Goal: Task Accomplishment & Management: Manage account settings

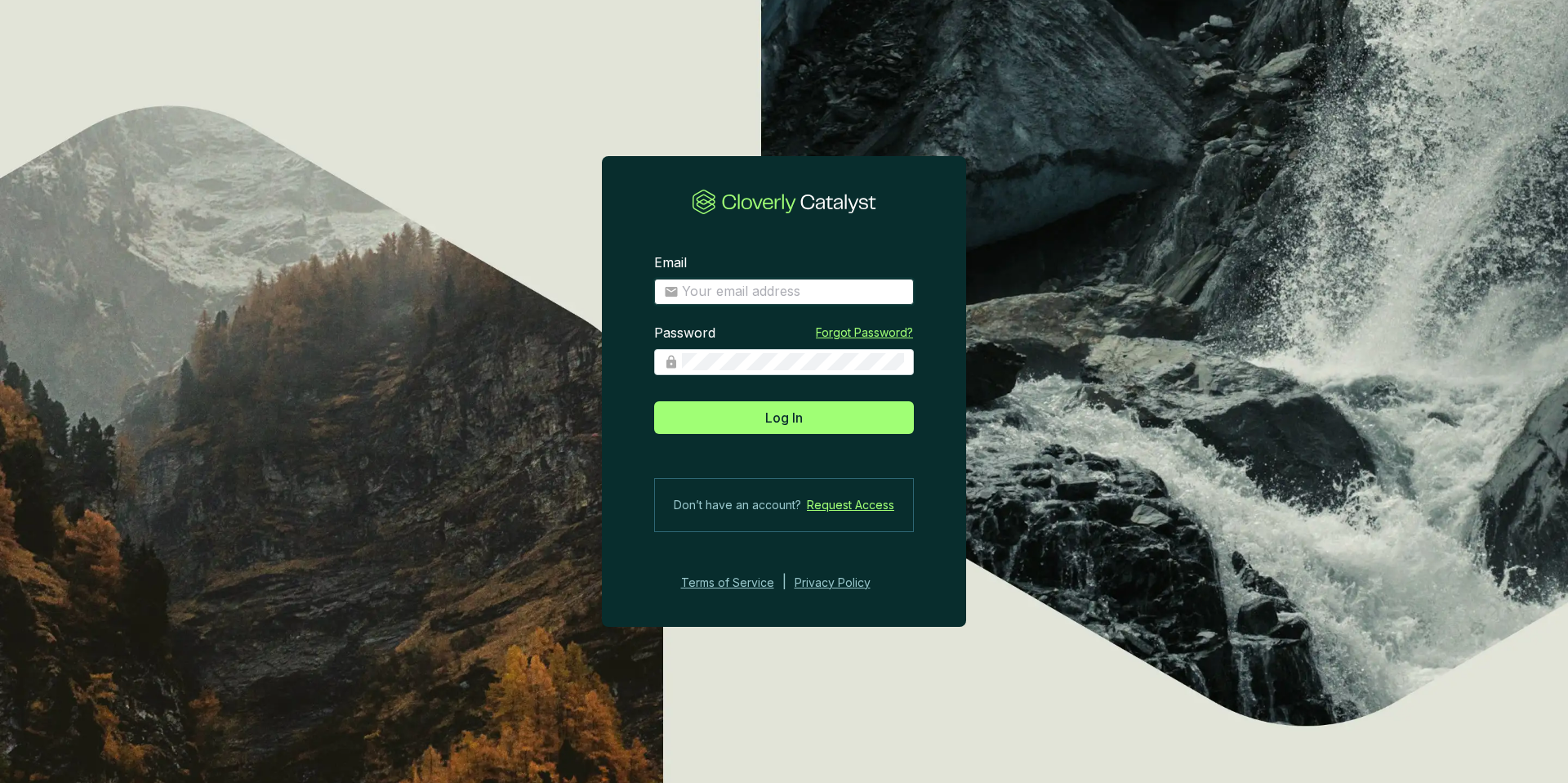
type input "mcasey@nativstate.com"
drag, startPoint x: 377, startPoint y: 411, endPoint x: 390, endPoint y: 410, distance: 13.0
click at [377, 411] on section "Email mcasey@nativstate.com Password Forgot Password? Log In Don’t have an acco…" at bounding box center [784, 391] width 1568 height 783
click at [830, 426] on button "Log In" at bounding box center [784, 417] width 259 height 33
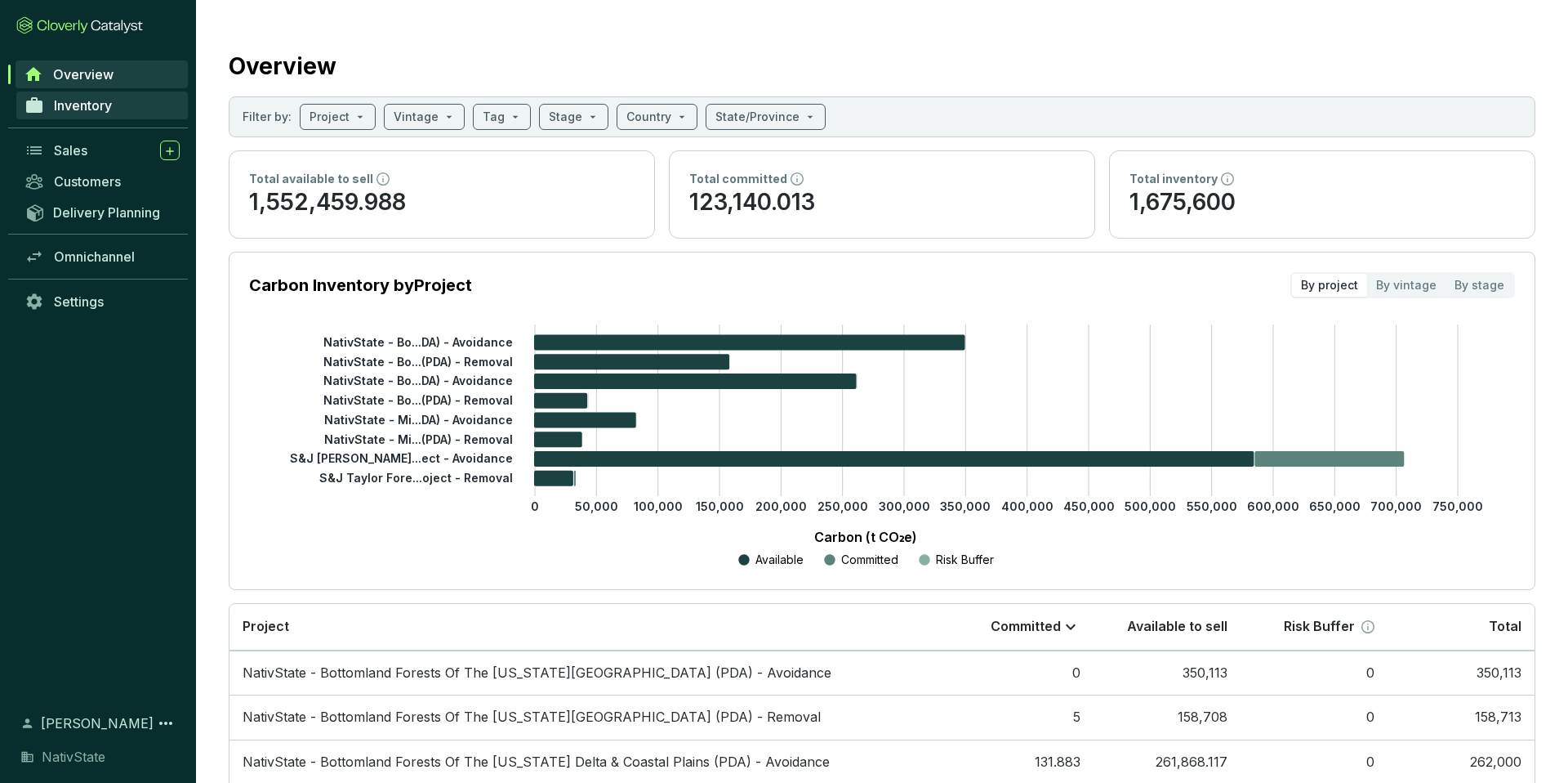
click at [85, 95] on link "Inventory" at bounding box center [103, 105] width 172 height 28
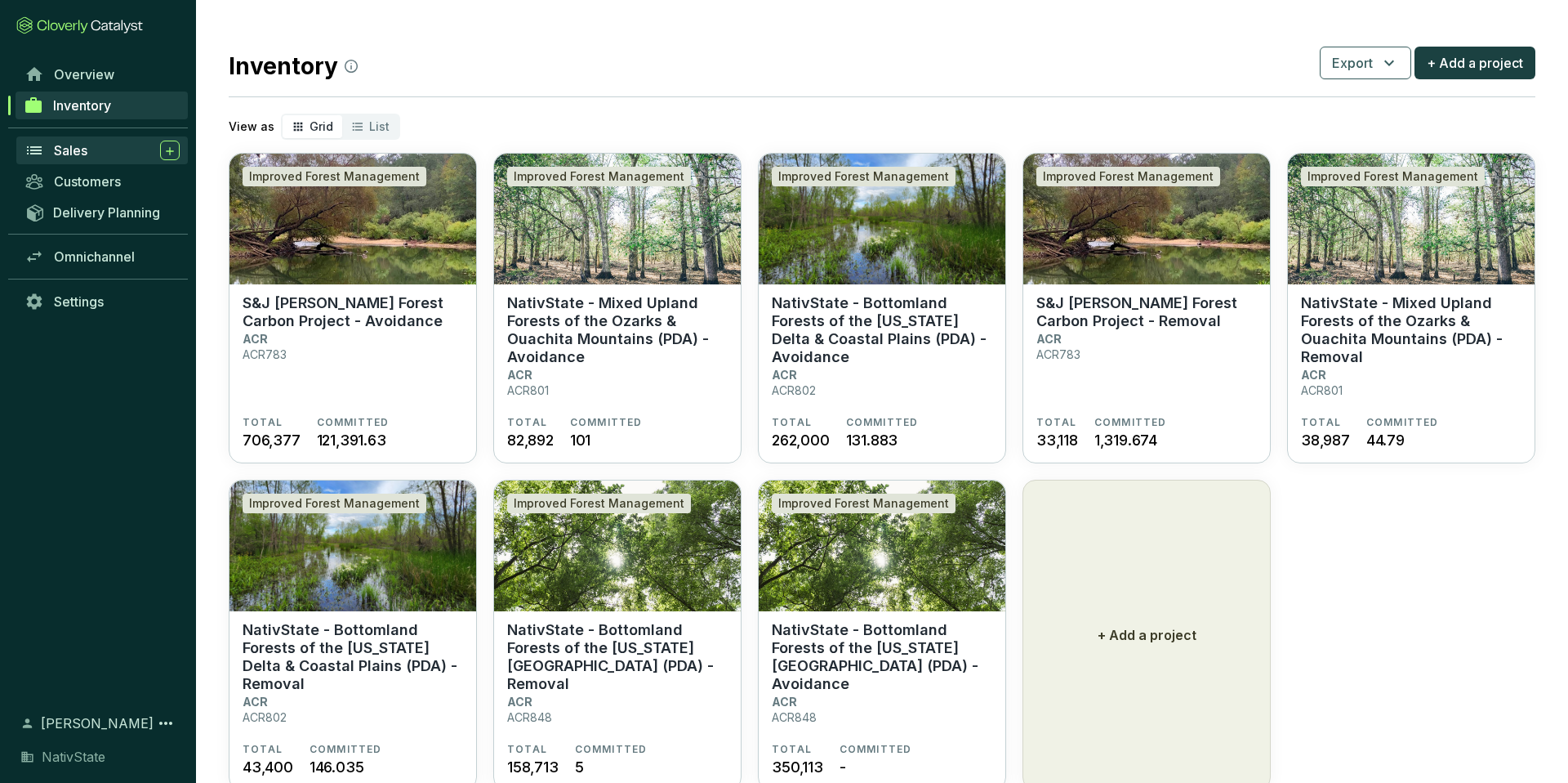
click at [88, 153] on div "Sales" at bounding box center [117, 150] width 126 height 20
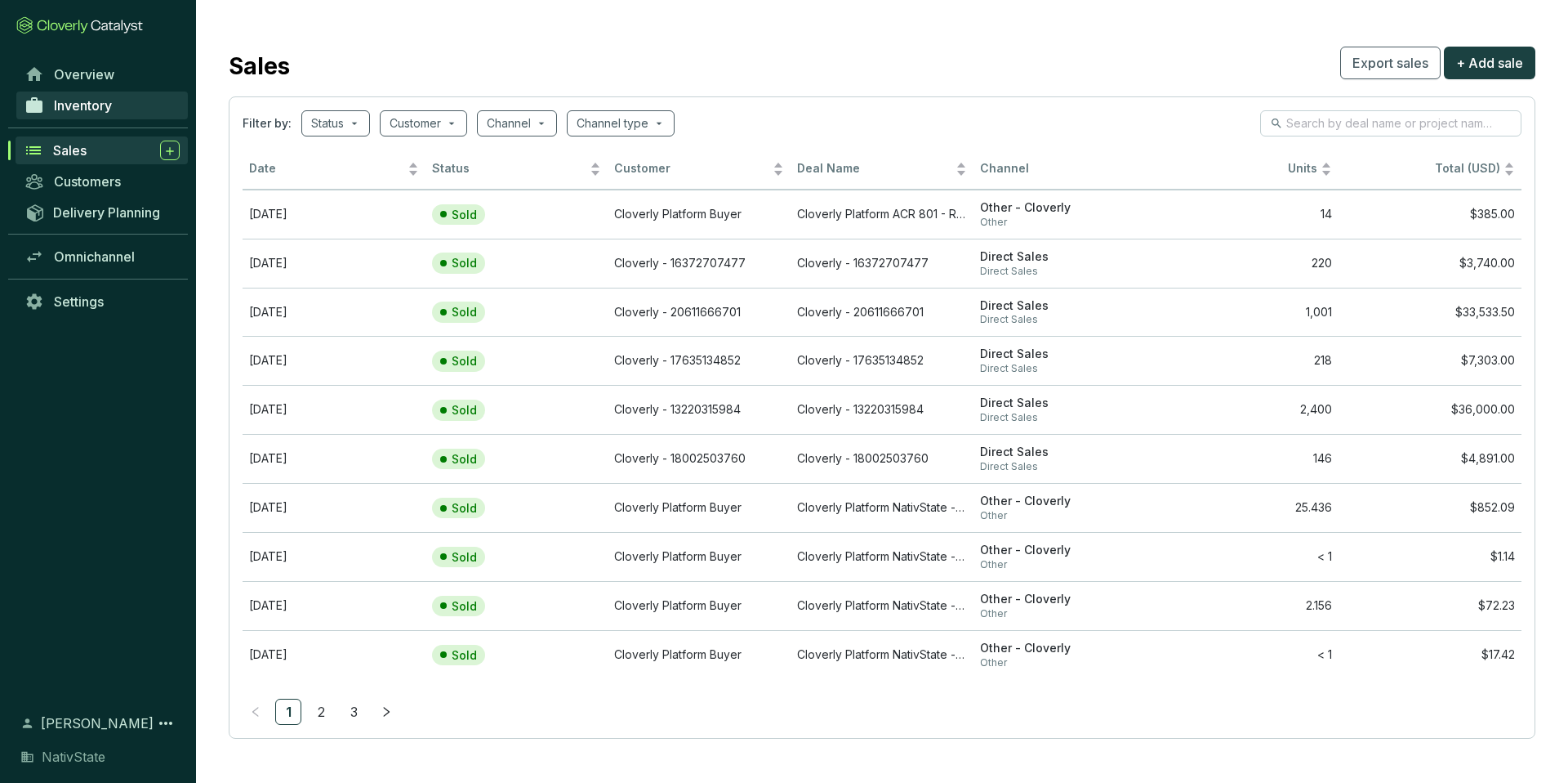
click at [97, 97] on span "Inventory" at bounding box center [83, 105] width 58 height 17
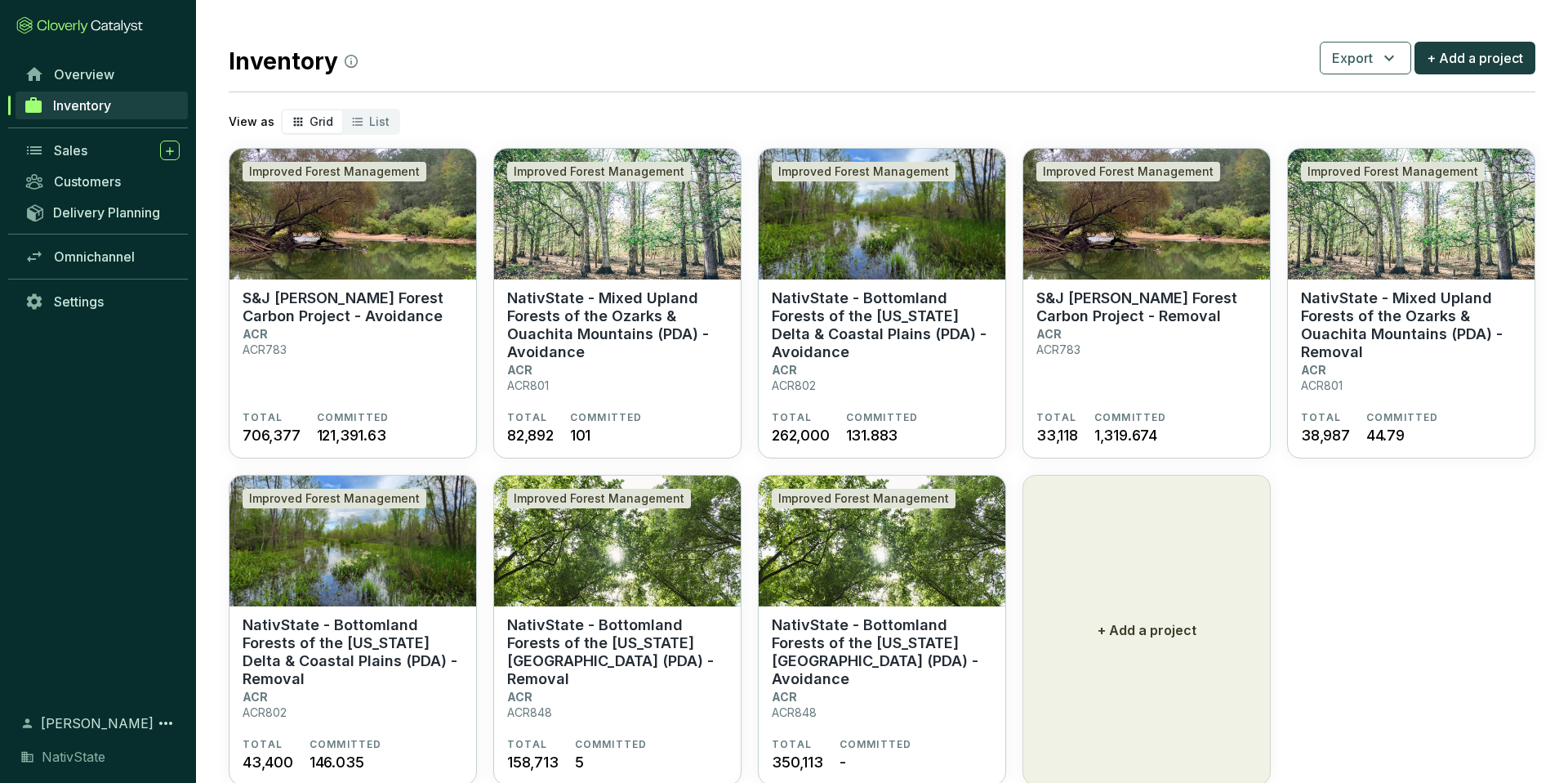
scroll to position [49, 0]
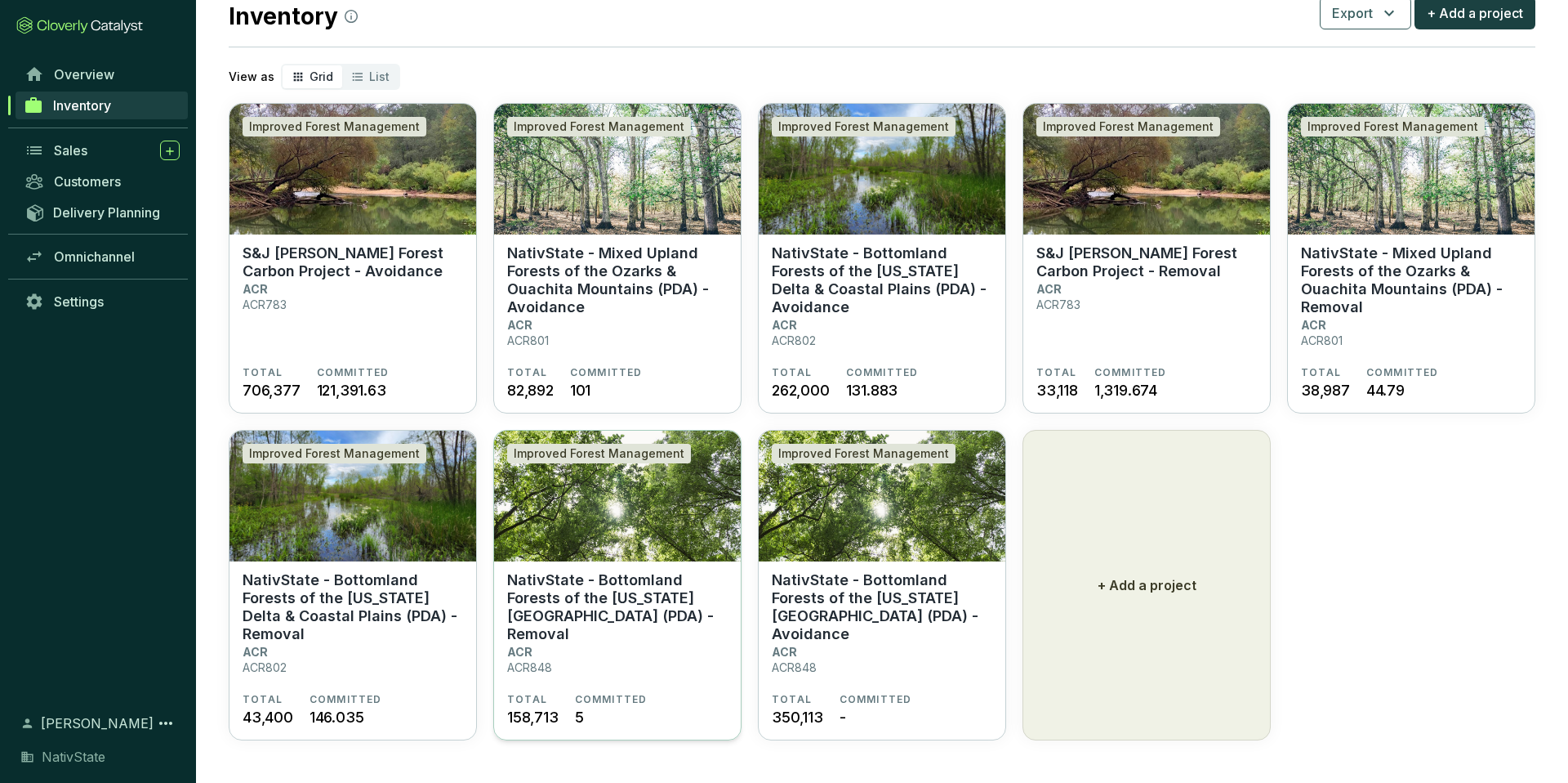
click at [605, 603] on p "NativState - Bottomland Forests of the [US_STATE][GEOGRAPHIC_DATA] (PDA) - Remo…" at bounding box center [617, 607] width 220 height 72
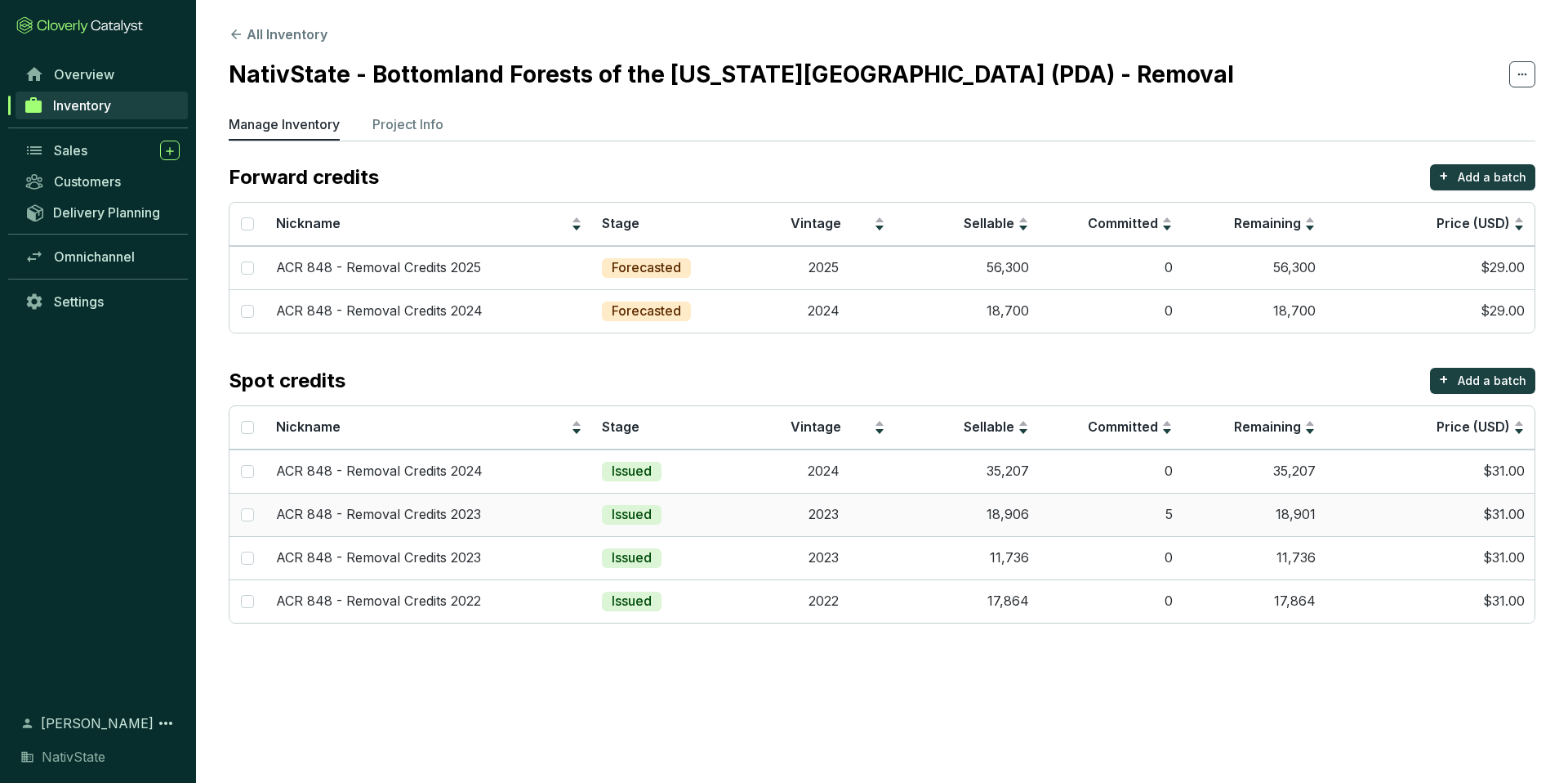
click at [1216, 516] on td "18,901" at bounding box center [1255, 514] width 144 height 43
click at [84, 148] on span "Sales" at bounding box center [71, 150] width 34 height 17
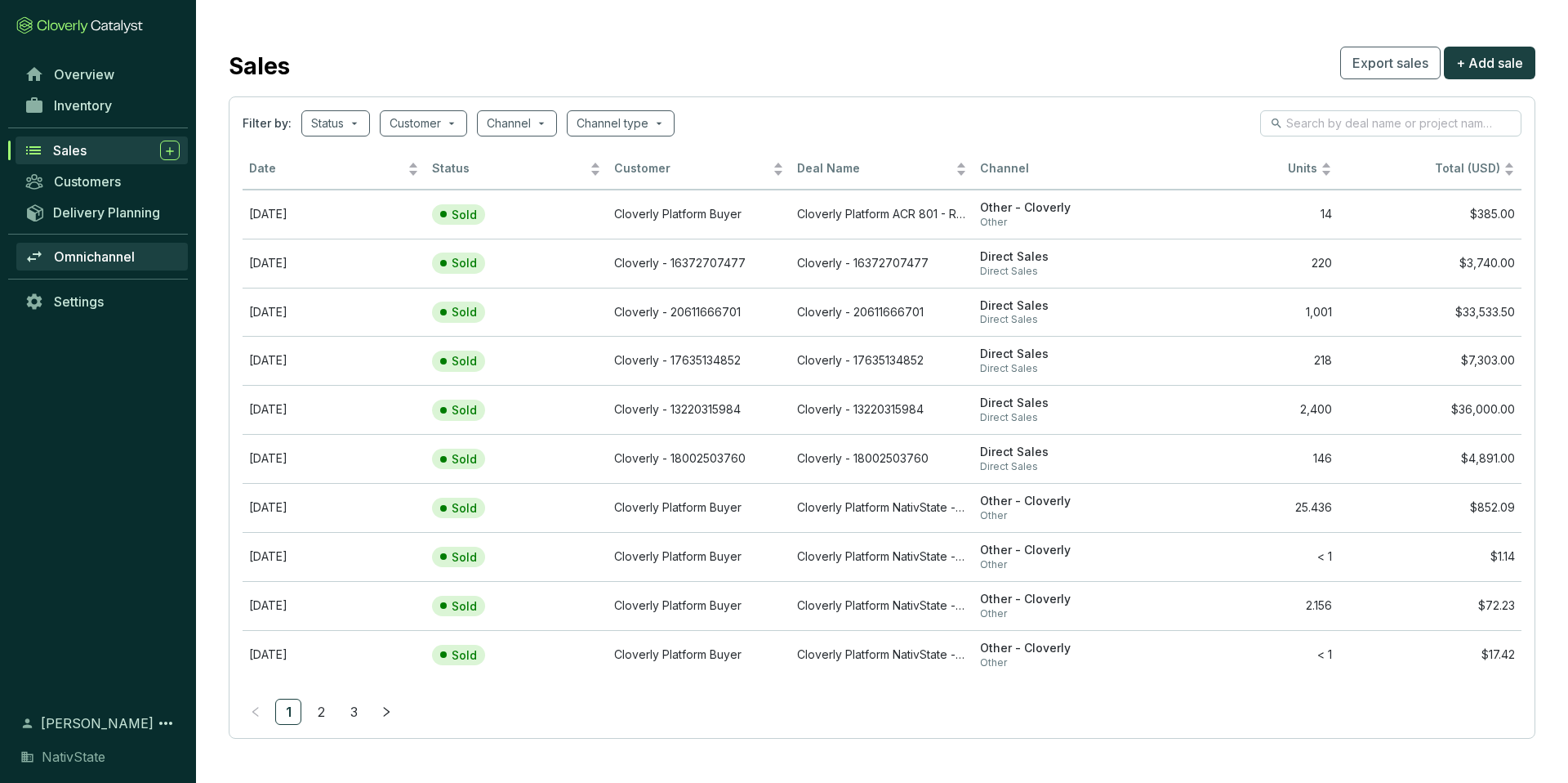
click at [105, 251] on span "Omnichannel" at bounding box center [94, 257] width 81 height 17
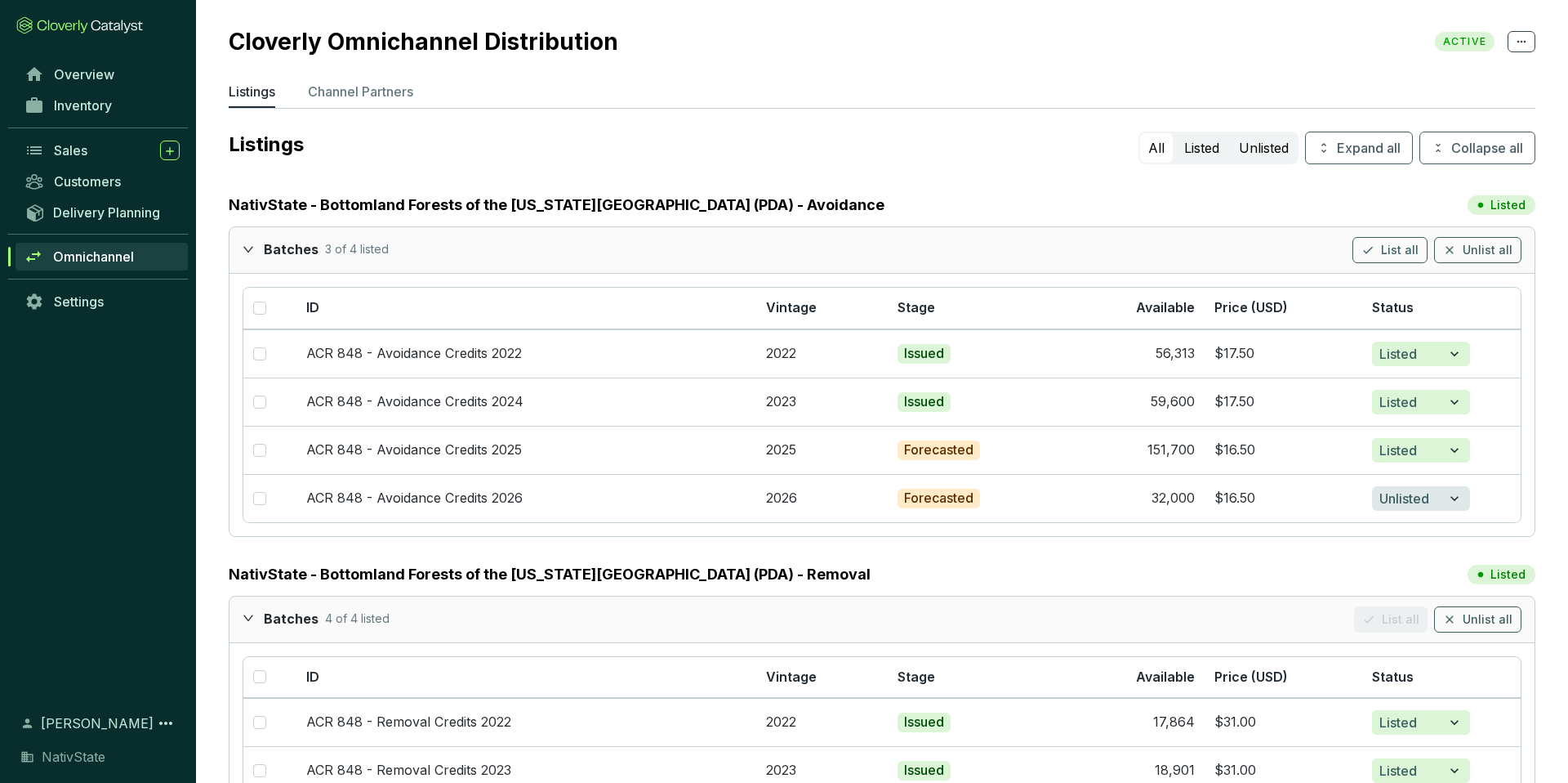
click at [390, 89] on p "Channel Partners" at bounding box center [360, 91] width 105 height 20
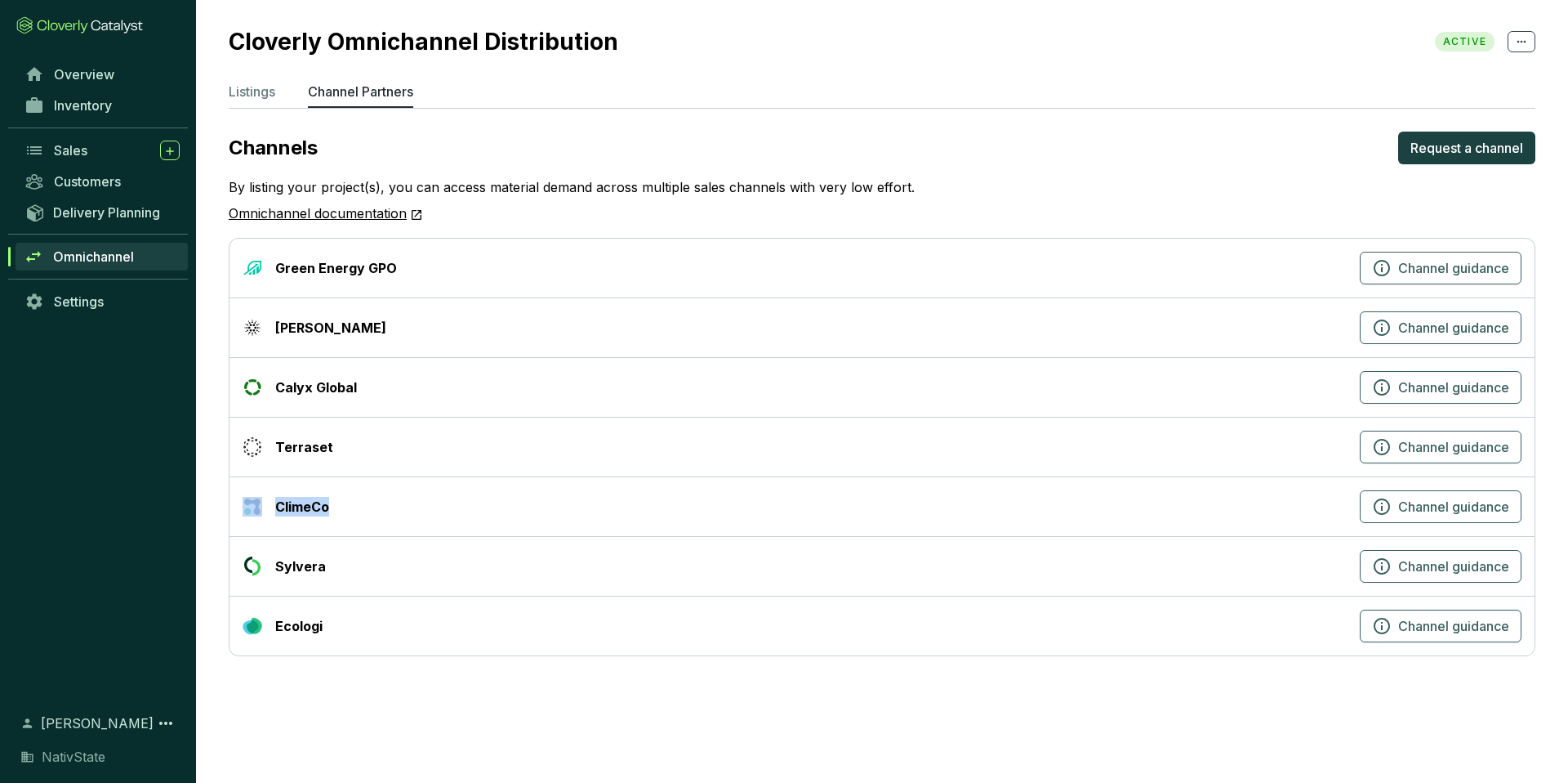
drag, startPoint x: 362, startPoint y: 513, endPoint x: 230, endPoint y: 510, distance: 132.0
click at [230, 510] on div "ClimeCo Channel guidance" at bounding box center [881, 507] width 1305 height 60
click at [377, 522] on div "ClimeCo Channel guidance" at bounding box center [881, 507] width 1305 height 60
click at [1413, 564] on span "Channel guidance" at bounding box center [1453, 566] width 111 height 20
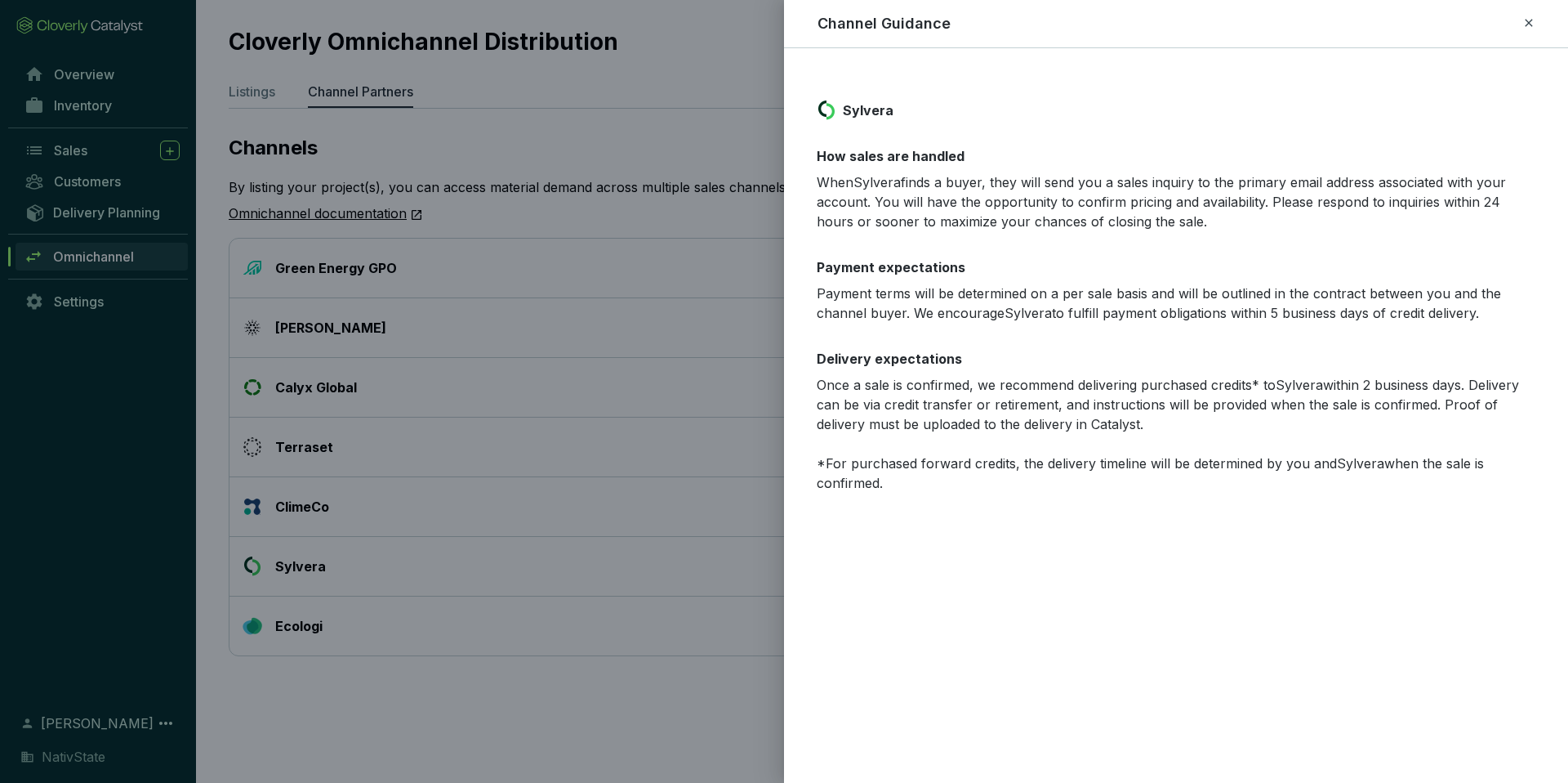
click at [1530, 24] on icon at bounding box center [1529, 22] width 7 height 7
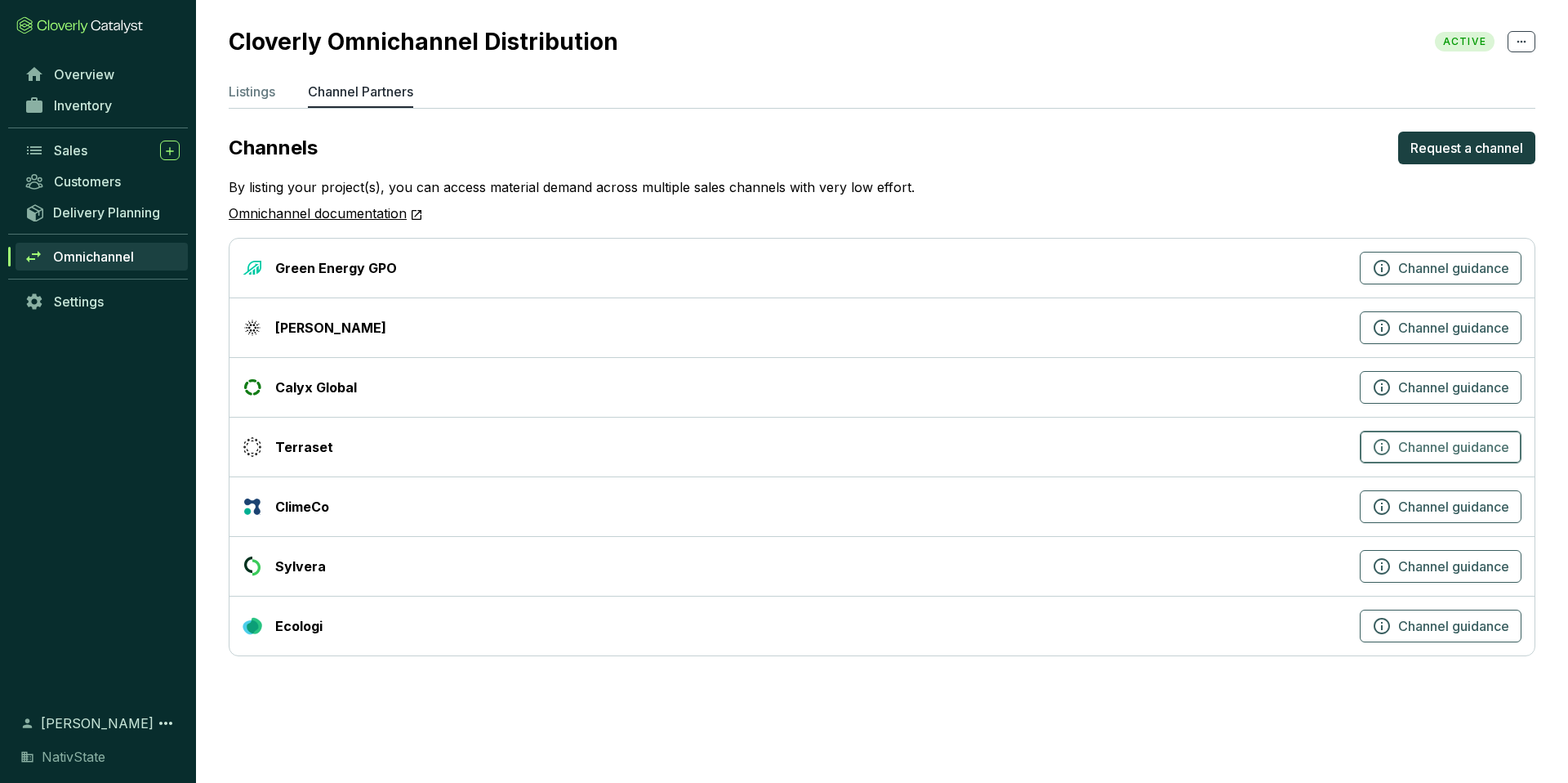
click at [1437, 455] on span "Channel guidance" at bounding box center [1453, 447] width 111 height 20
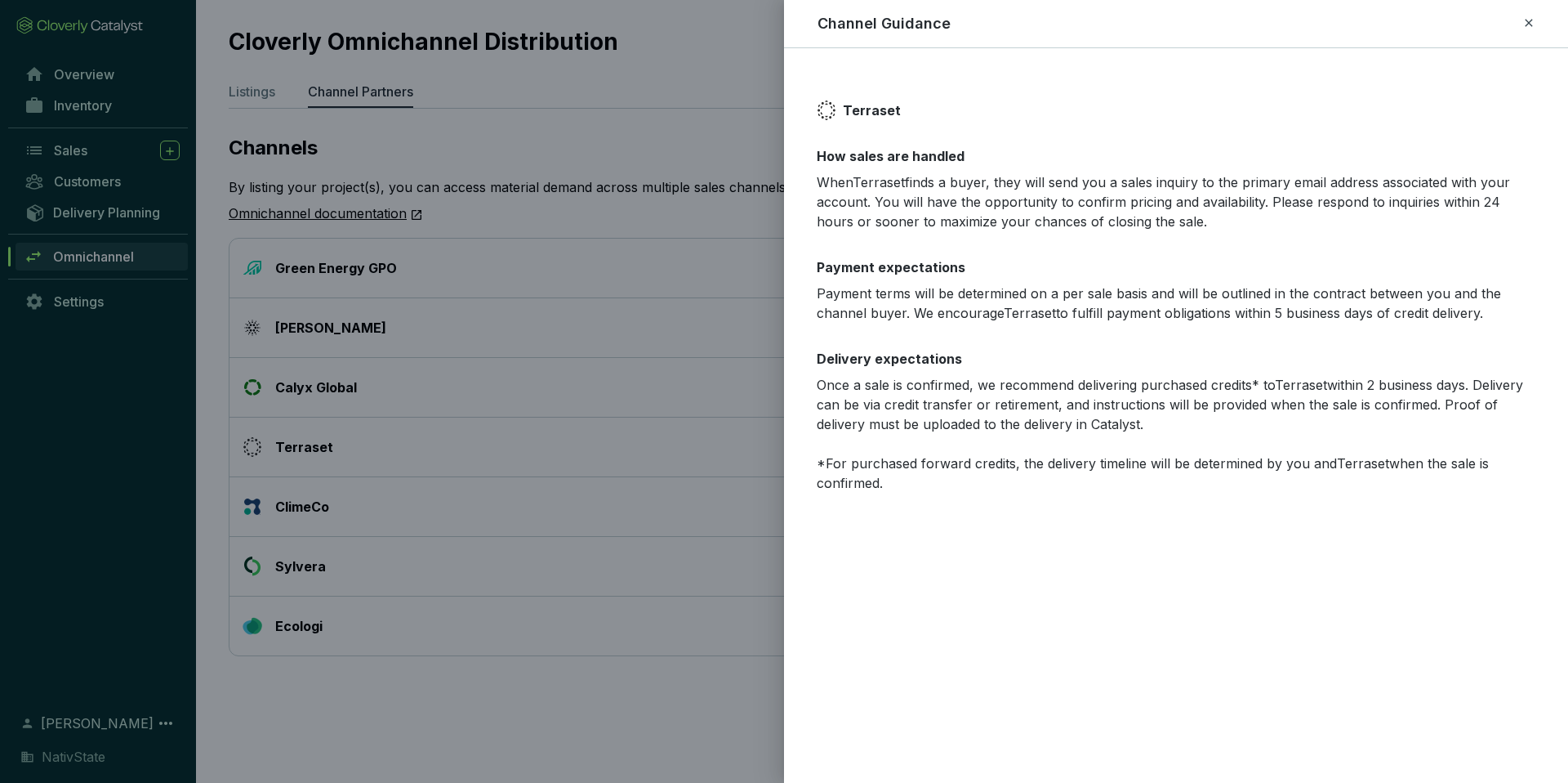
click at [1530, 25] on icon at bounding box center [1529, 22] width 13 height 20
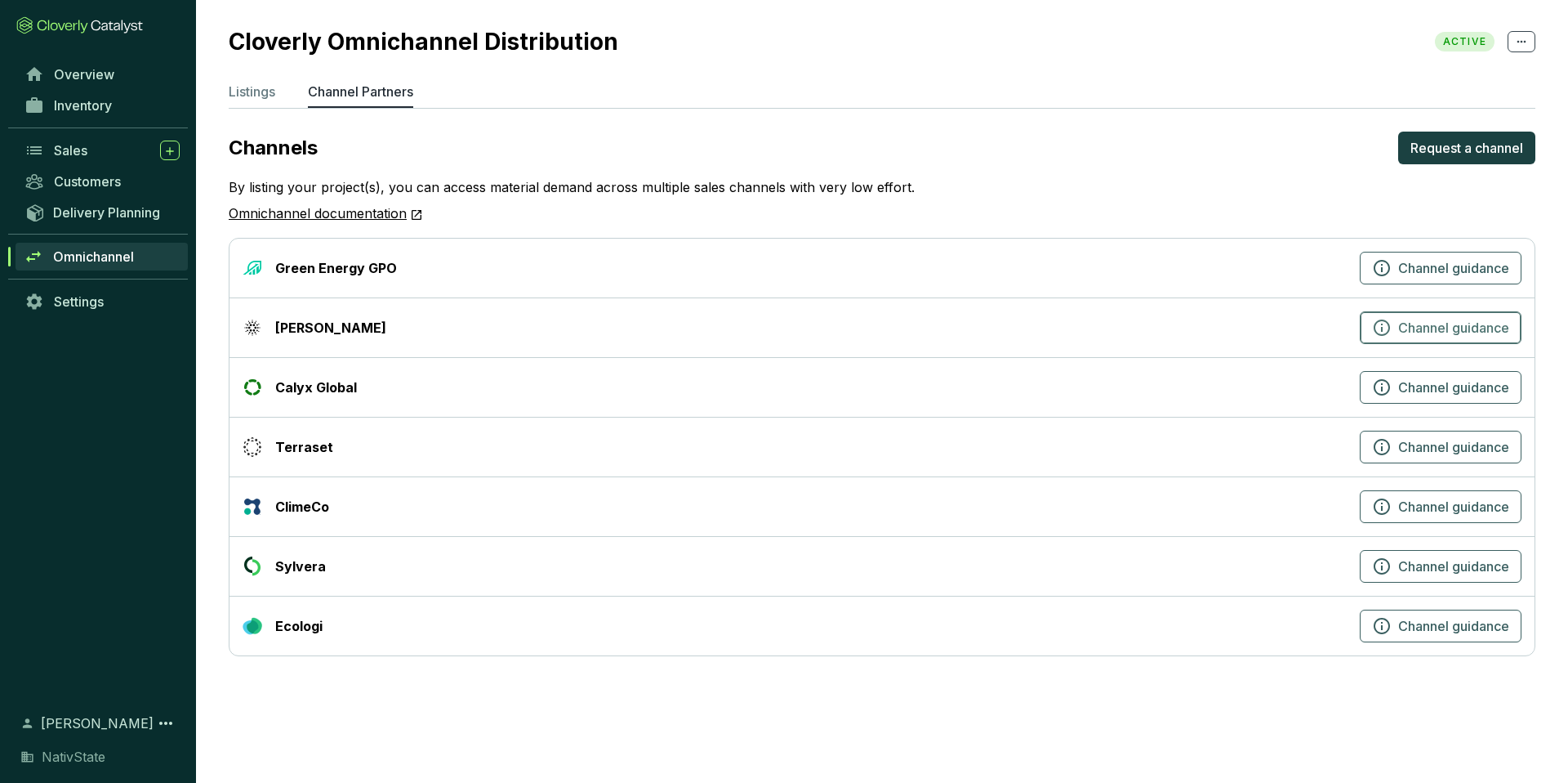
click at [1400, 333] on span "Channel guidance" at bounding box center [1453, 328] width 111 height 20
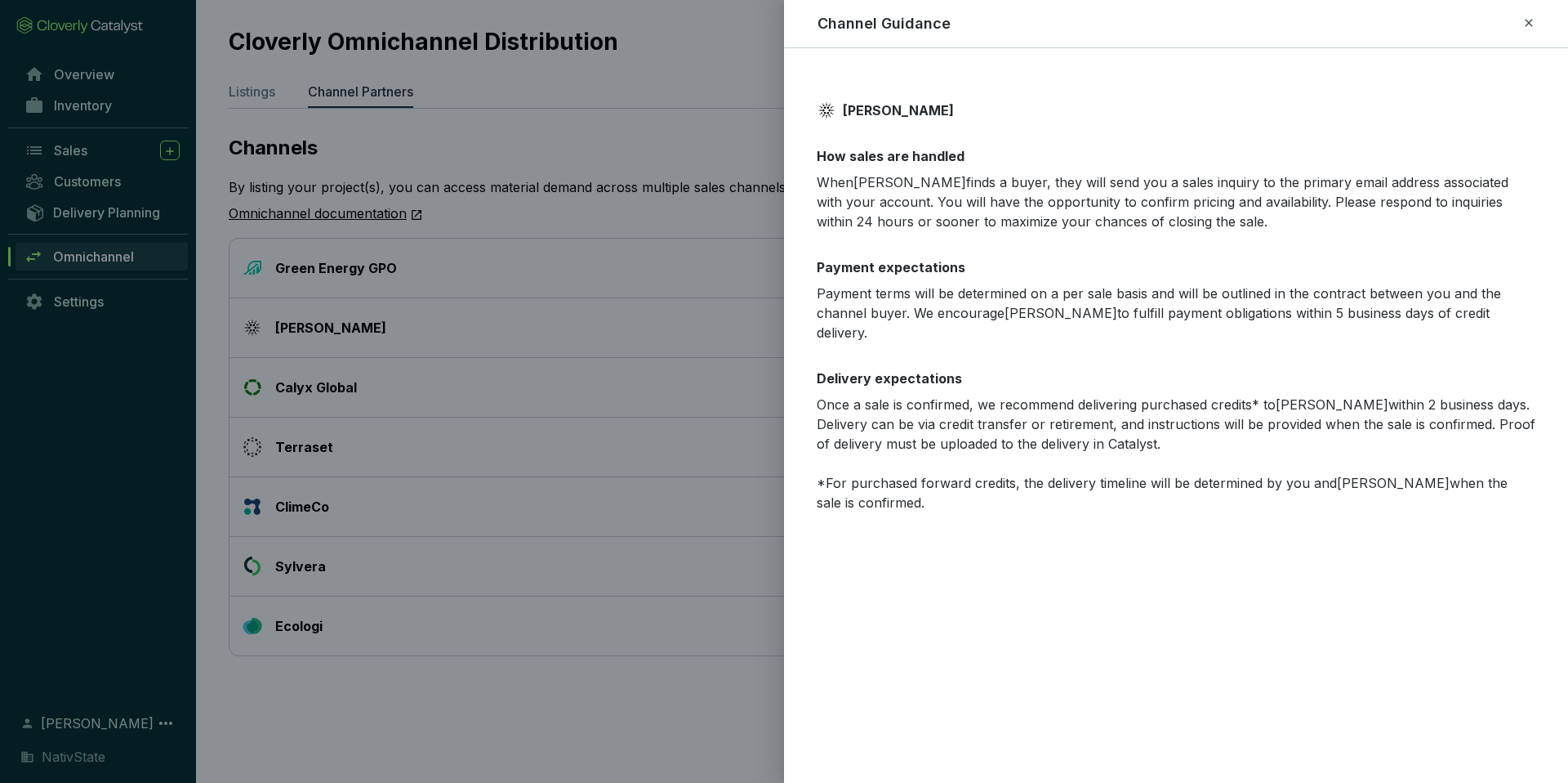
click at [1534, 22] on icon at bounding box center [1529, 22] width 13 height 20
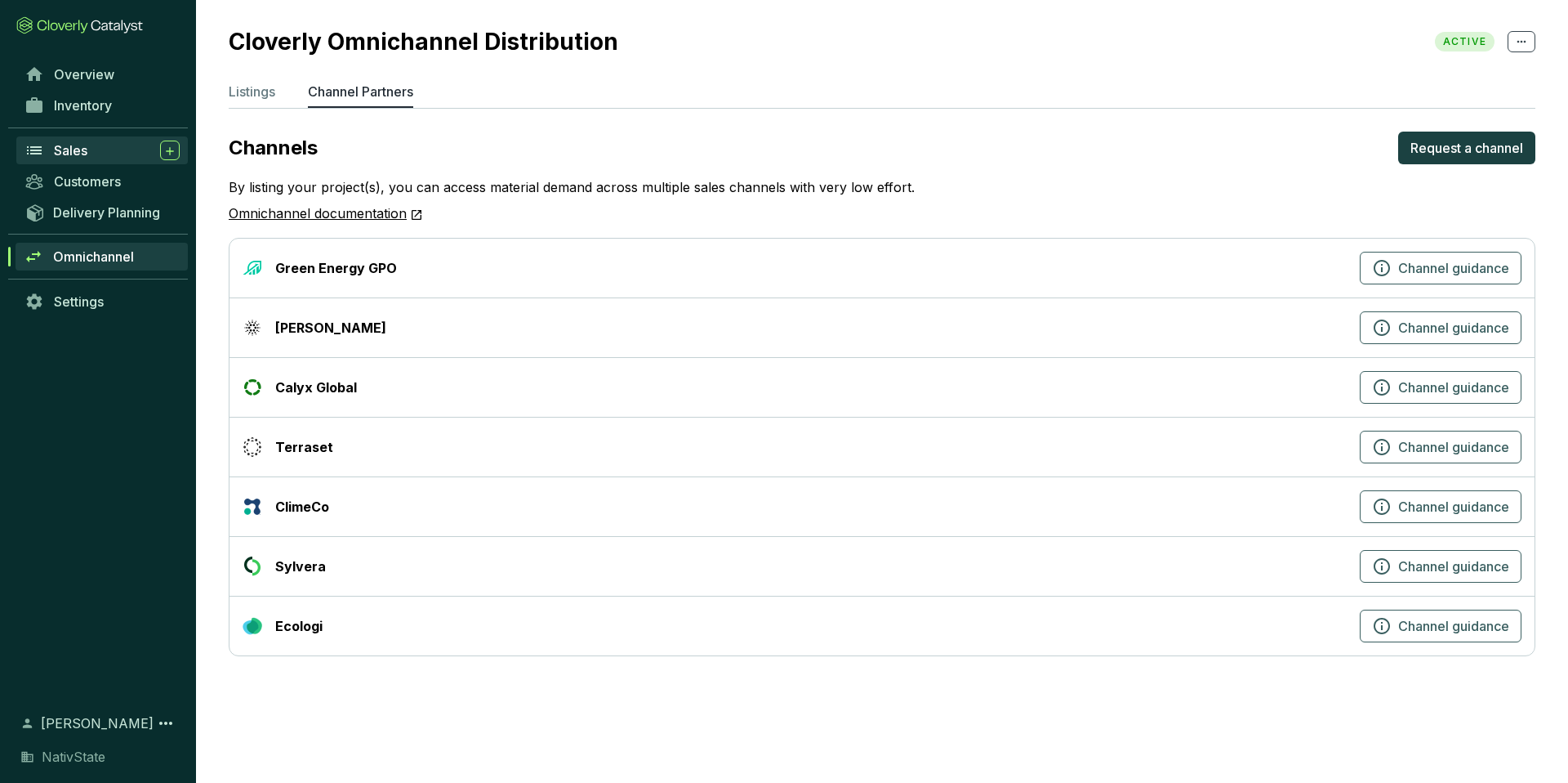
click at [104, 148] on div "Sales" at bounding box center [117, 150] width 126 height 20
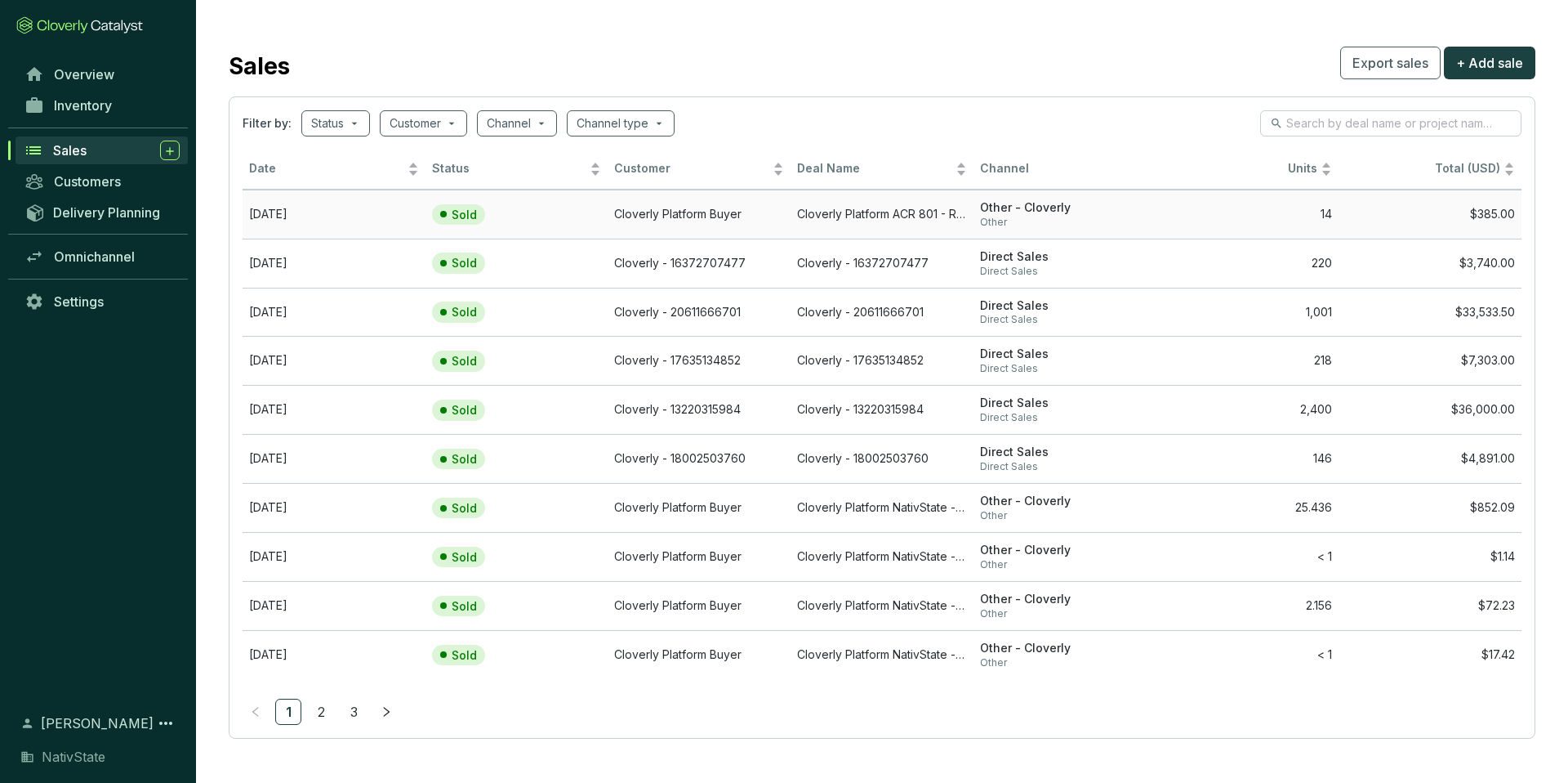
click at [710, 217] on td "Cloverly Platform Buyer" at bounding box center [700, 214] width 183 height 49
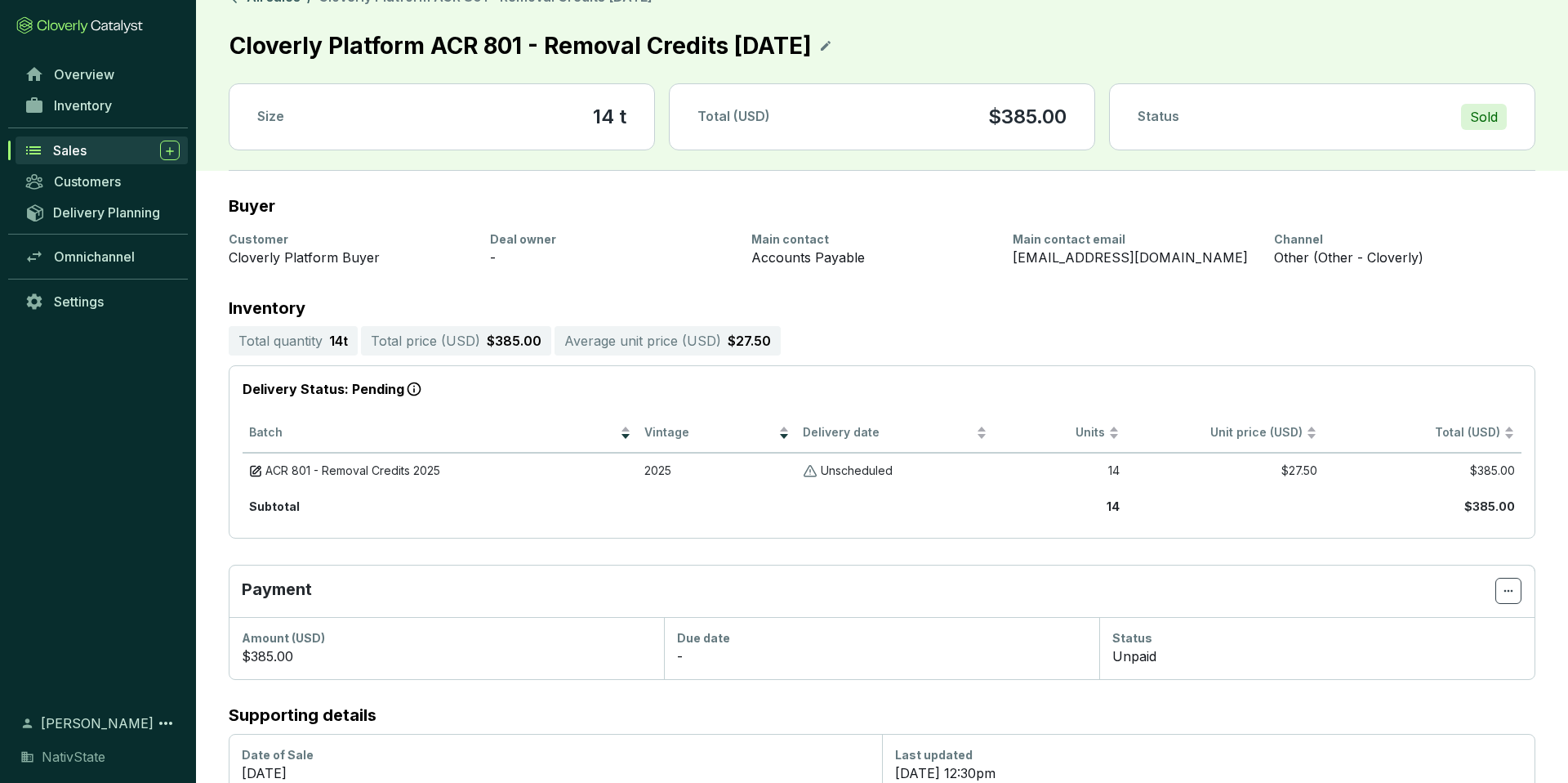
scroll to position [43, 0]
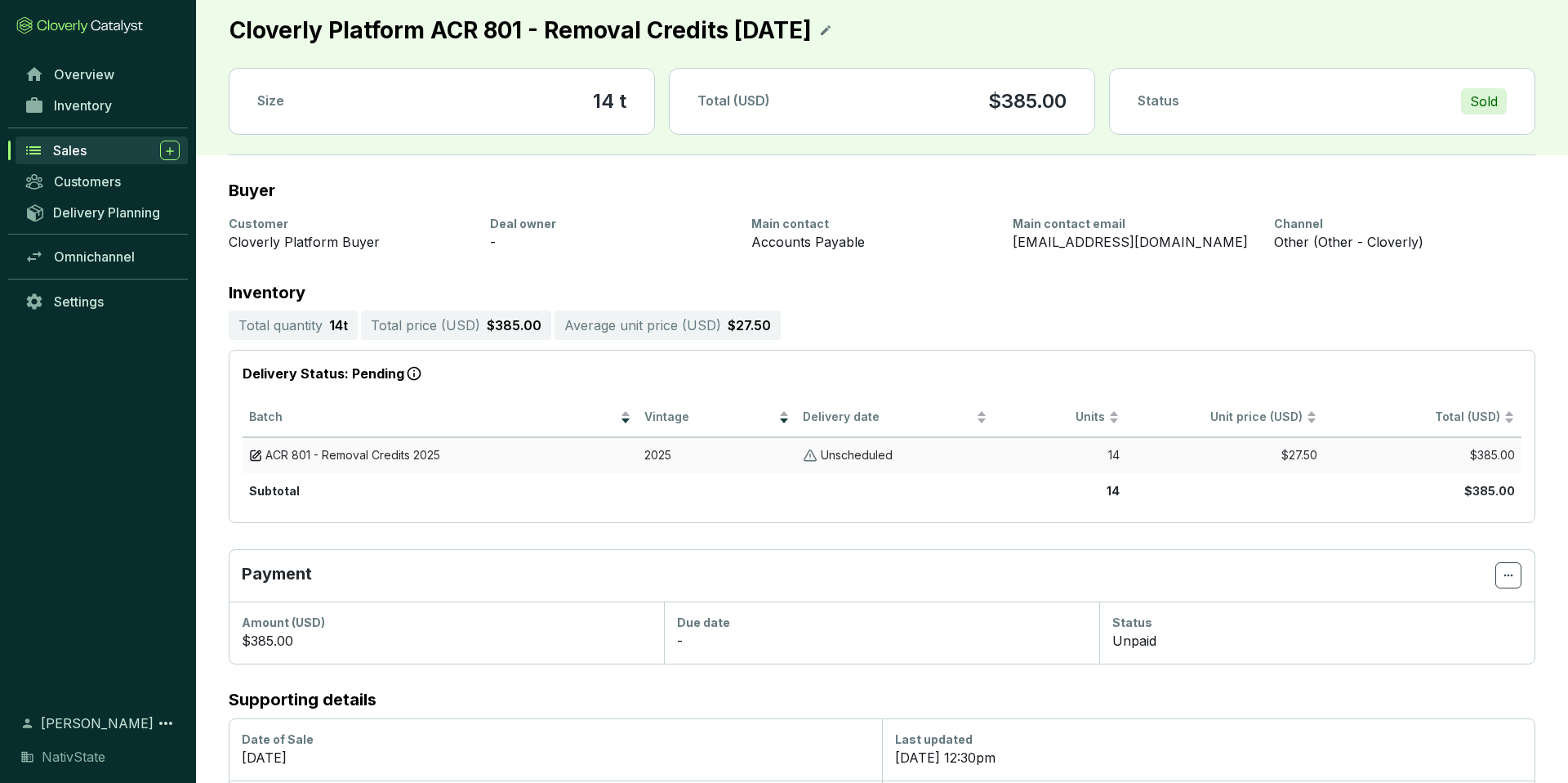
click at [403, 452] on span "ACR 801 - Removal Credits 2025" at bounding box center [353, 455] width 174 height 16
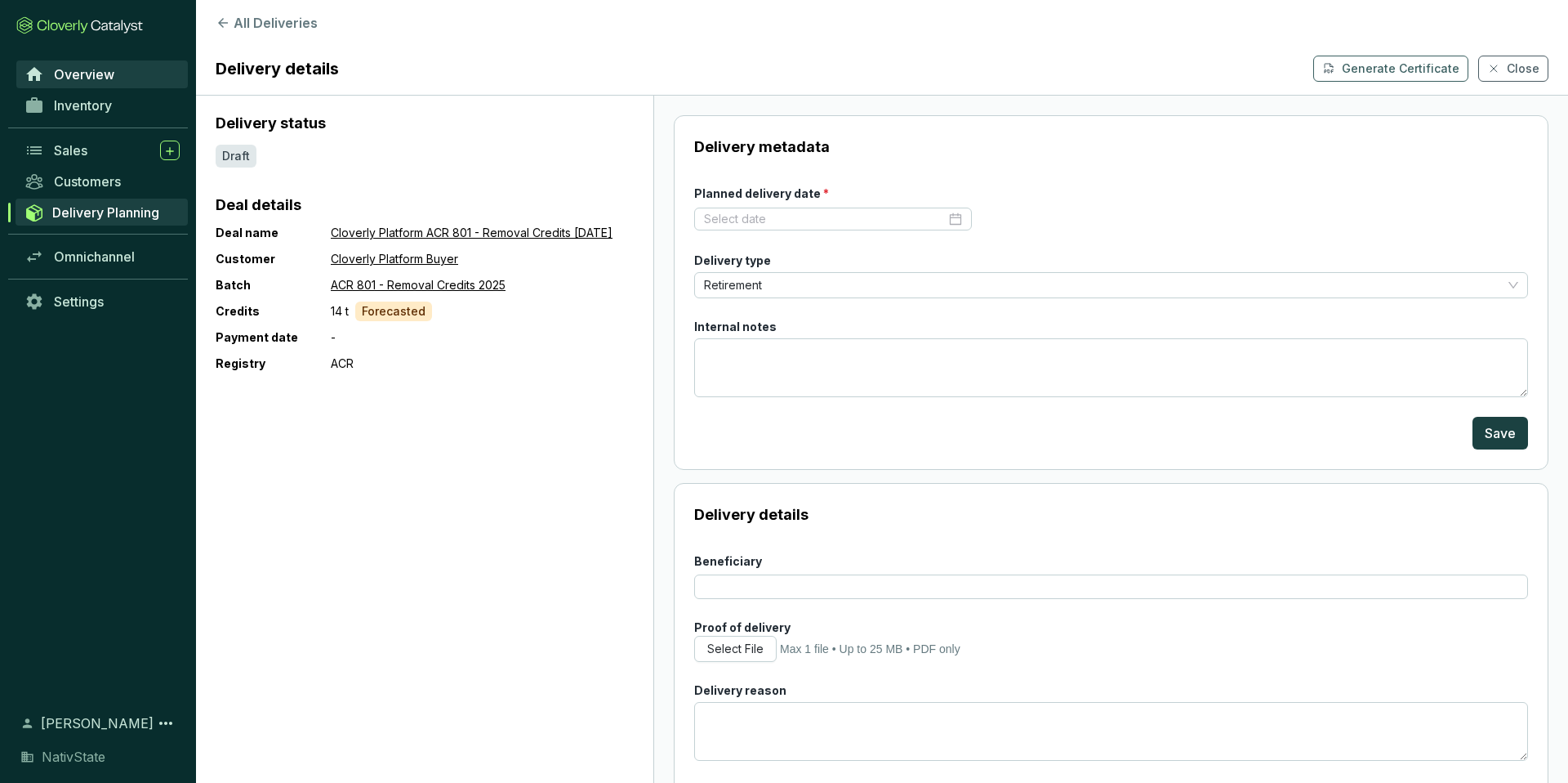
click at [69, 73] on span "Overview" at bounding box center [84, 75] width 61 height 17
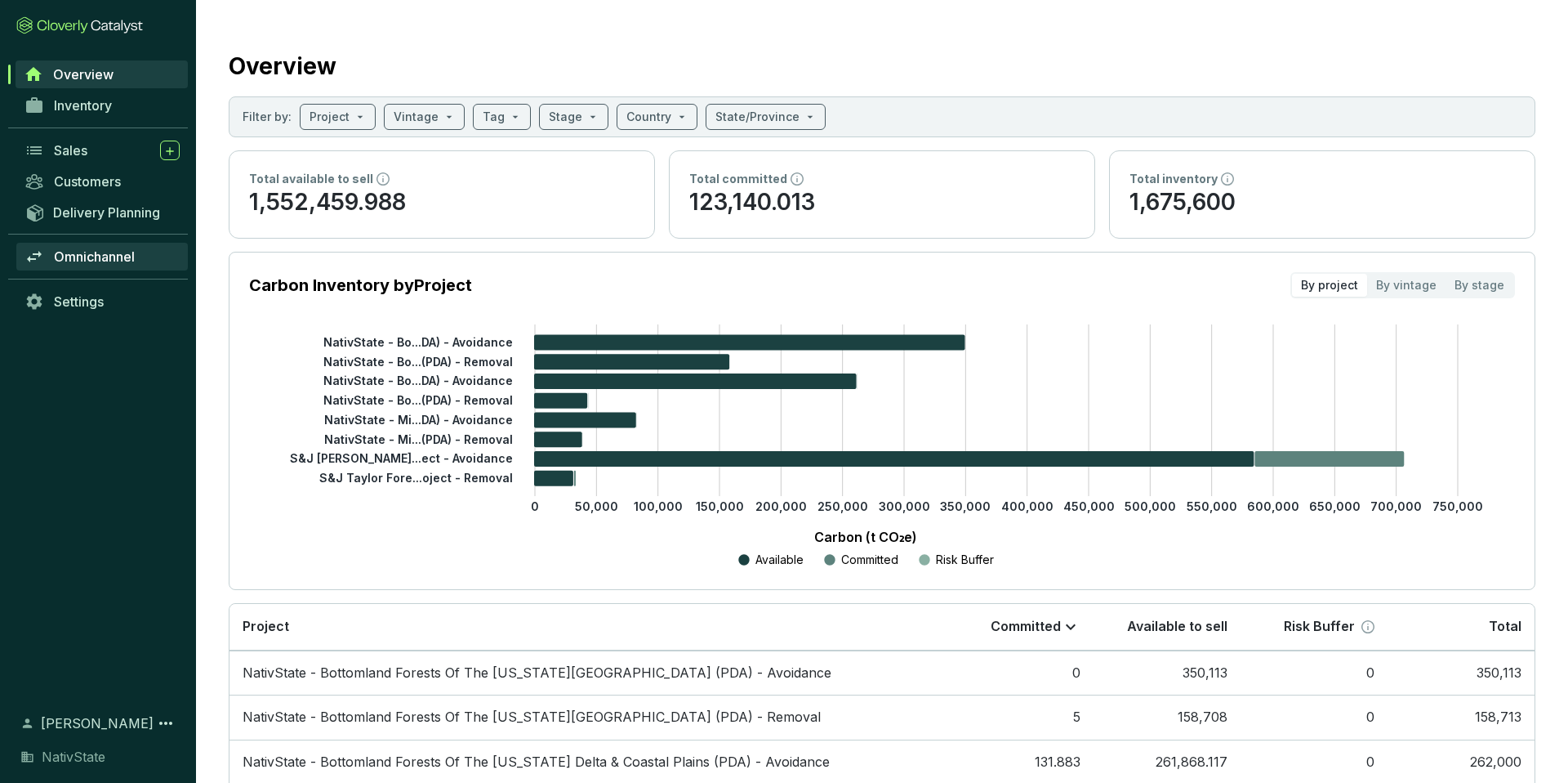
click at [133, 262] on span "Omnichannel" at bounding box center [94, 257] width 81 height 17
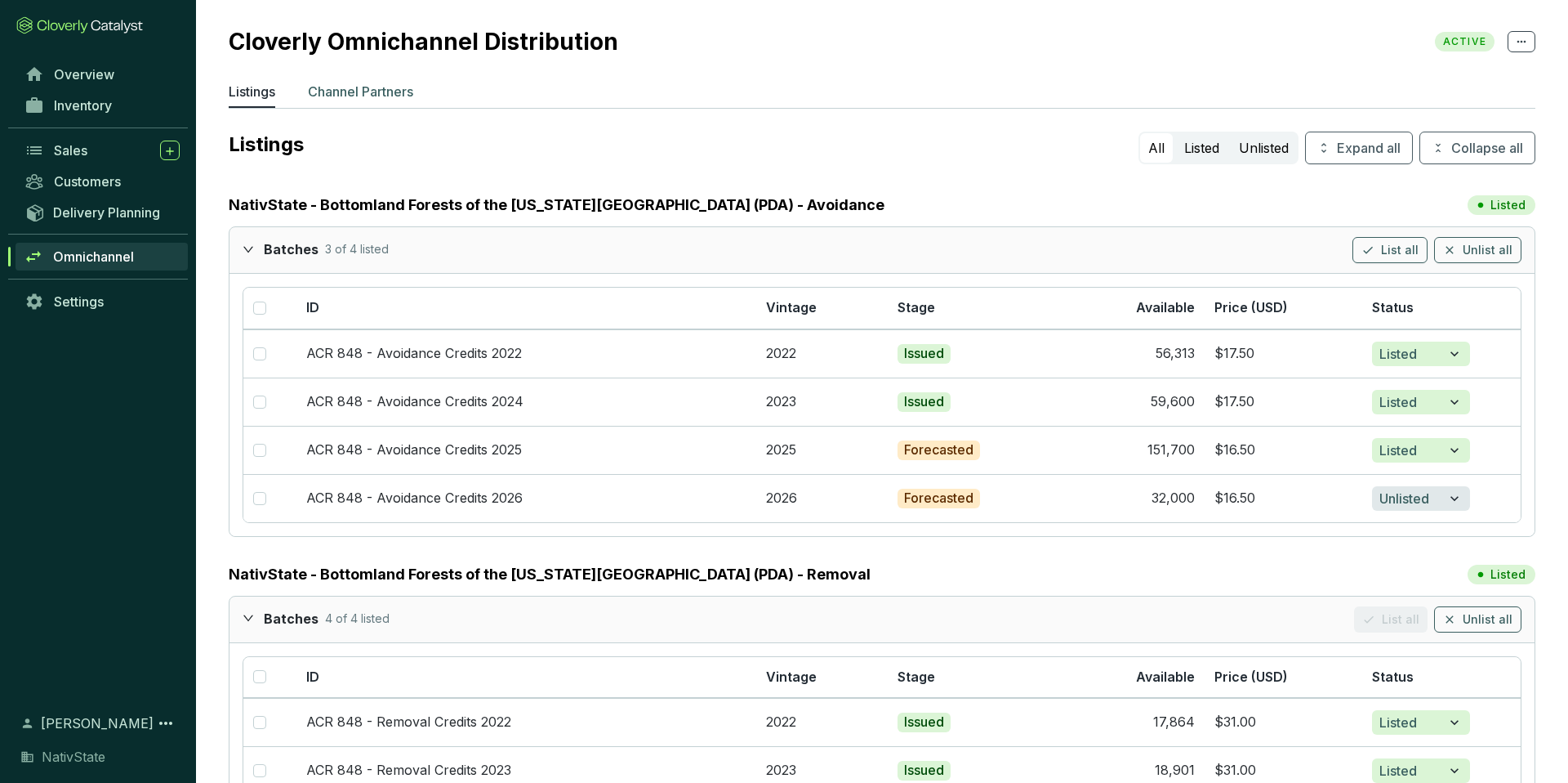
click at [387, 95] on p "Channel Partners" at bounding box center [360, 91] width 105 height 20
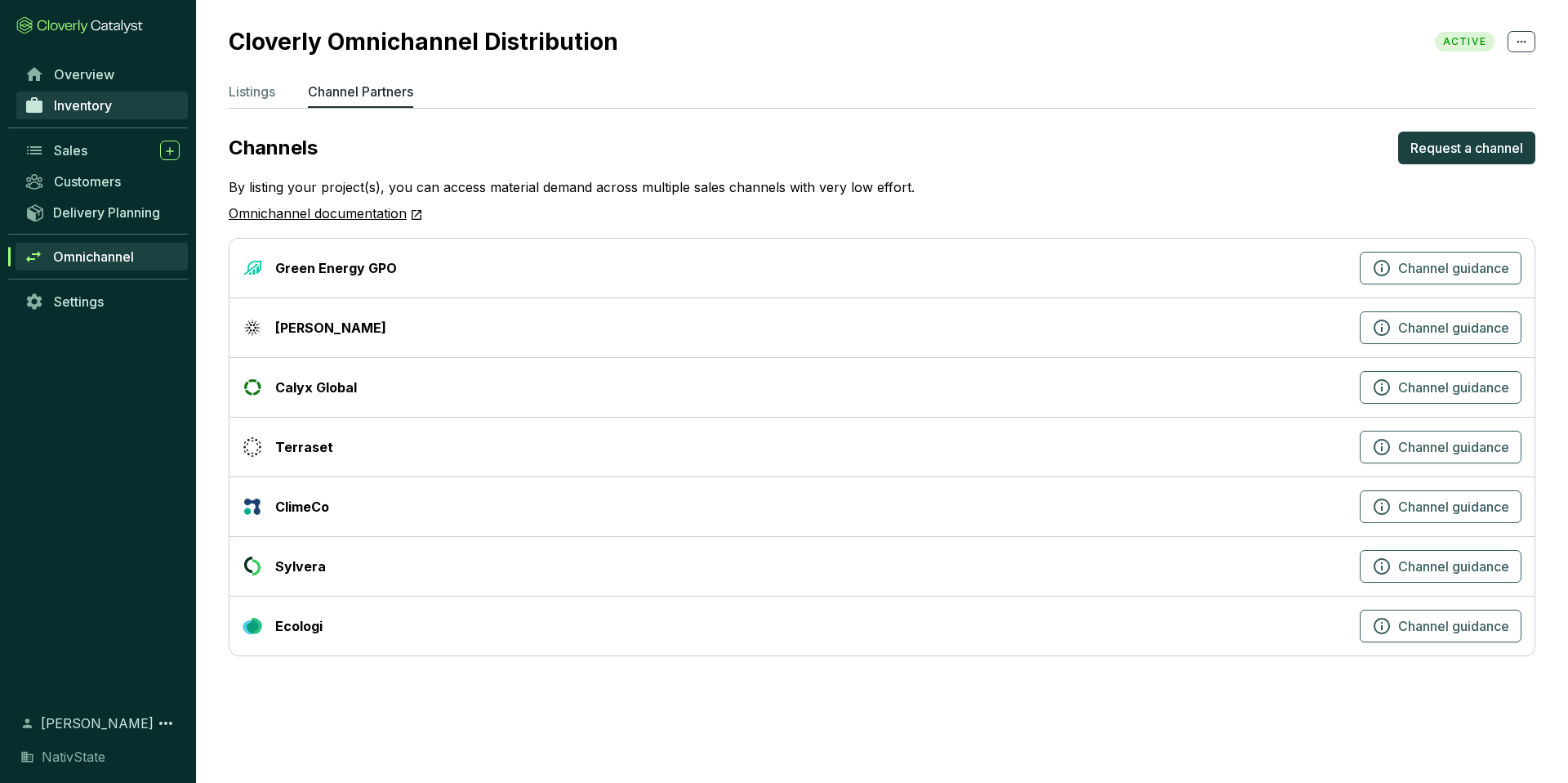
click at [70, 108] on span "Inventory" at bounding box center [83, 105] width 58 height 17
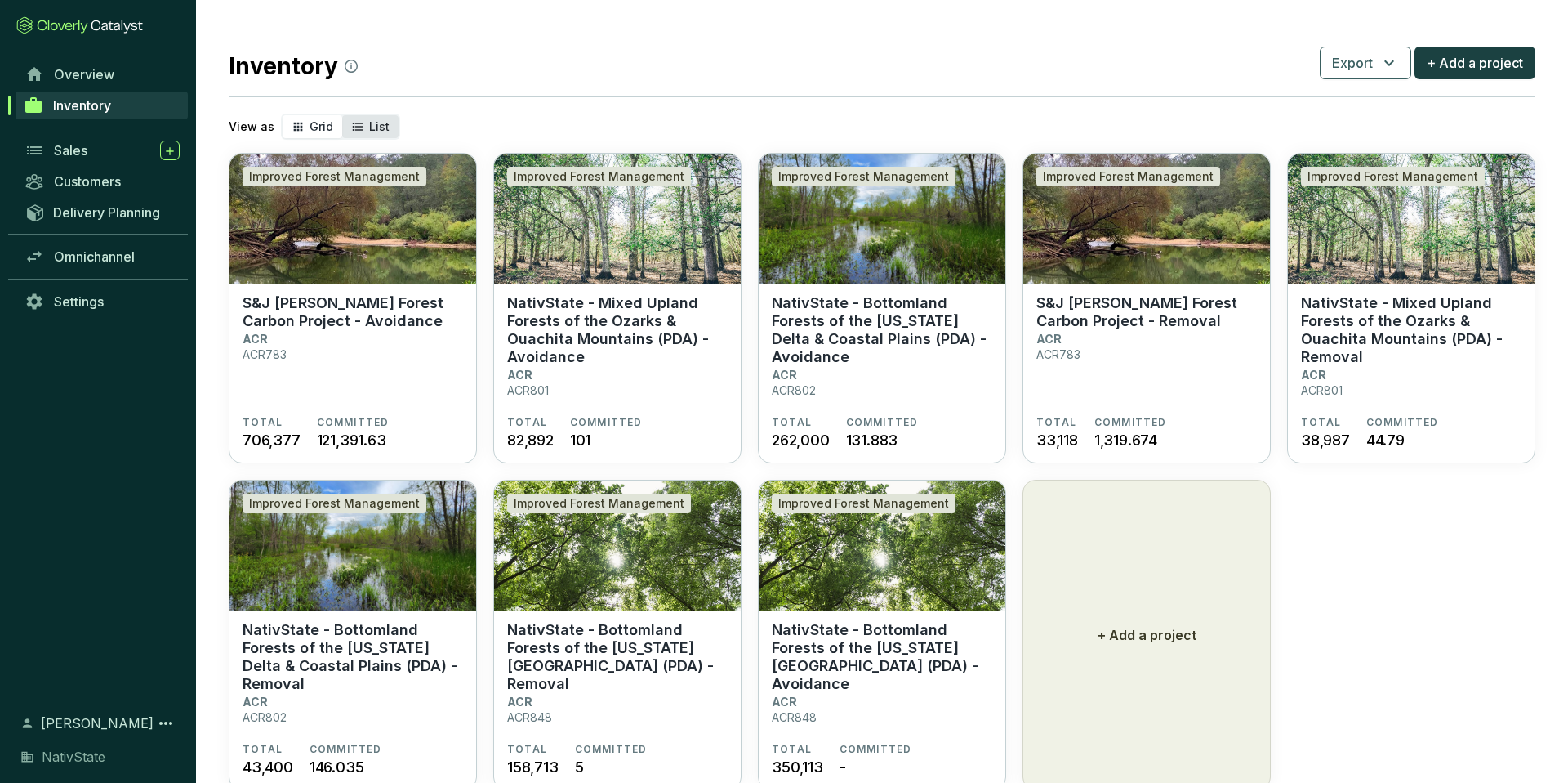
click at [358, 122] on icon "segmented control" at bounding box center [358, 126] width 13 height 20
click at [342, 115] on input "List" at bounding box center [342, 115] width 0 height 0
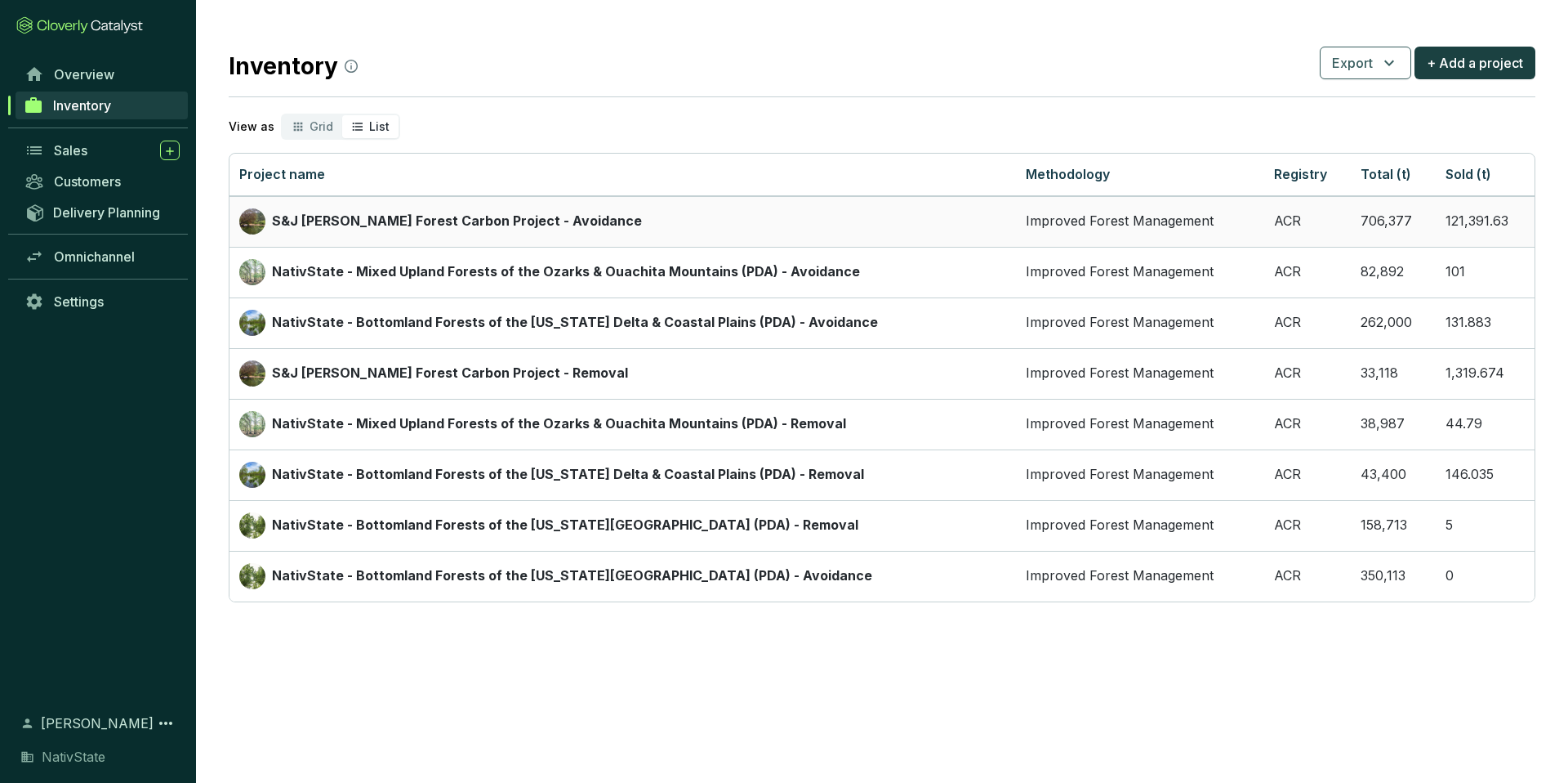
click at [772, 219] on div "S&J [PERSON_NAME] Forest Carbon Project - Avoidance" at bounding box center [623, 221] width 767 height 26
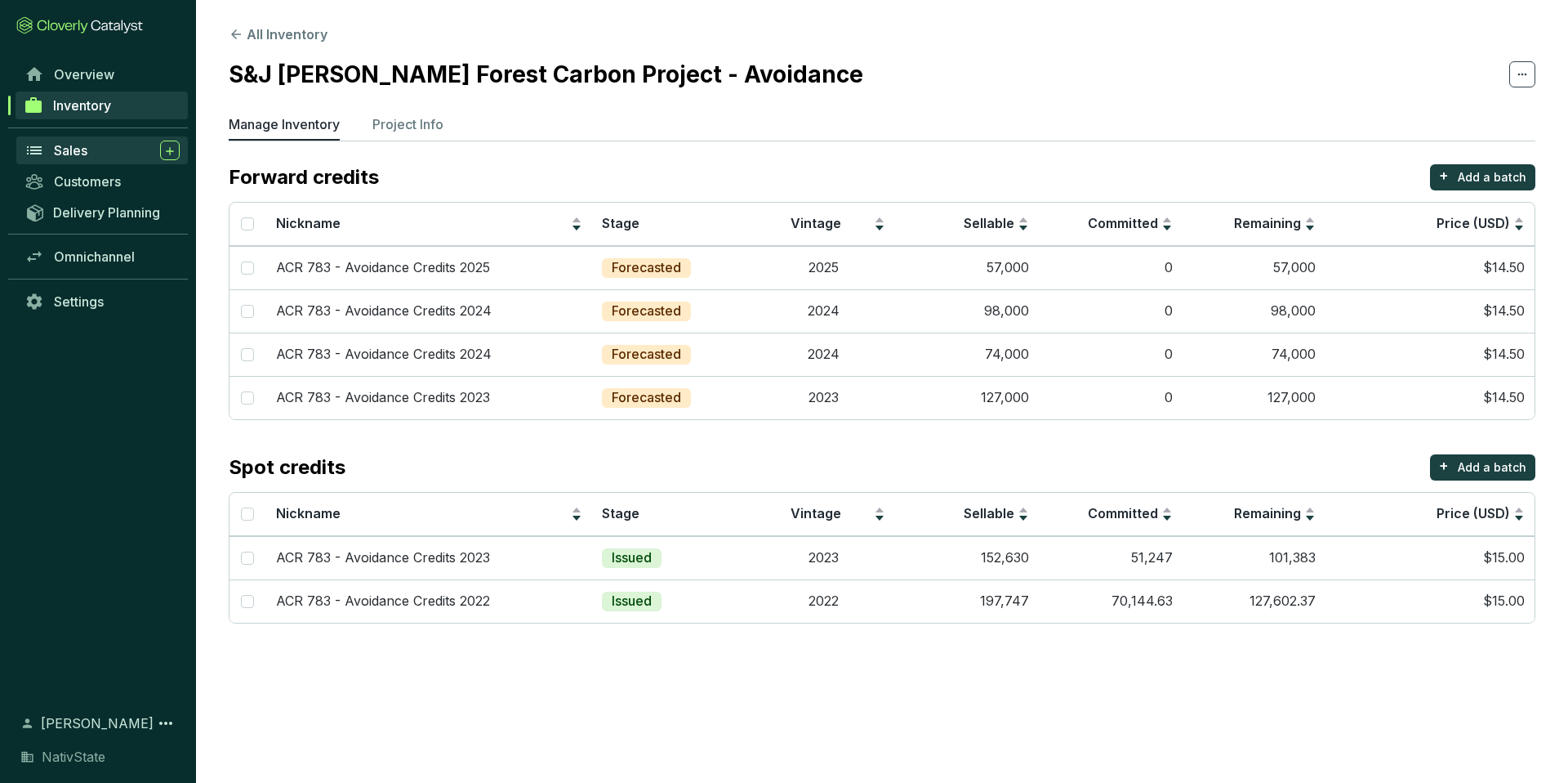
click at [84, 144] on span "Sales" at bounding box center [71, 150] width 34 height 17
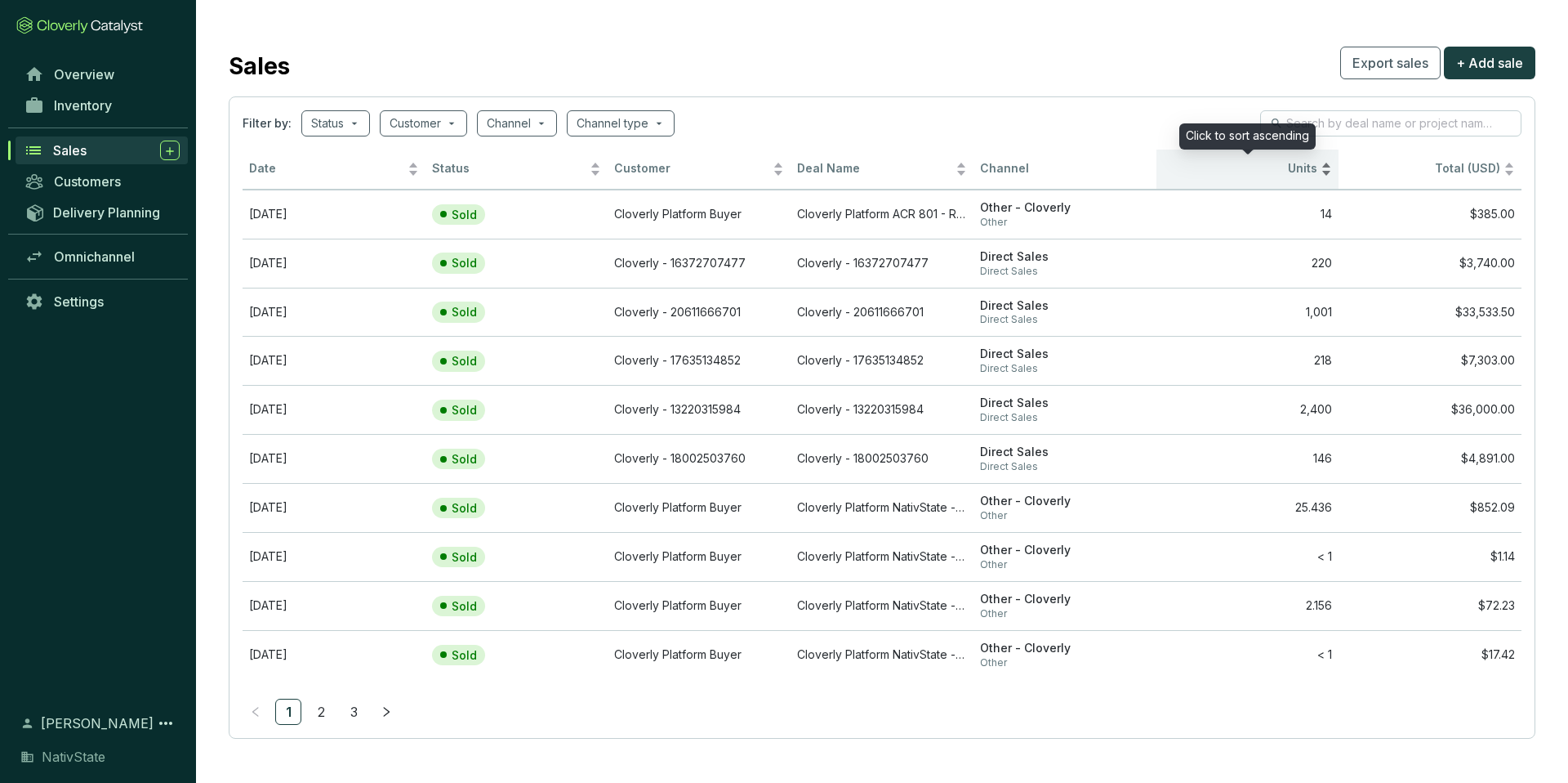
click at [1323, 166] on div "Units" at bounding box center [1248, 169] width 170 height 20
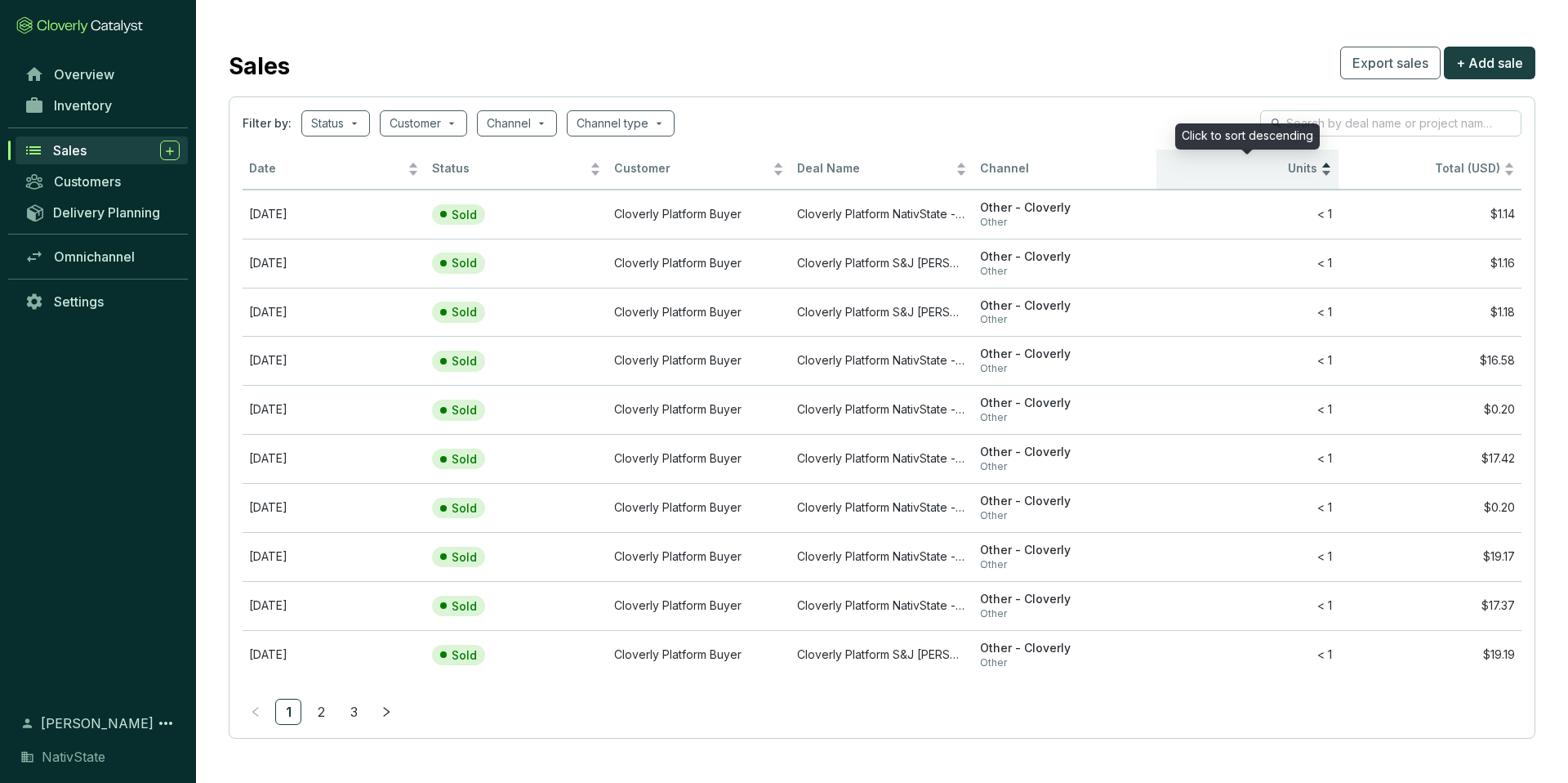
click at [1310, 168] on span "Units" at bounding box center [1241, 169] width 155 height 16
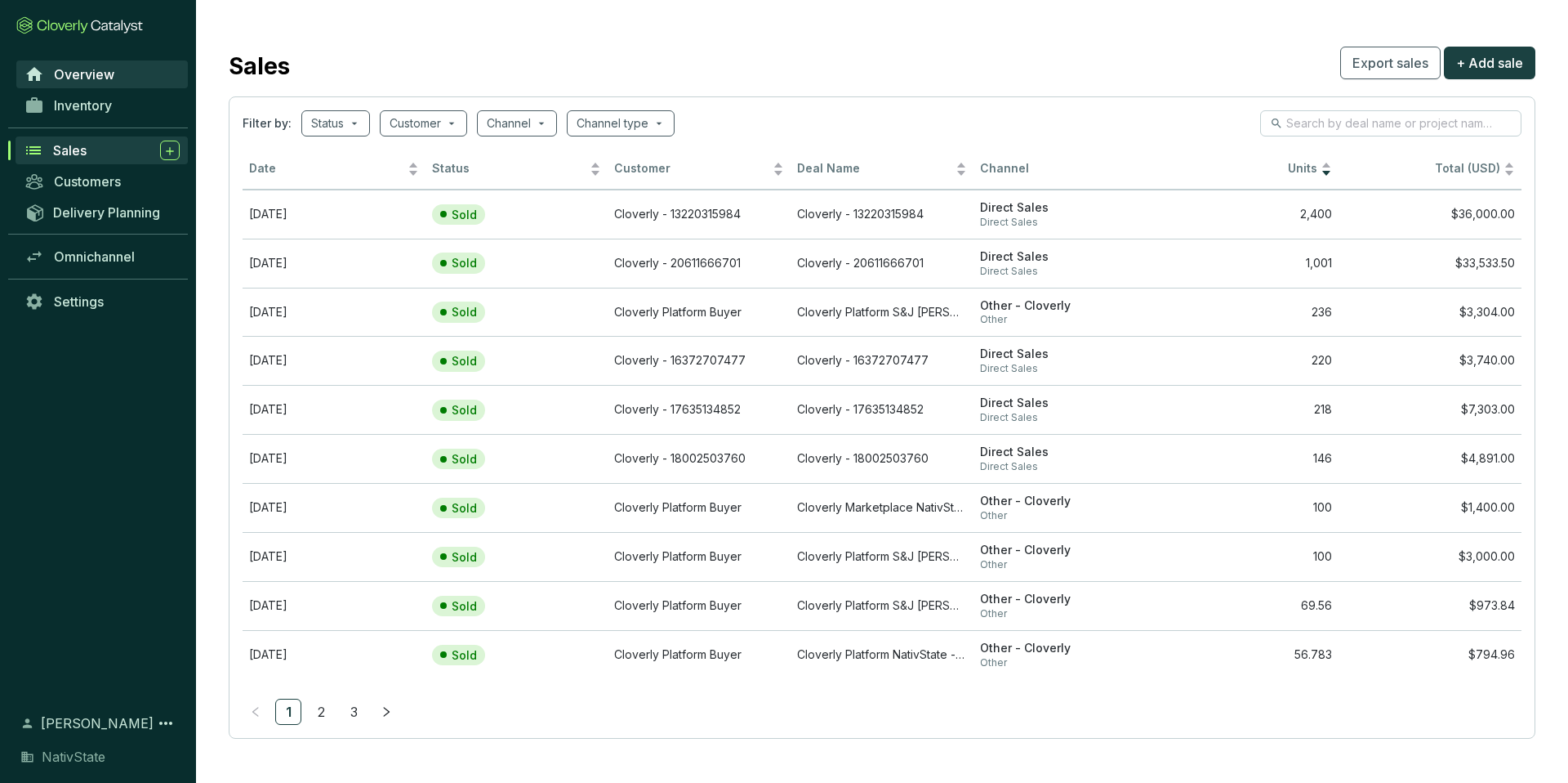
click at [89, 77] on span "Overview" at bounding box center [84, 75] width 61 height 17
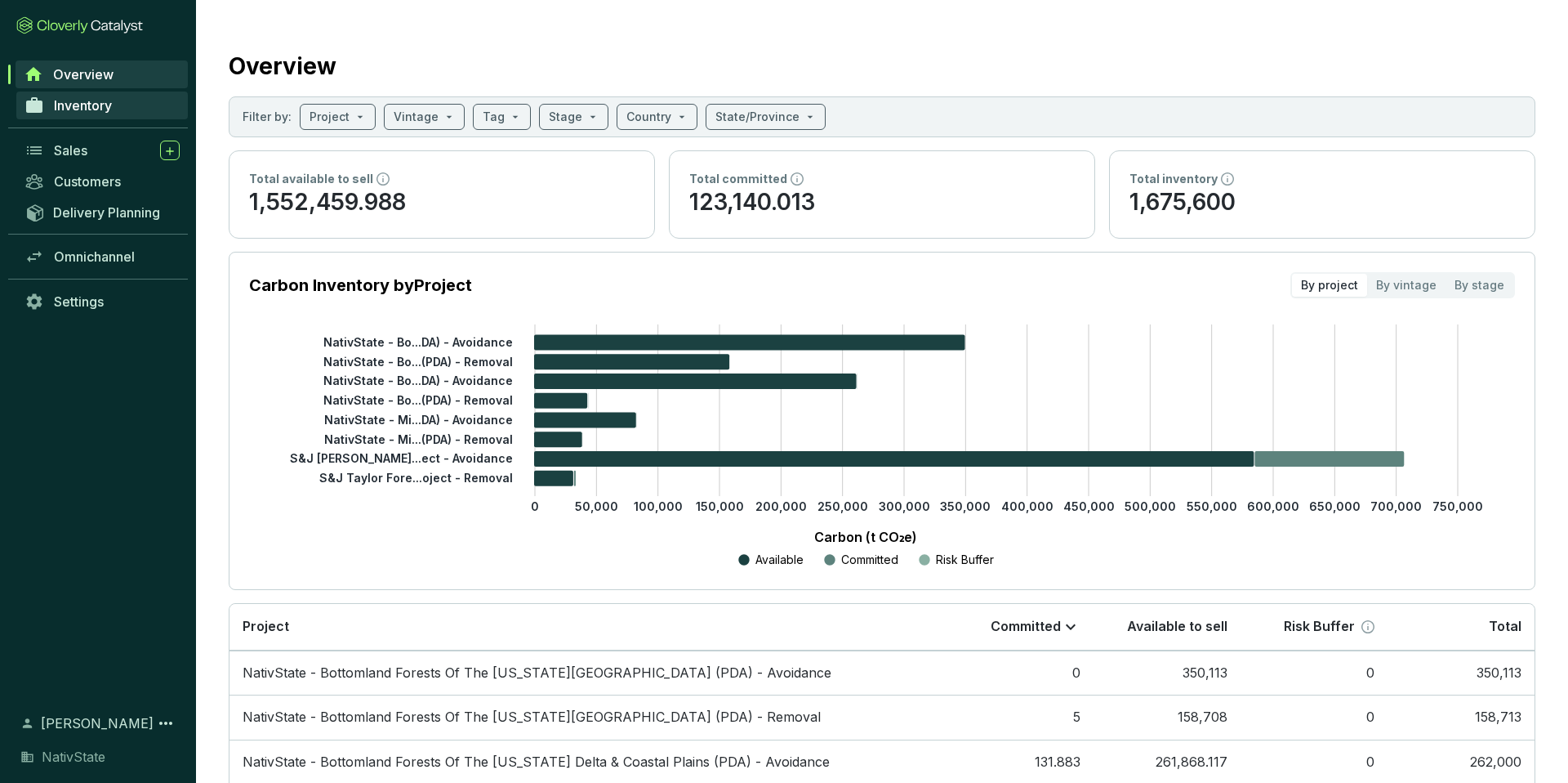
click at [110, 99] on span "Inventory" at bounding box center [83, 105] width 58 height 17
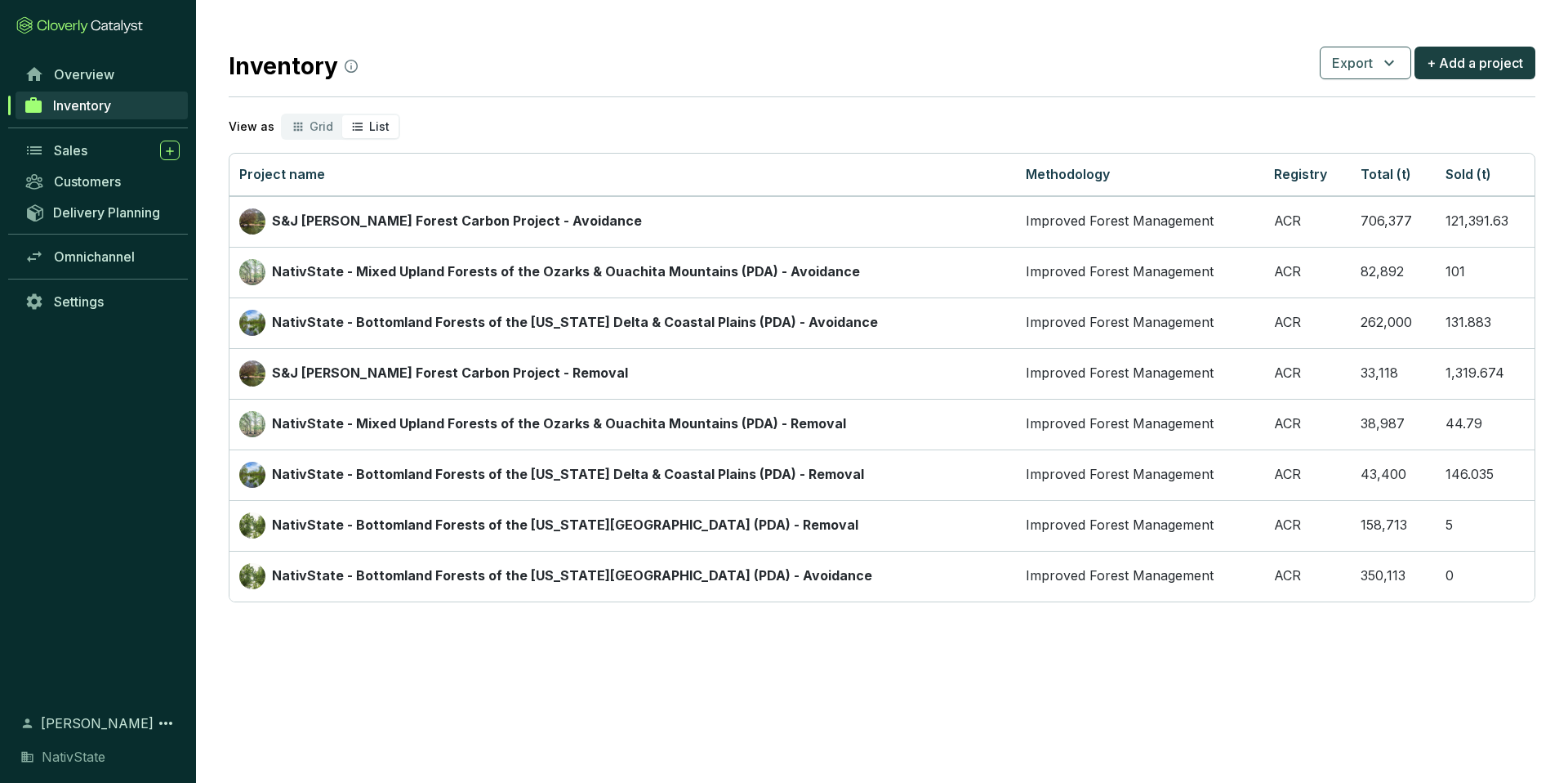
click at [369, 131] on span "List" at bounding box center [380, 126] width 21 height 14
click at [342, 115] on input "List" at bounding box center [342, 115] width 0 height 0
click at [89, 103] on span "Inventory" at bounding box center [82, 105] width 58 height 17
click at [90, 152] on div "Sales" at bounding box center [117, 150] width 126 height 20
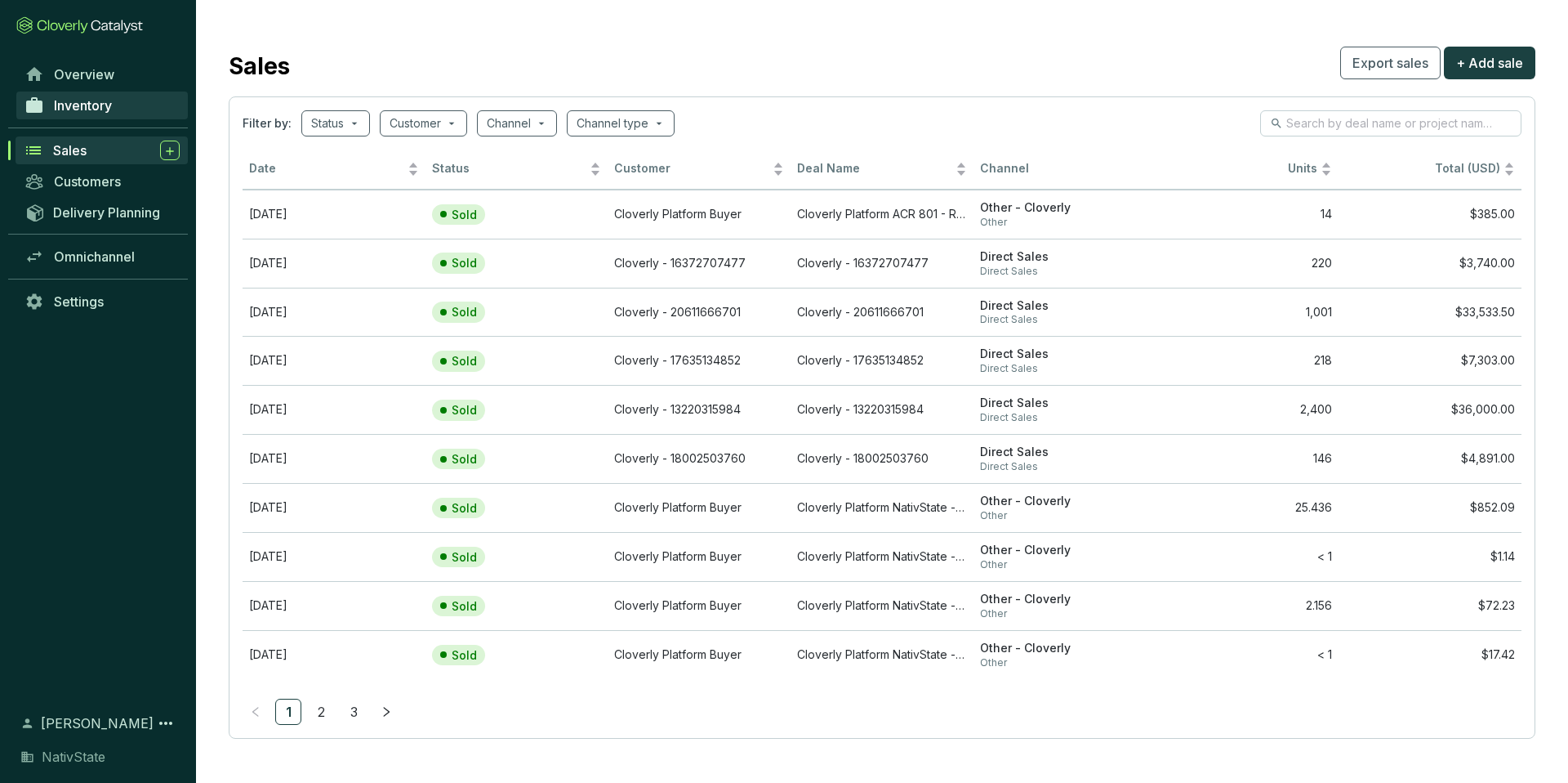
click at [92, 98] on span "Inventory" at bounding box center [83, 105] width 58 height 17
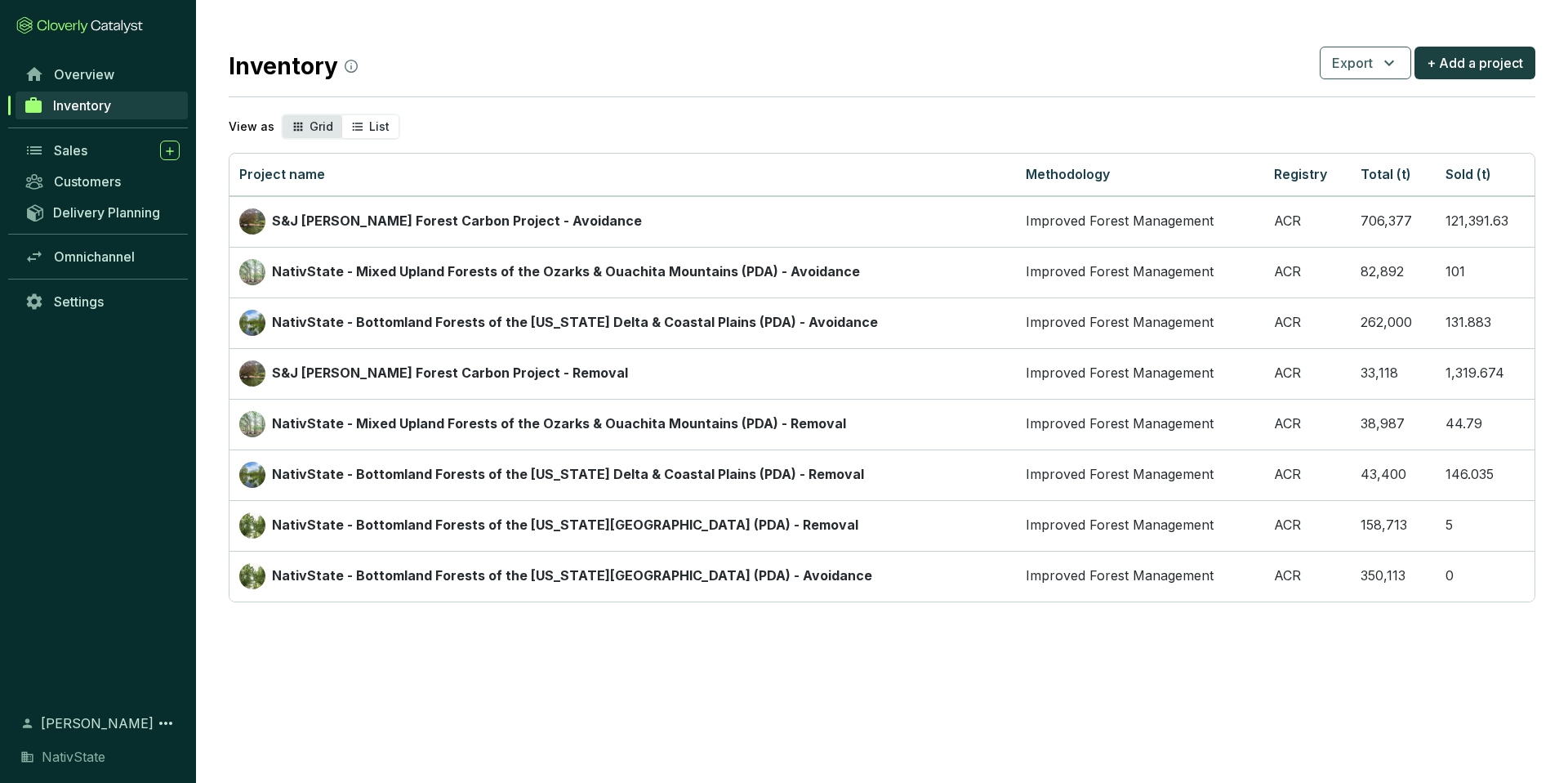
click at [325, 134] on div "Grid" at bounding box center [312, 126] width 60 height 23
click at [283, 115] on input "Grid" at bounding box center [283, 115] width 0 height 0
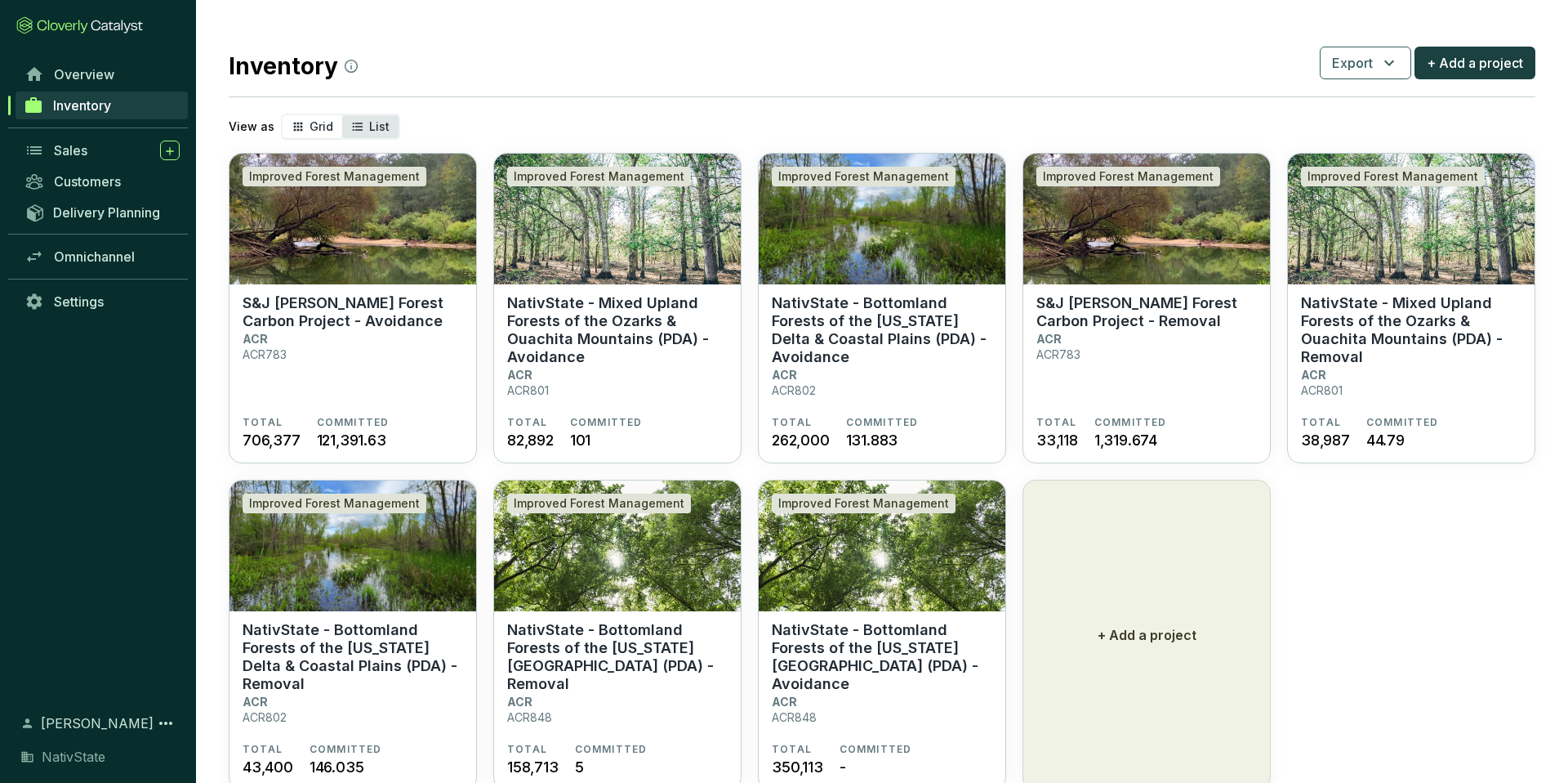
click at [370, 127] on span "List" at bounding box center [380, 126] width 21 height 14
click at [342, 115] on input "List" at bounding box center [342, 115] width 0 height 0
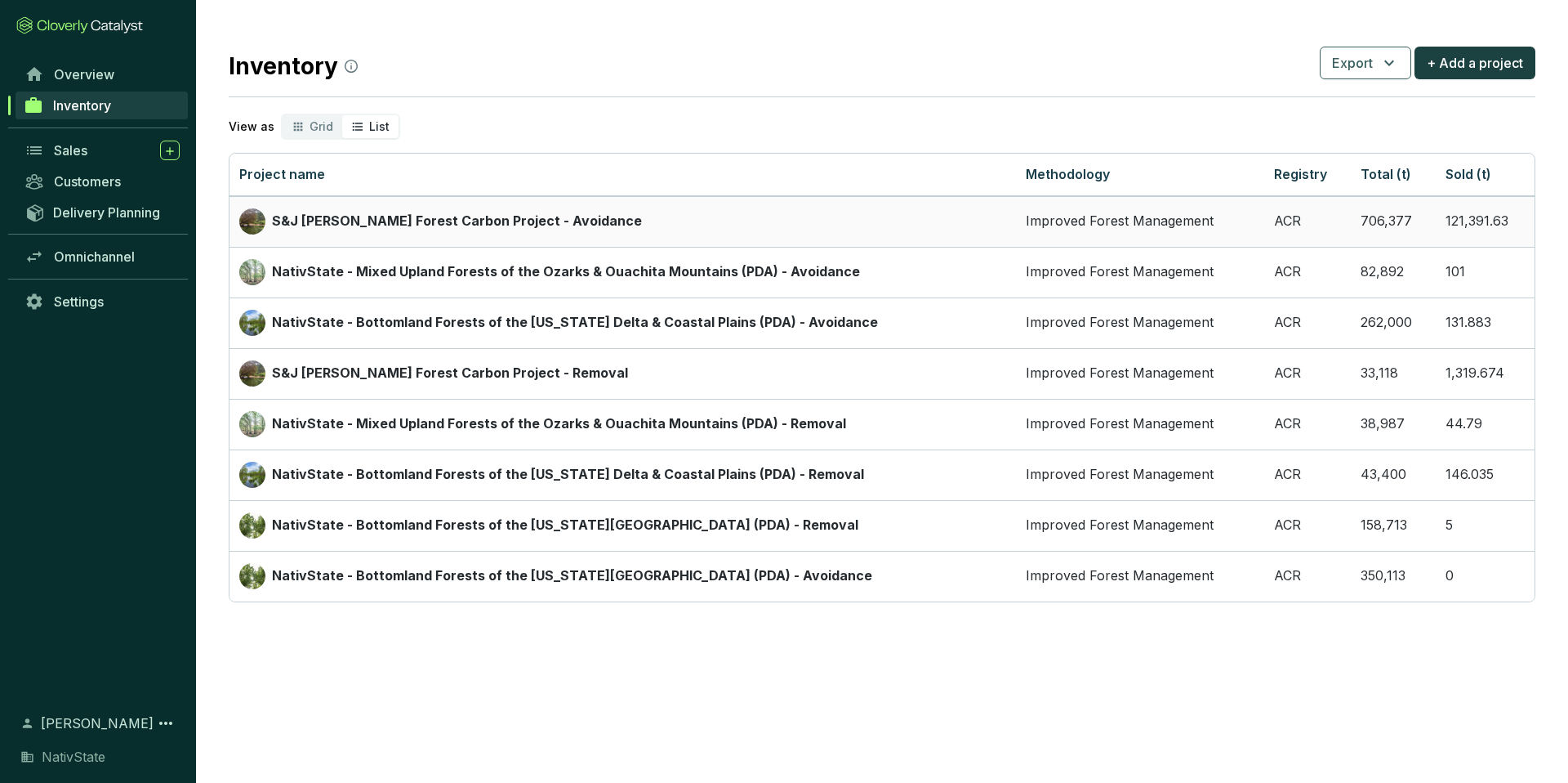
click at [404, 227] on p "S&J [PERSON_NAME] Forest Carbon Project - Avoidance" at bounding box center [457, 221] width 370 height 18
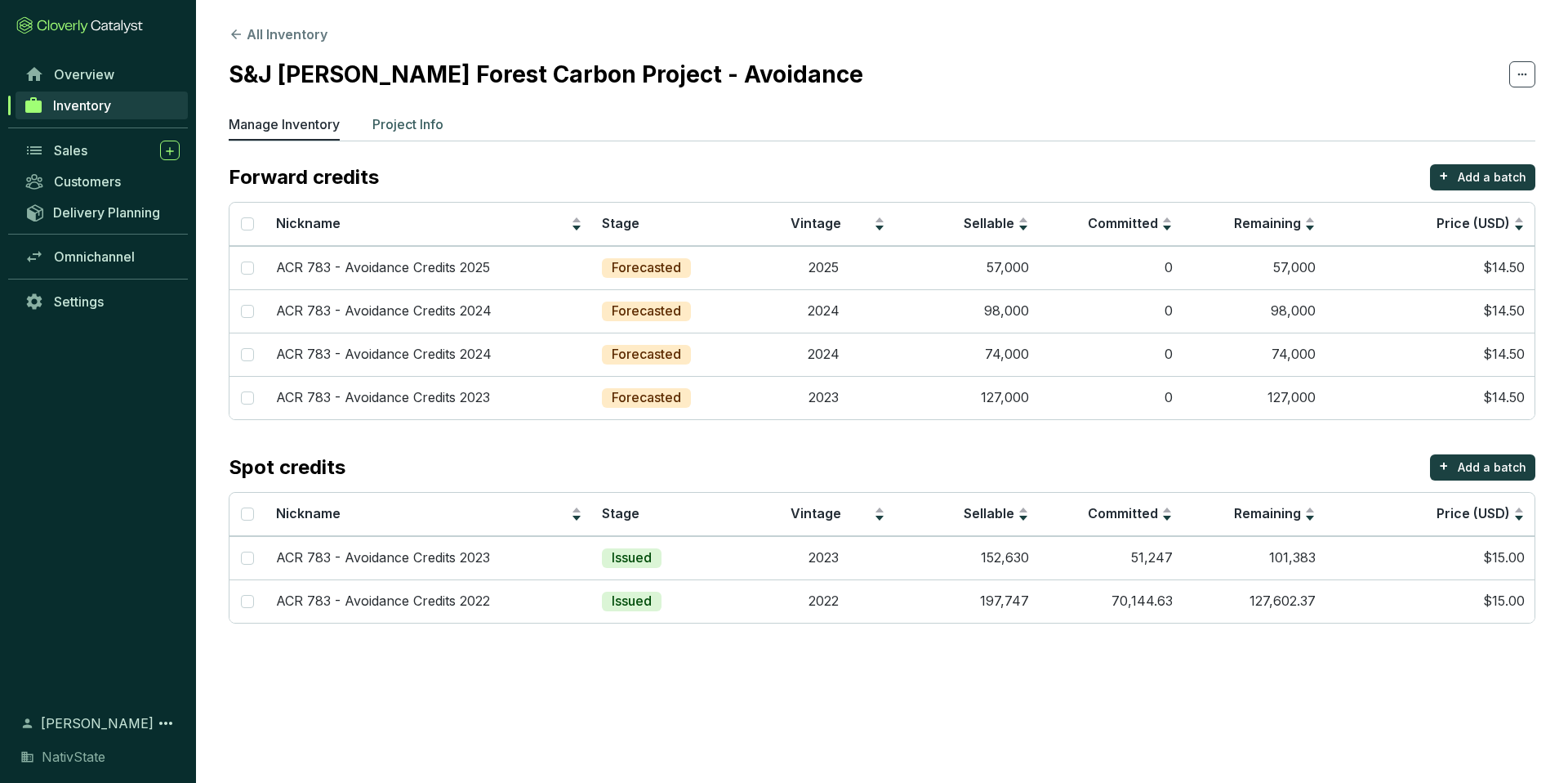
click at [396, 128] on p "Project Info" at bounding box center [408, 124] width 71 height 20
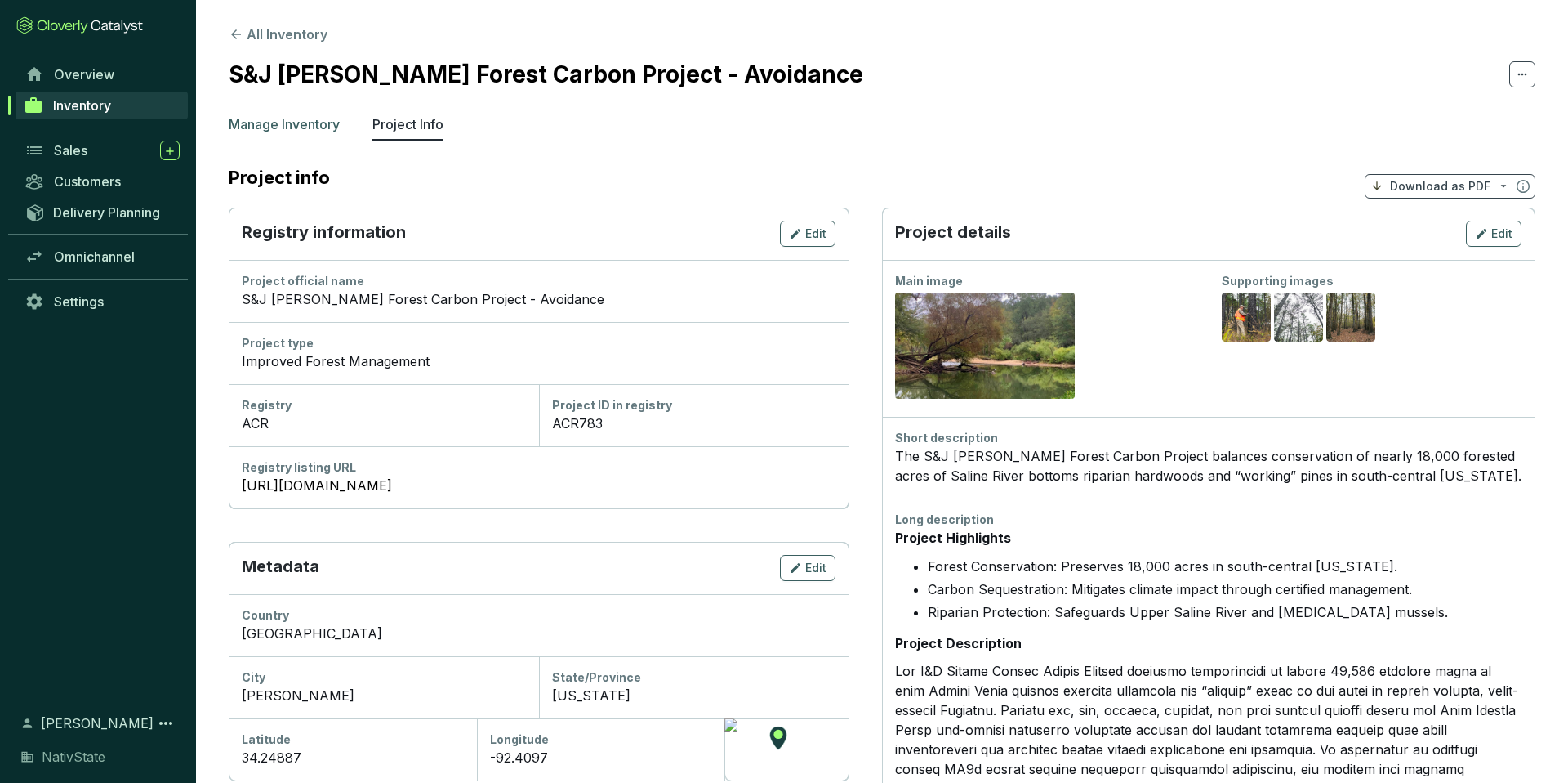
click at [272, 128] on p "Manage Inventory" at bounding box center [284, 124] width 111 height 20
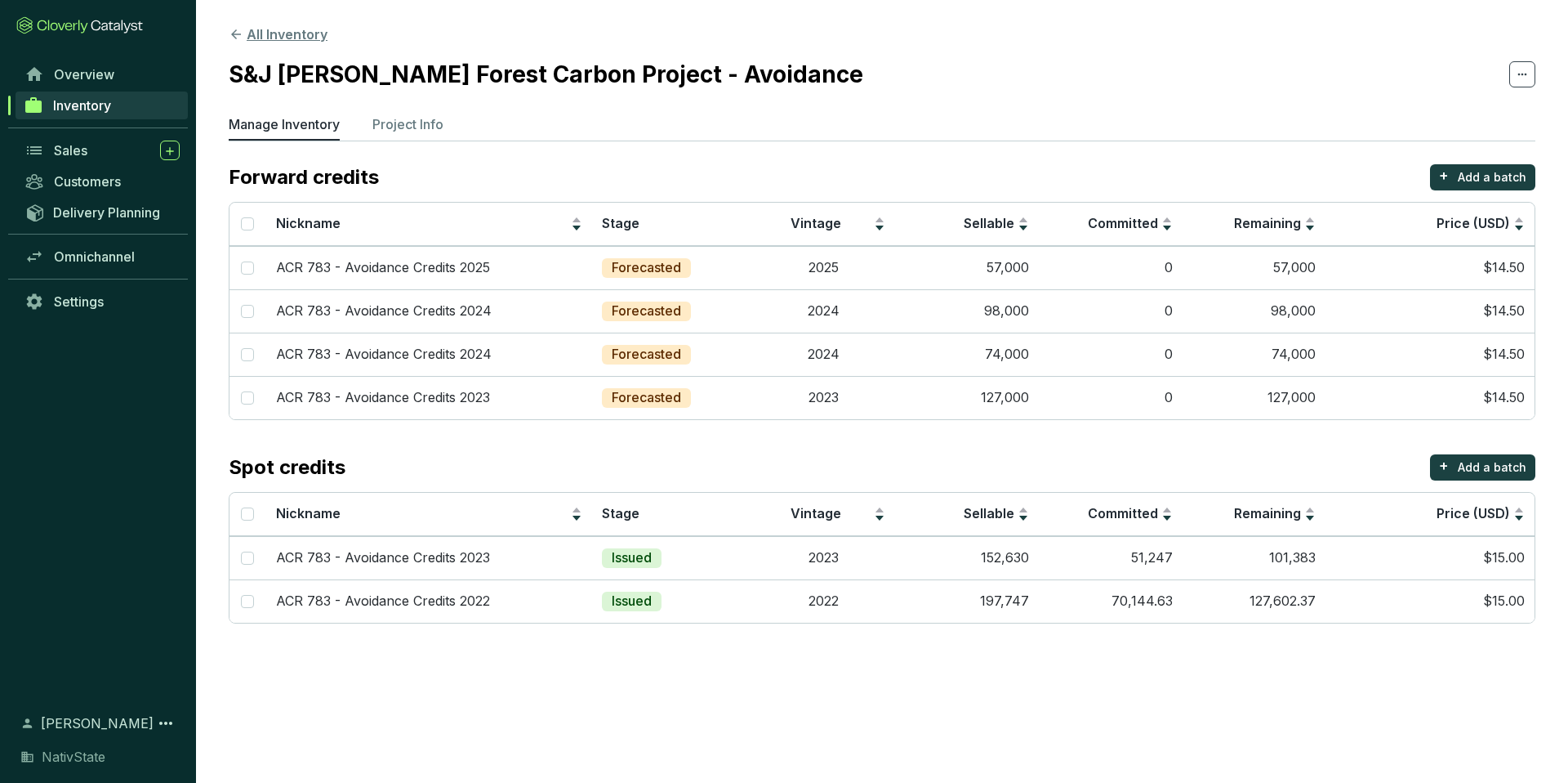
click at [254, 34] on button "All Inventory" at bounding box center [278, 34] width 99 height 20
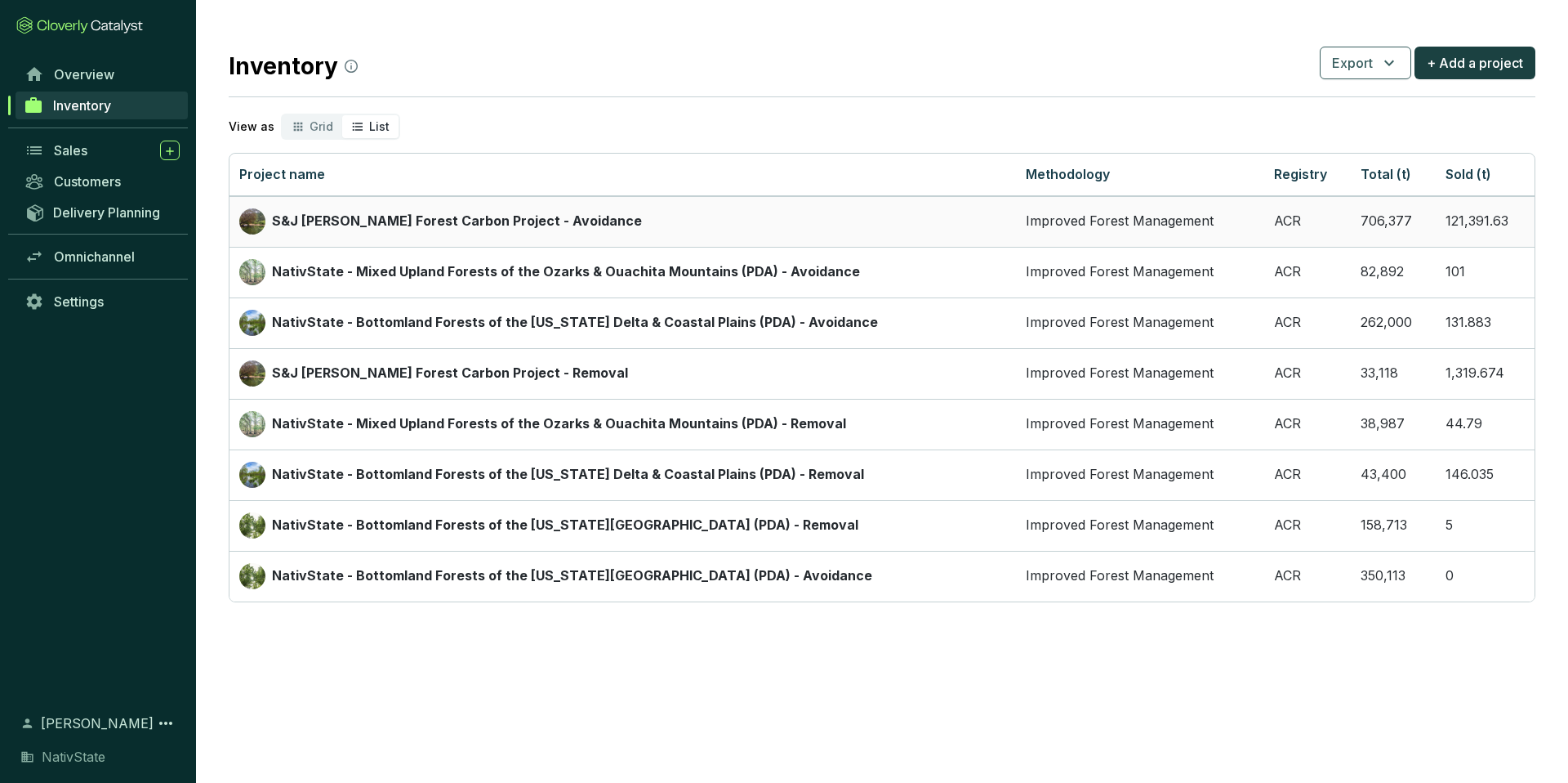
click at [394, 217] on p "S&J [PERSON_NAME] Forest Carbon Project - Avoidance" at bounding box center [457, 221] width 370 height 18
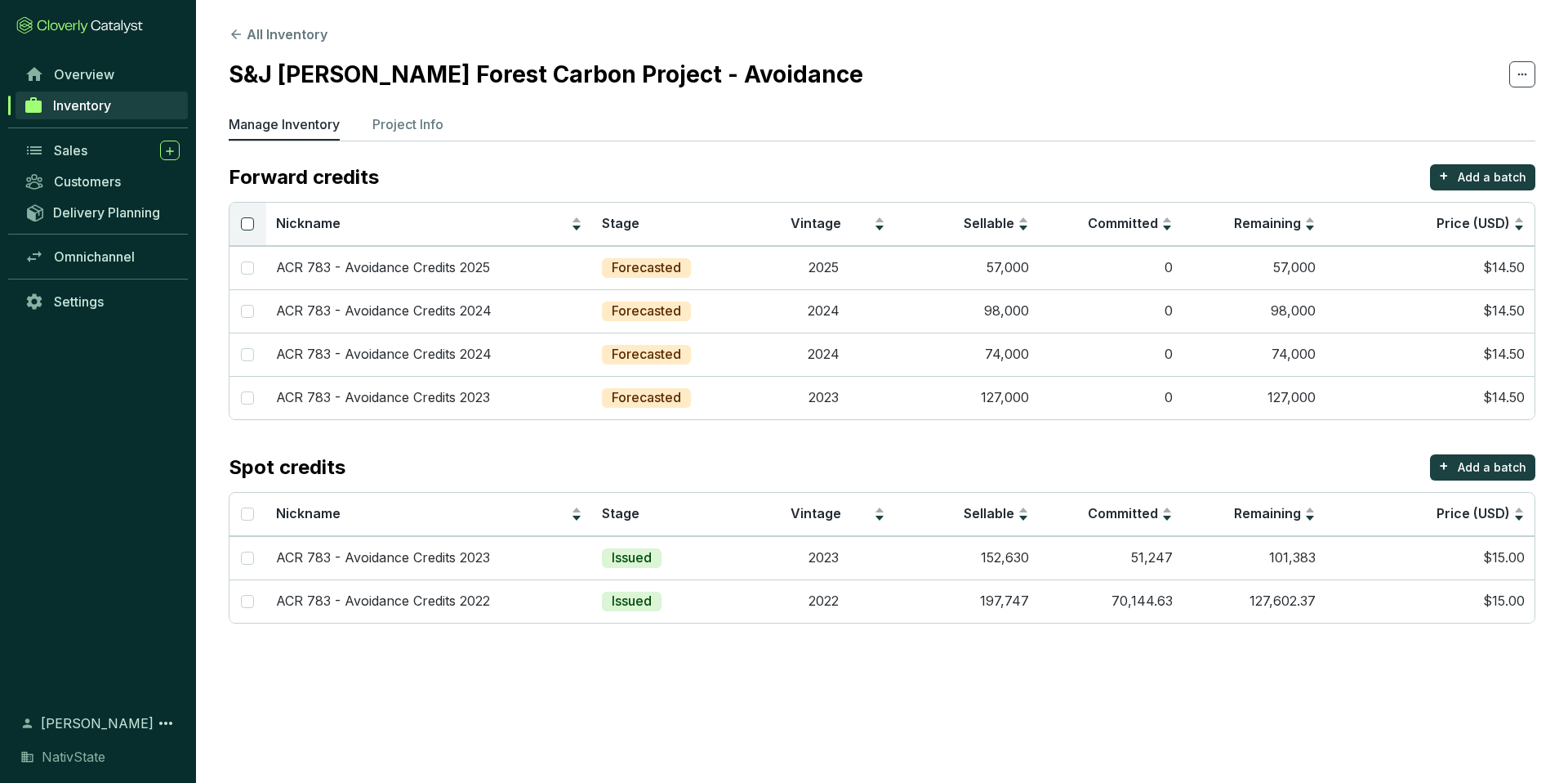
click at [246, 227] on input "Select all" at bounding box center [247, 224] width 13 height 13
checkbox input "true"
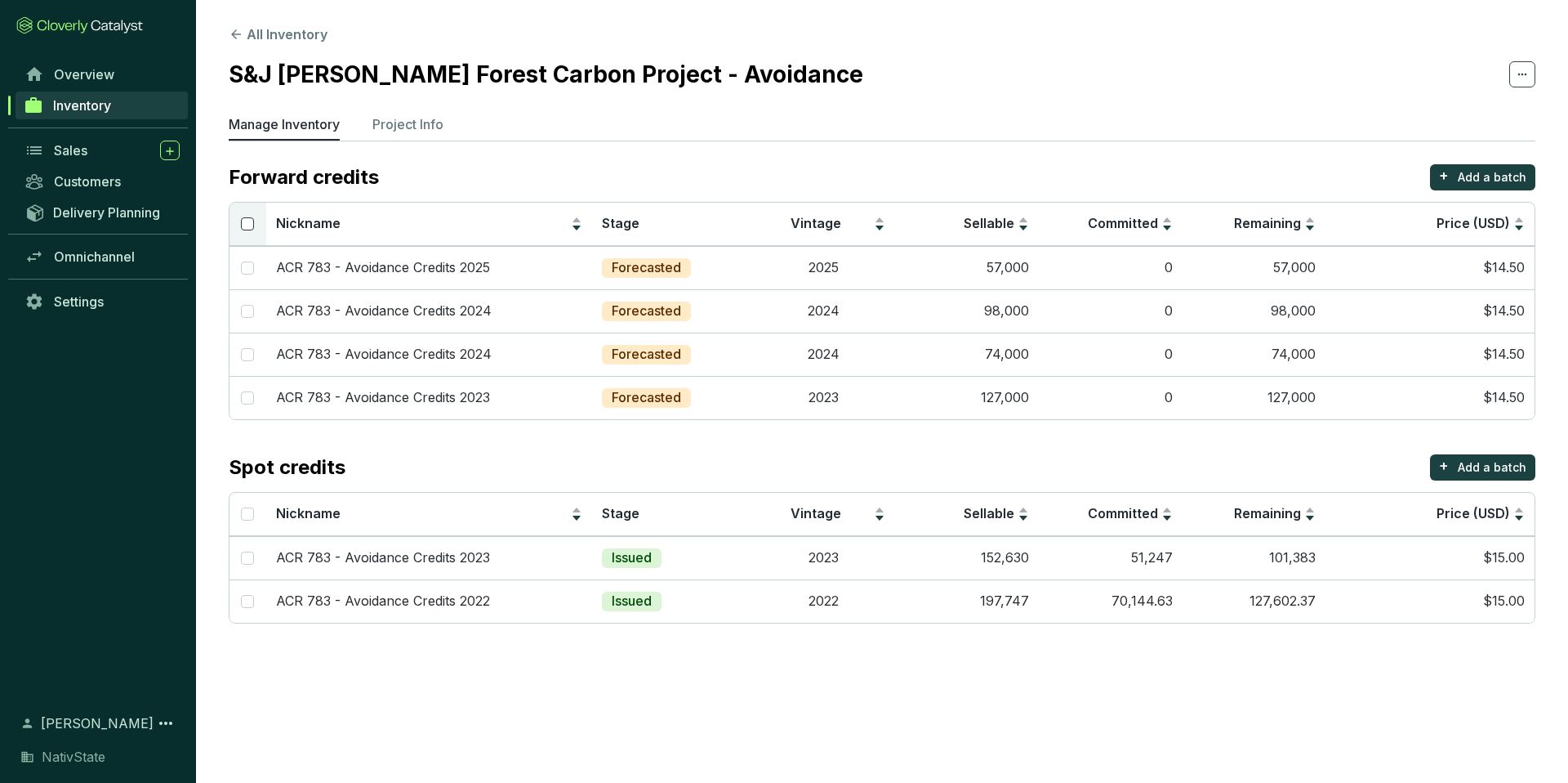
checkbox input "true"
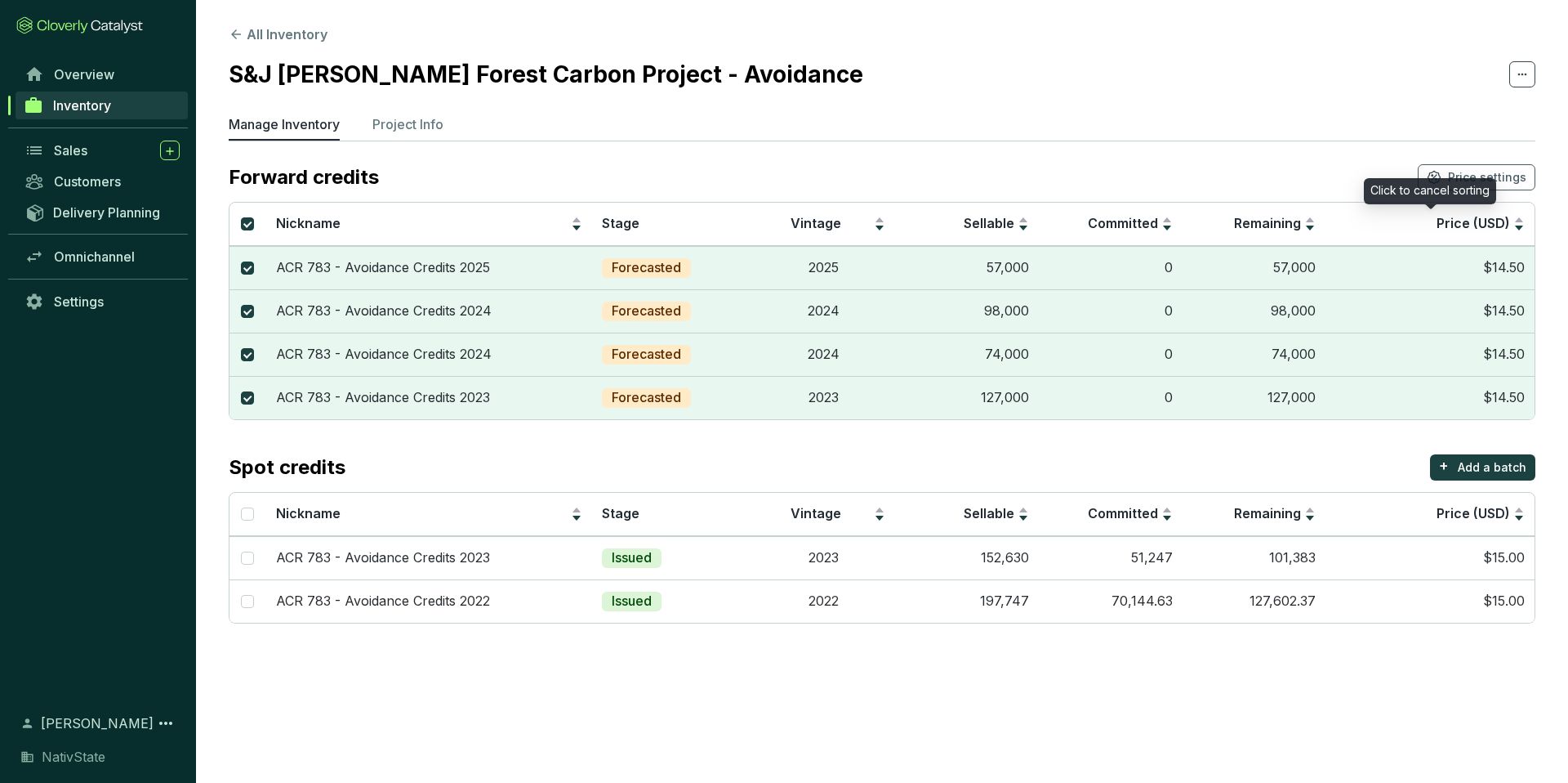
click at [1470, 181] on div "Click to cancel sorting" at bounding box center [1430, 191] width 132 height 26
click at [1478, 165] on button "Price settings" at bounding box center [1477, 177] width 118 height 26
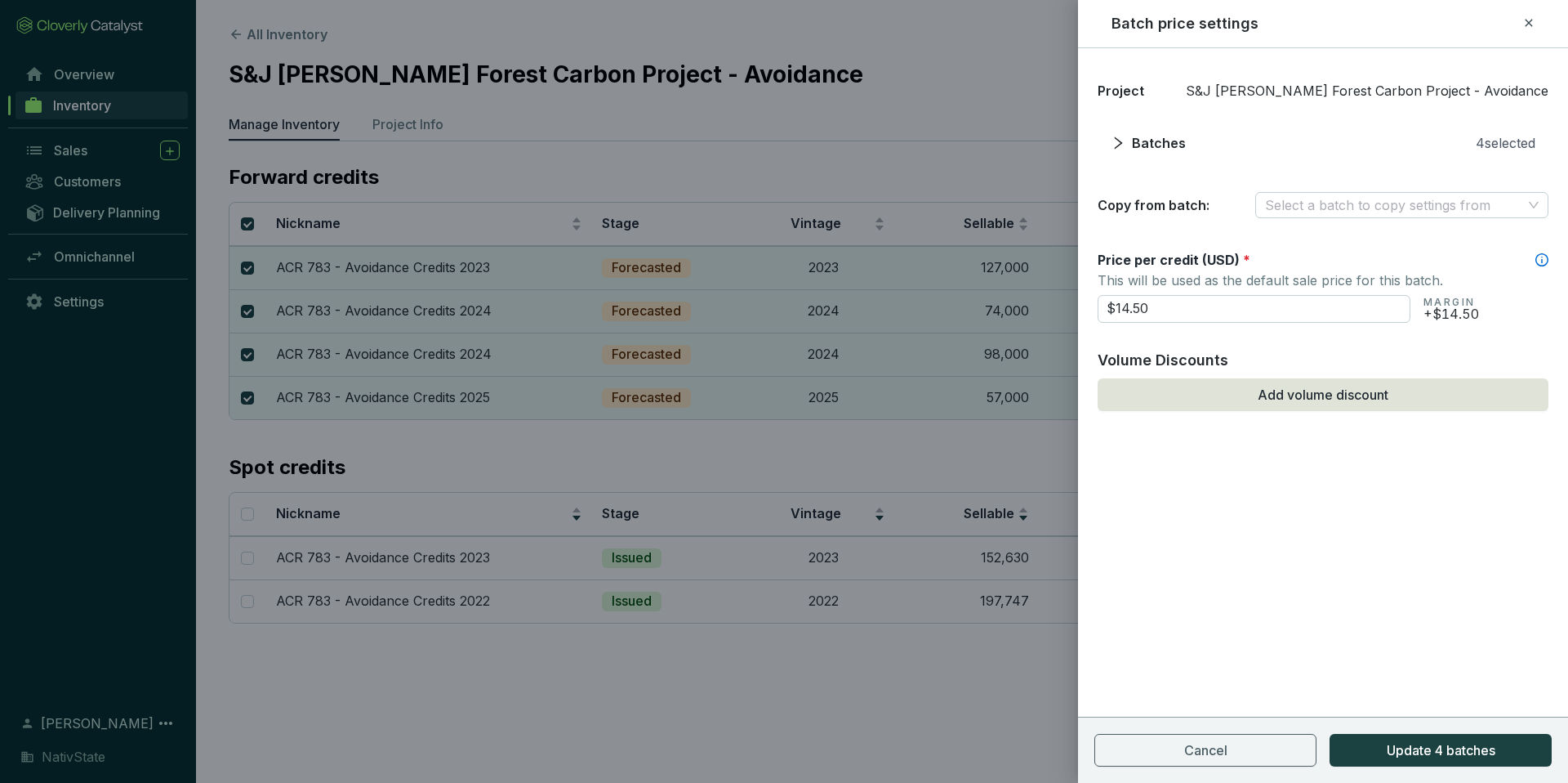
click at [1534, 23] on icon at bounding box center [1529, 22] width 13 height 20
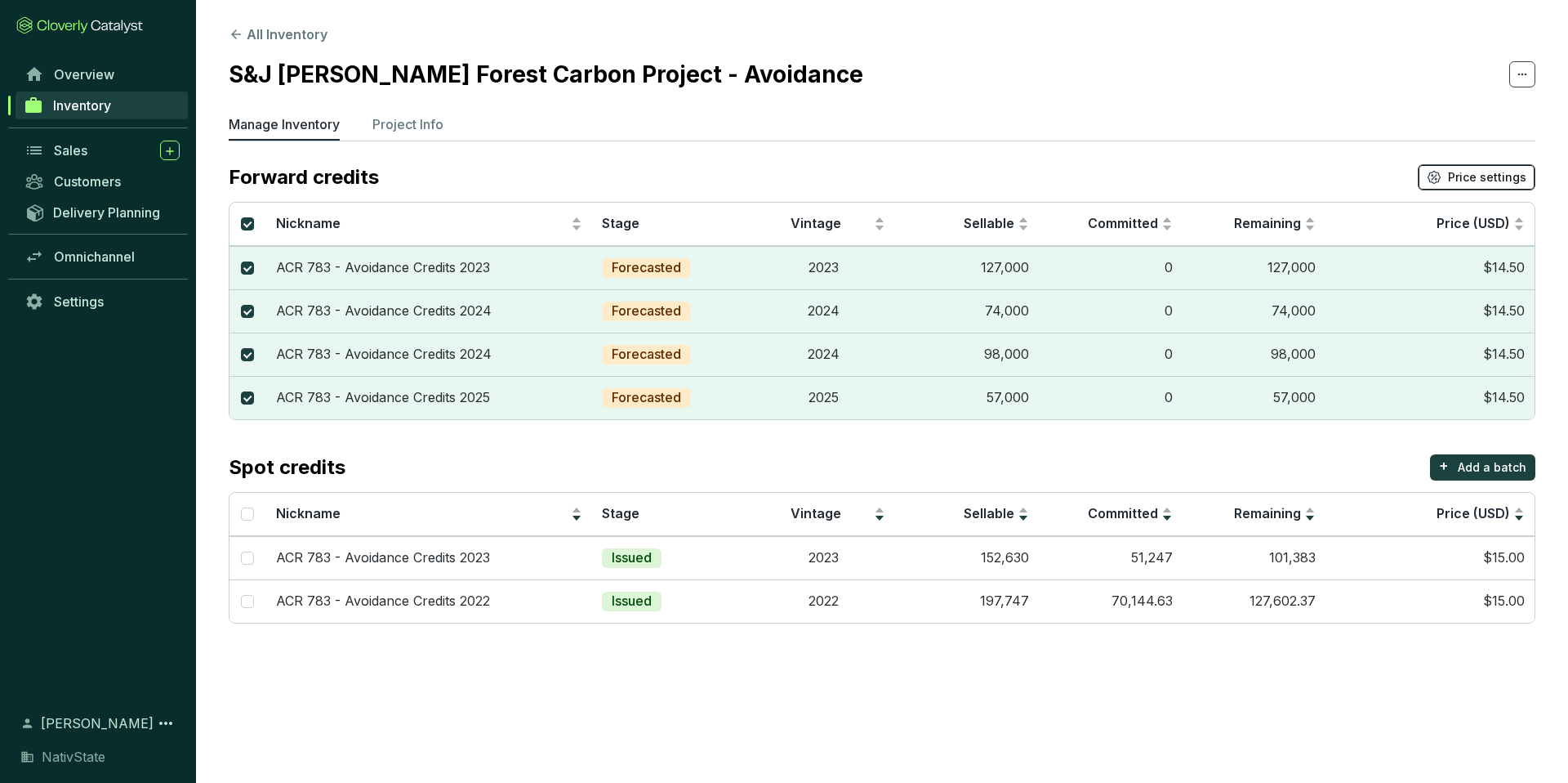
click at [1485, 176] on span "Price settings" at bounding box center [1488, 177] width 78 height 17
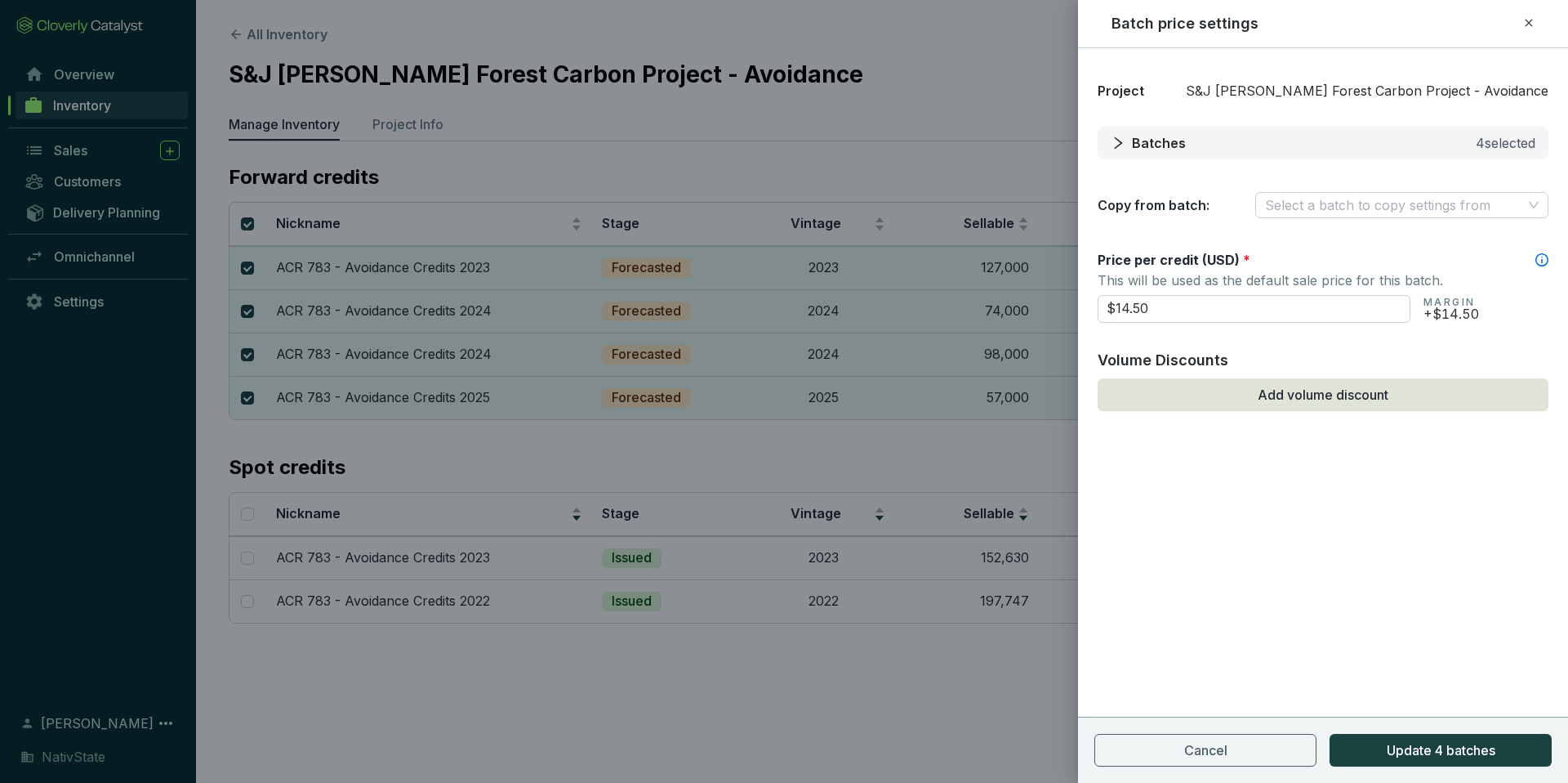
click at [1120, 143] on icon "right" at bounding box center [1118, 142] width 8 height 12
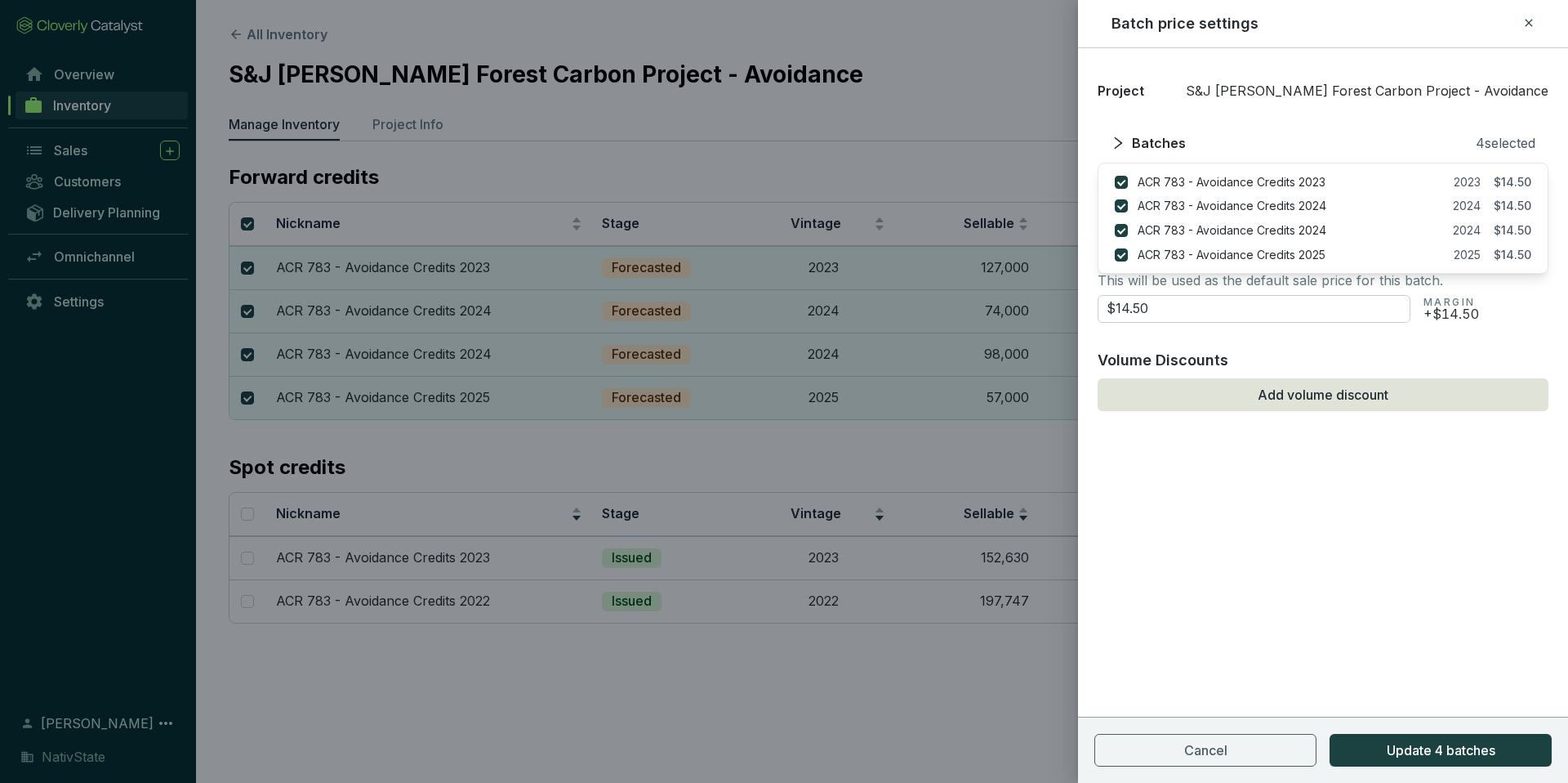
click at [1537, 25] on div "Batch price settings" at bounding box center [1323, 23] width 451 height 21
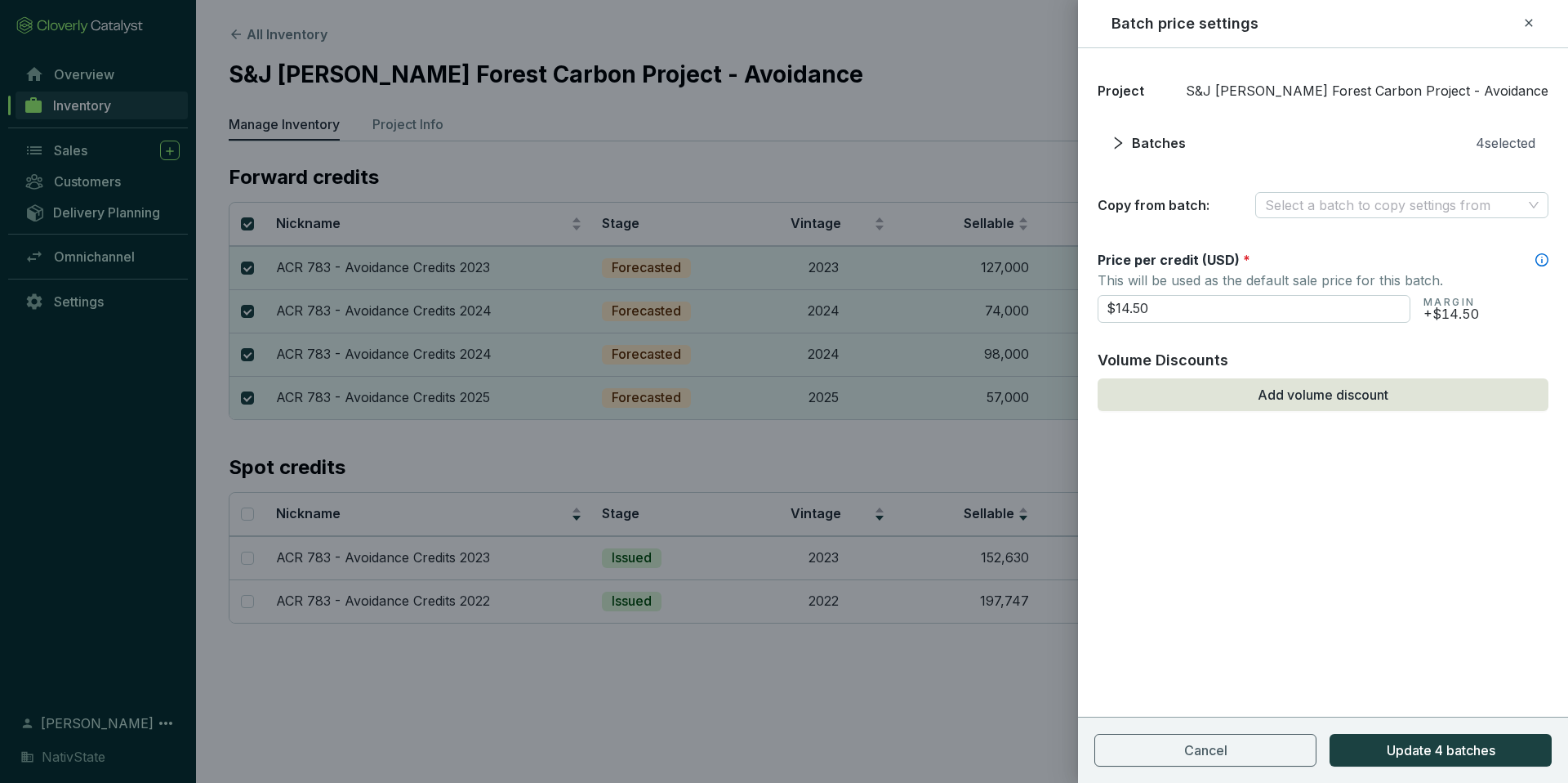
click at [1527, 24] on icon at bounding box center [1529, 22] width 7 height 7
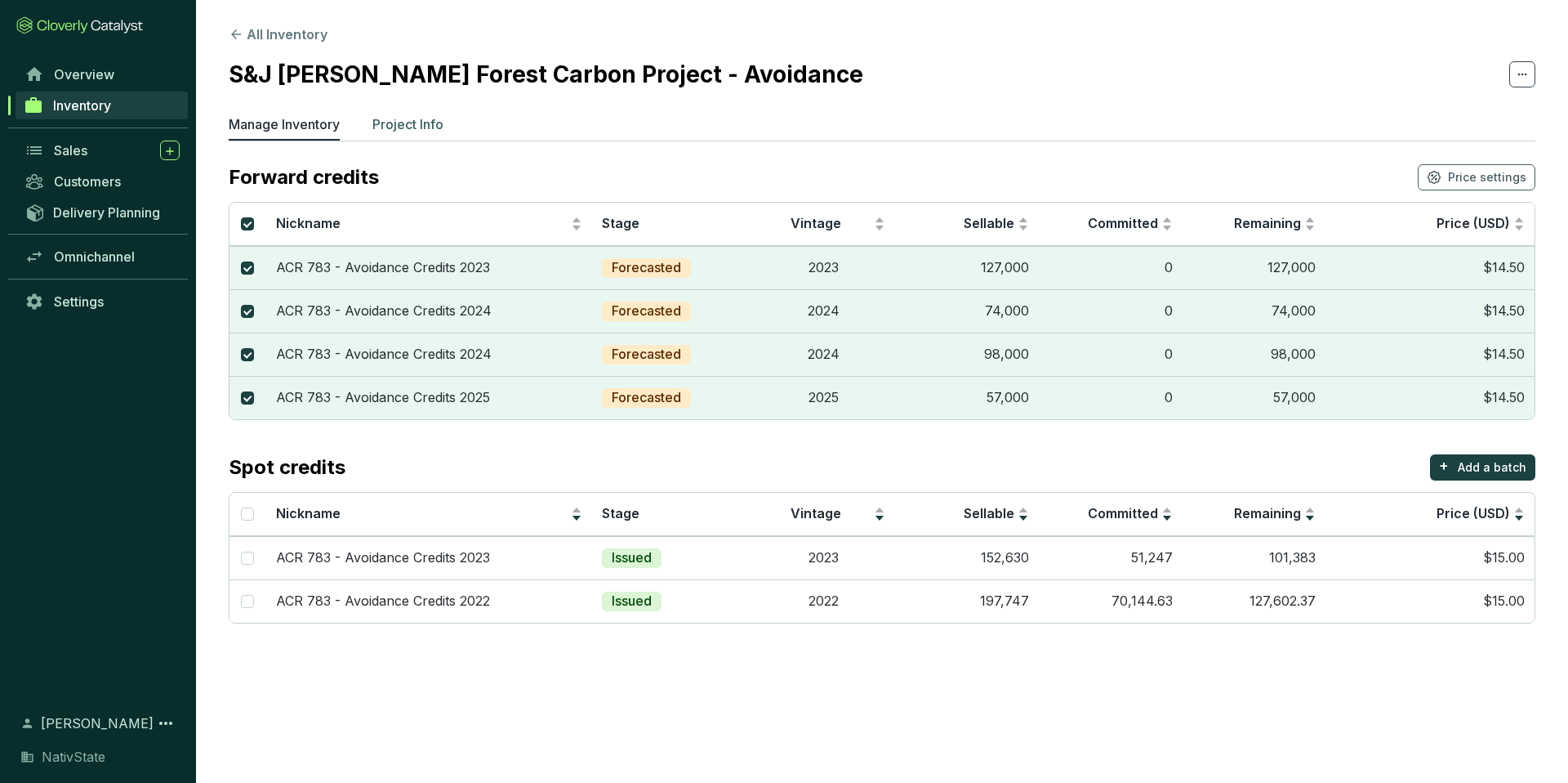
click at [410, 120] on p "Project Info" at bounding box center [408, 124] width 71 height 20
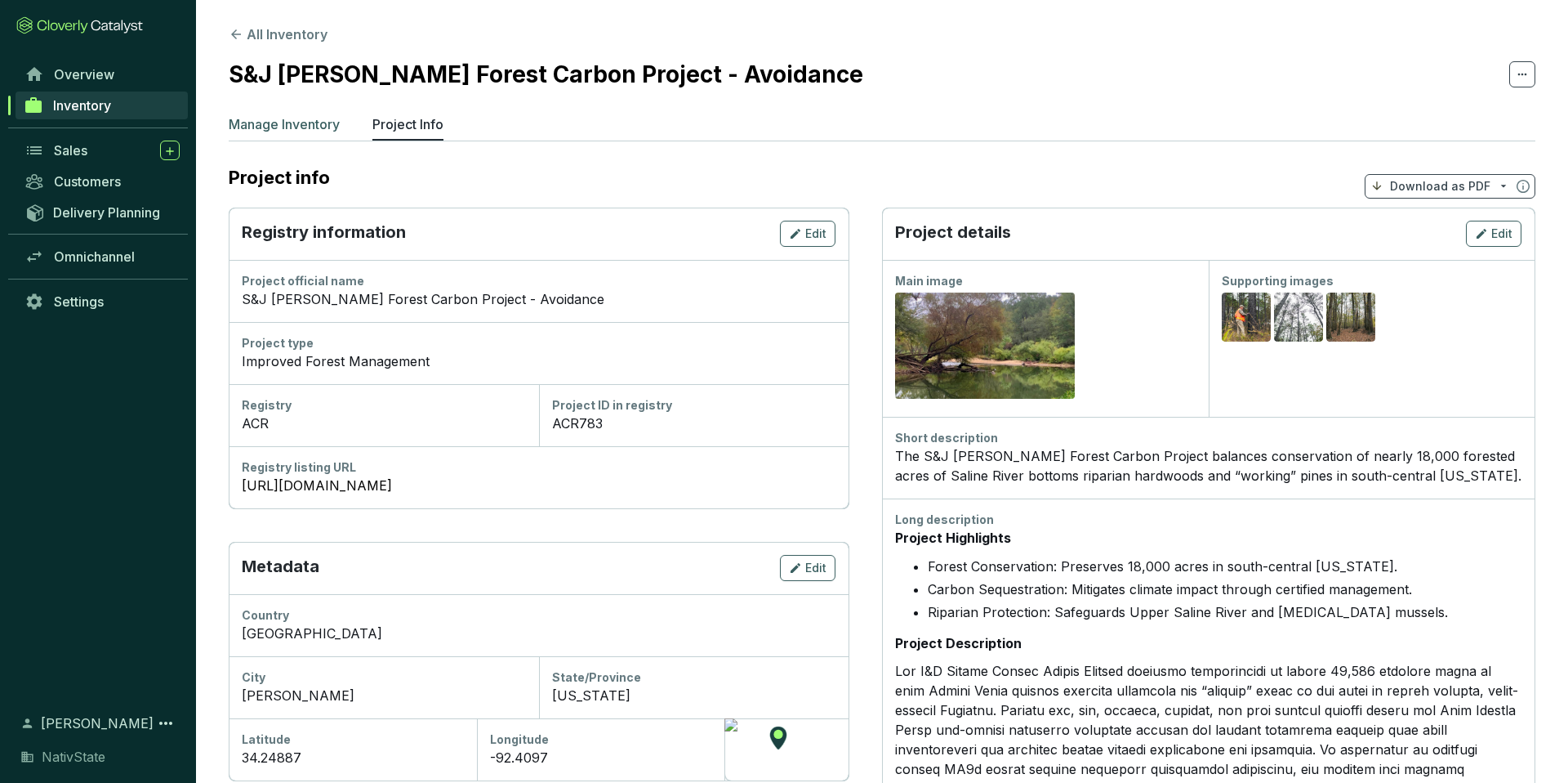
click at [272, 132] on p "Manage Inventory" at bounding box center [284, 124] width 111 height 20
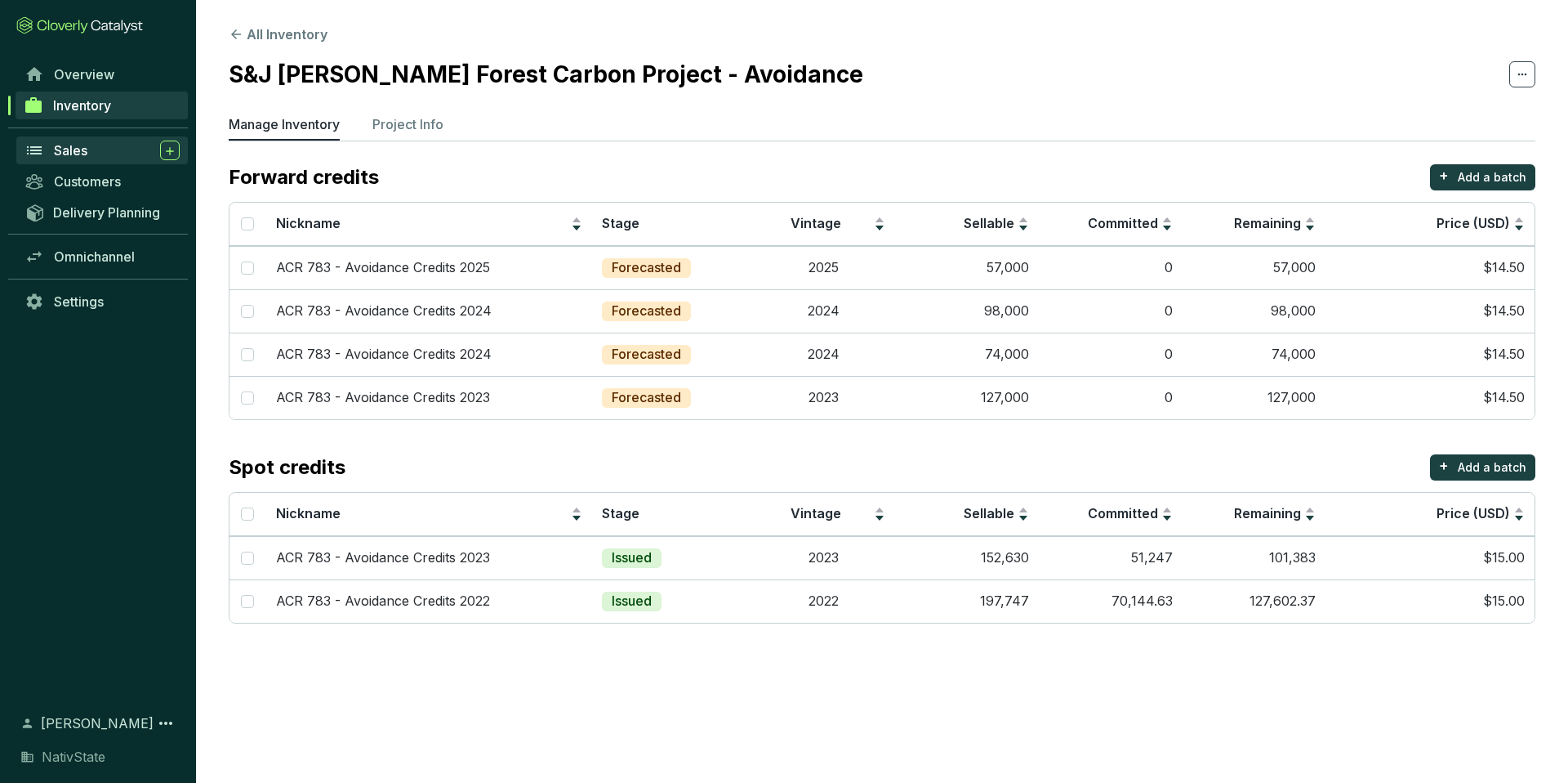
click at [101, 149] on div "Sales" at bounding box center [117, 150] width 126 height 20
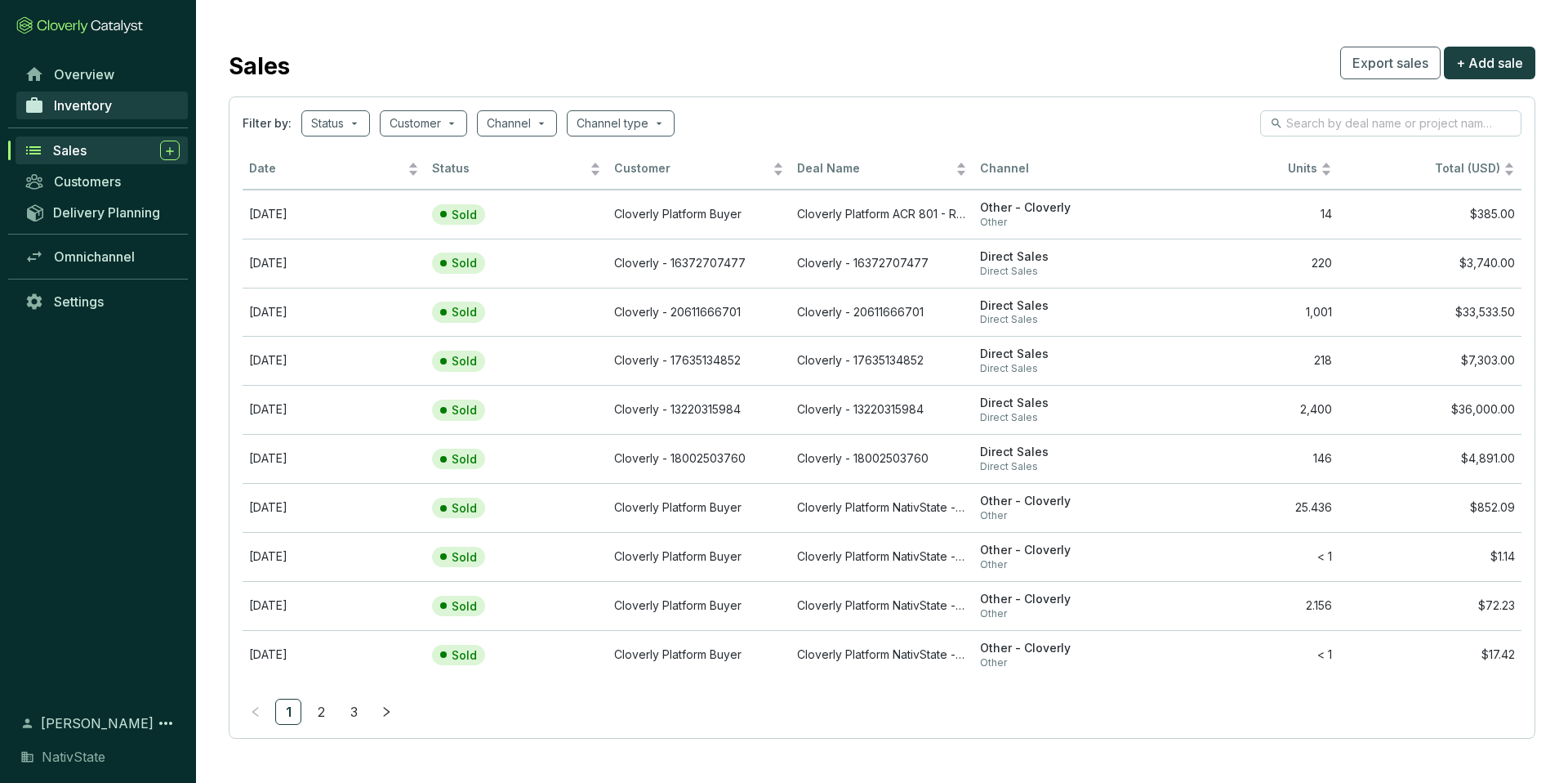
click at [124, 110] on link "Inventory" at bounding box center [103, 105] width 172 height 28
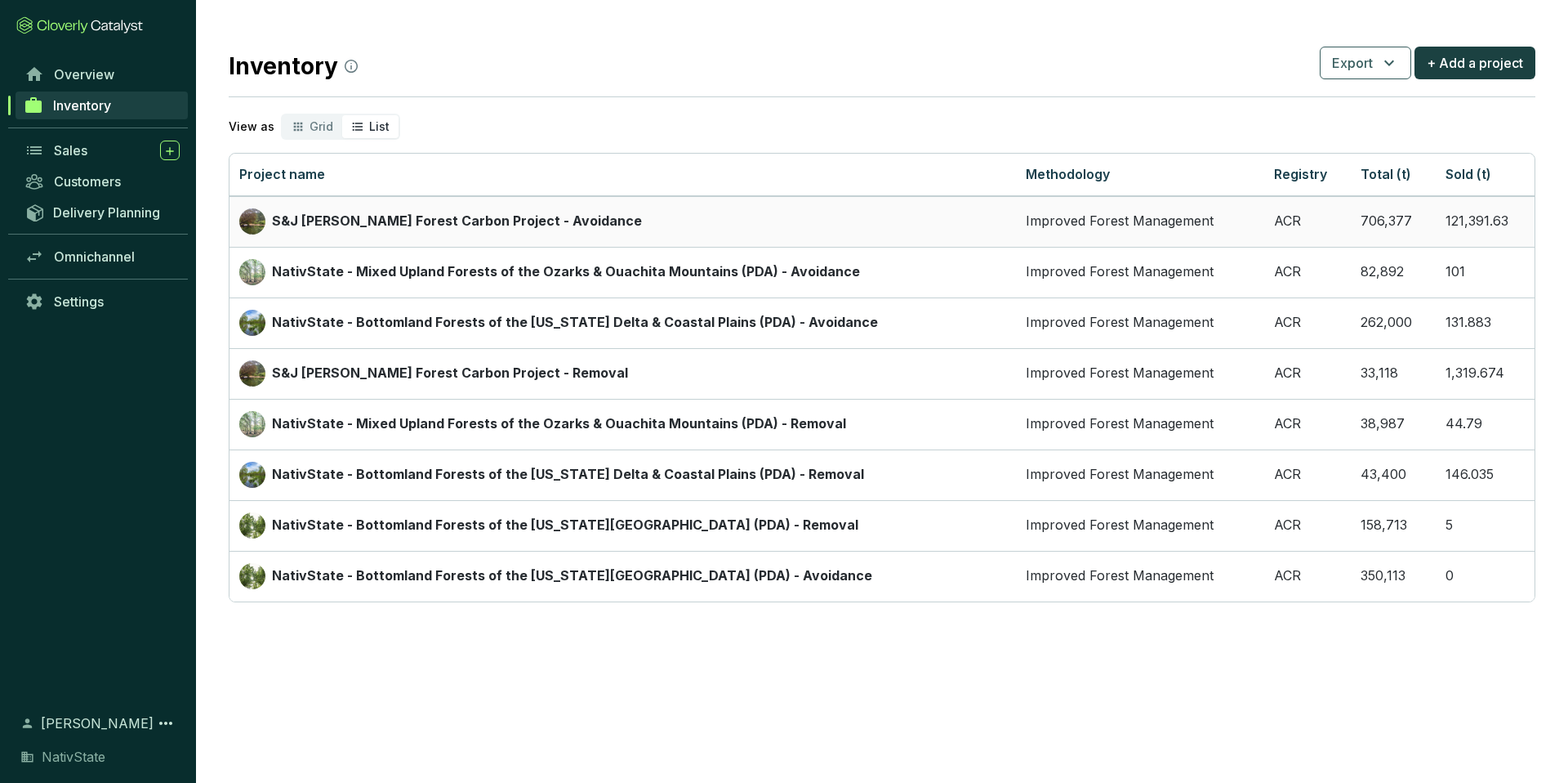
click at [378, 230] on p "S&J [PERSON_NAME] Forest Carbon Project - Avoidance" at bounding box center [457, 221] width 370 height 18
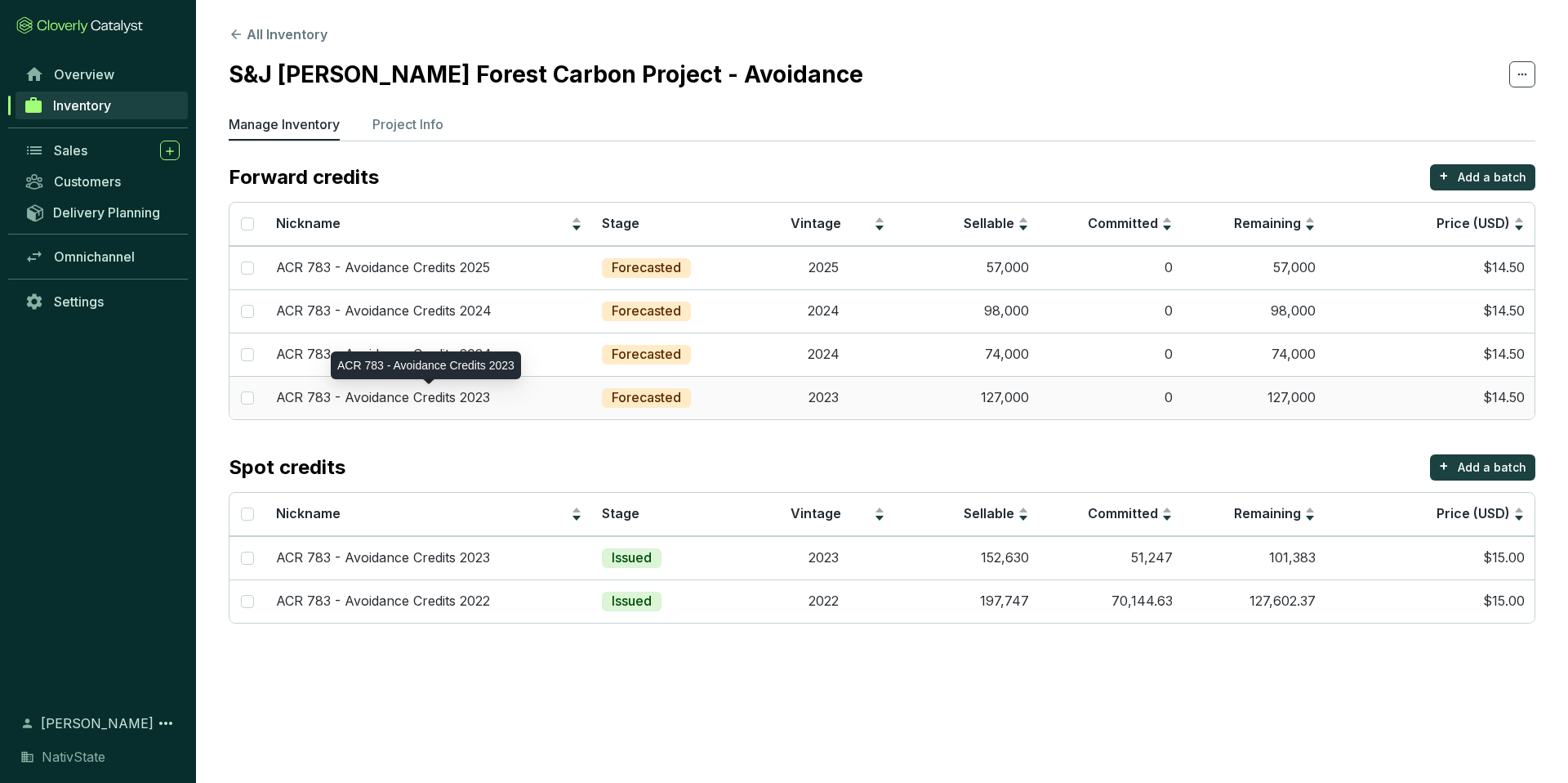
click at [420, 398] on p "ACR 783 - Avoidance Credits 2023" at bounding box center [382, 398] width 214 height 18
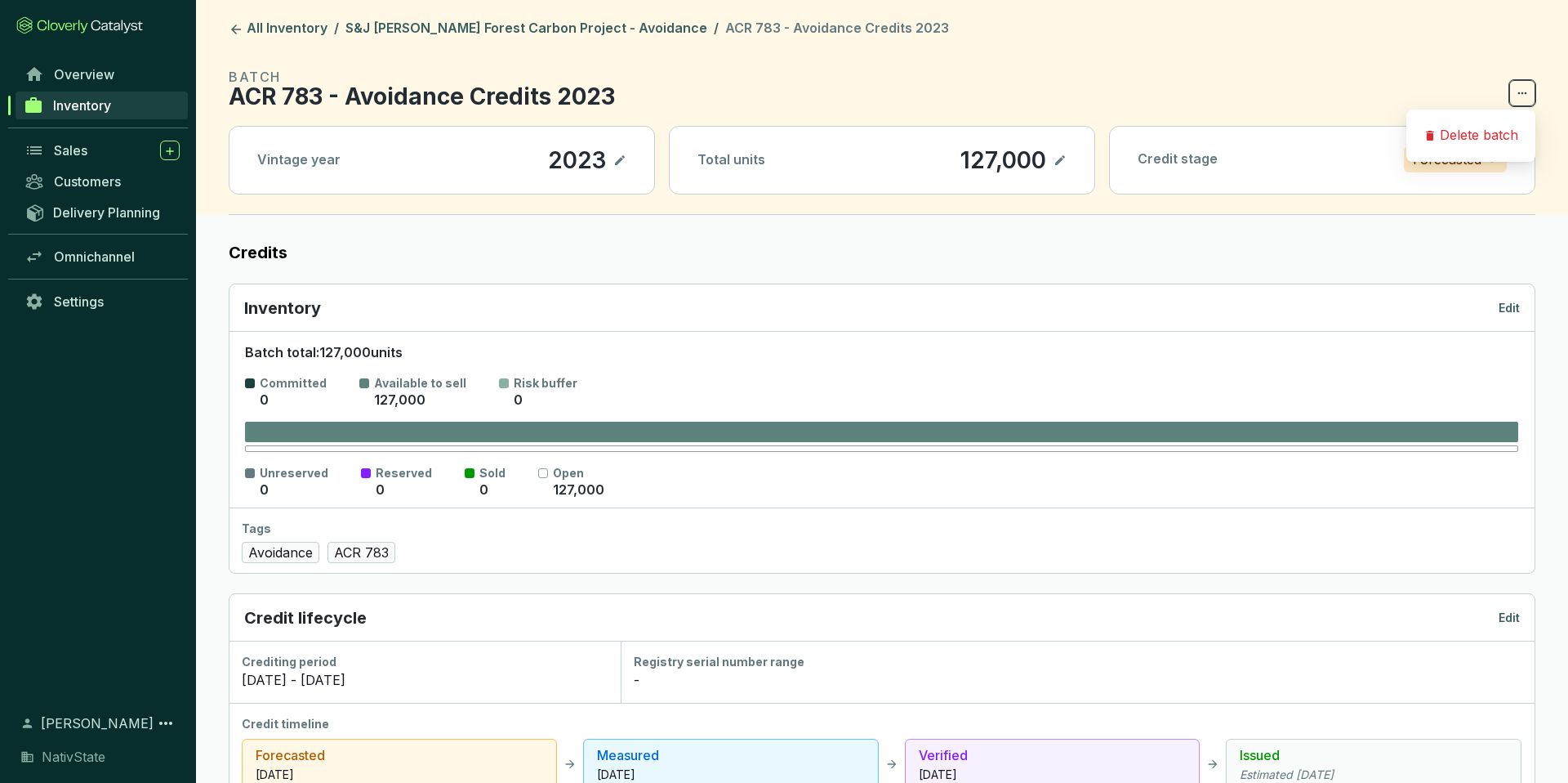
click at [1522, 97] on icon at bounding box center [1522, 92] width 13 height 20
click at [1381, 43] on header "All Inventory / S&J [PERSON_NAME] Forest Carbon Project - Avoidance / ACR 783 -…" at bounding box center [881, 107] width 1372 height 215
click at [235, 28] on icon at bounding box center [236, 29] width 10 height 10
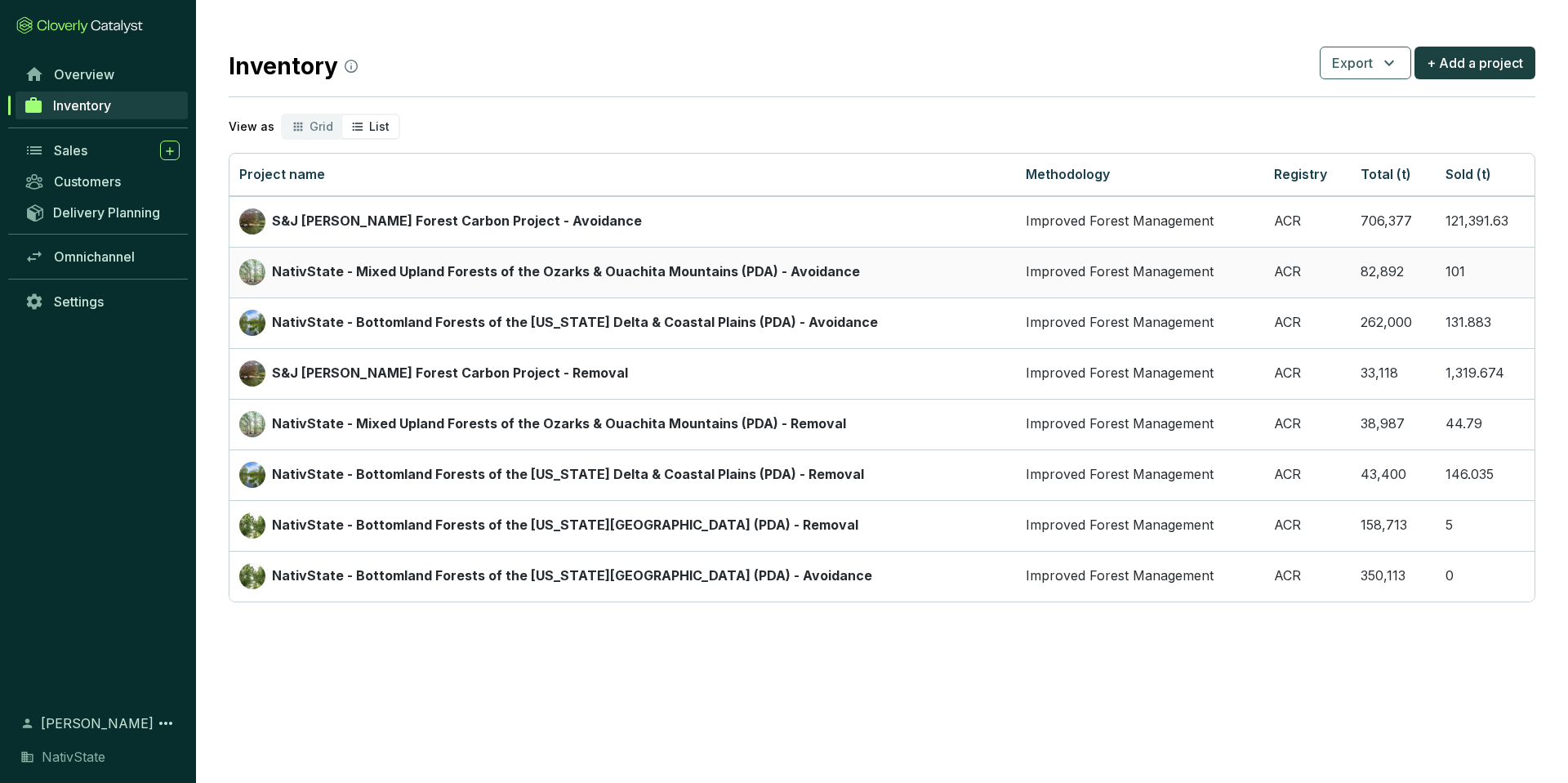
click at [370, 267] on p "NativState - Mixed Upland Forests of the Ozarks & Ouachita Mountains (PDA) - Av…" at bounding box center [566, 272] width 589 height 18
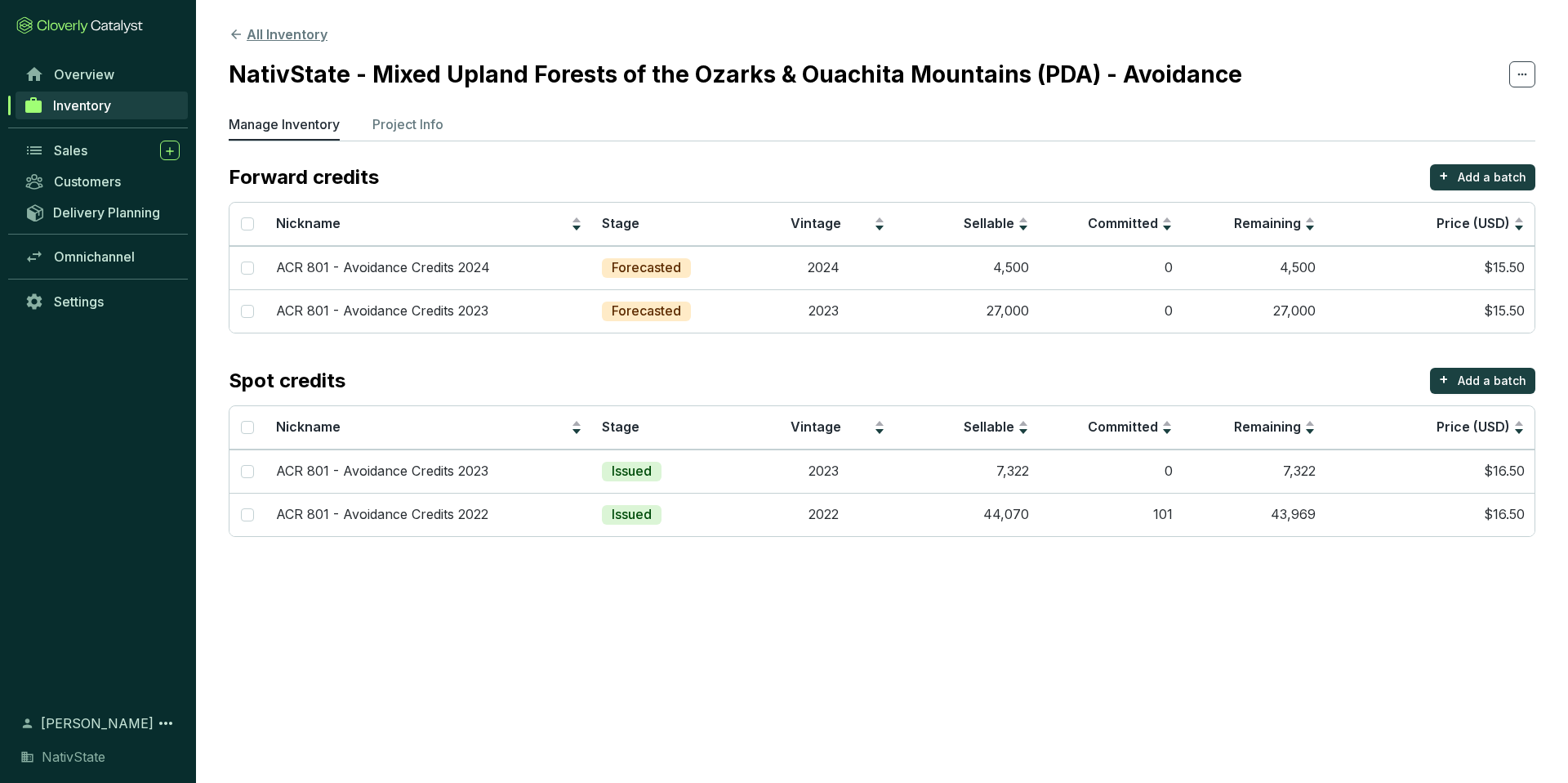
click at [247, 36] on button "All Inventory" at bounding box center [278, 34] width 99 height 20
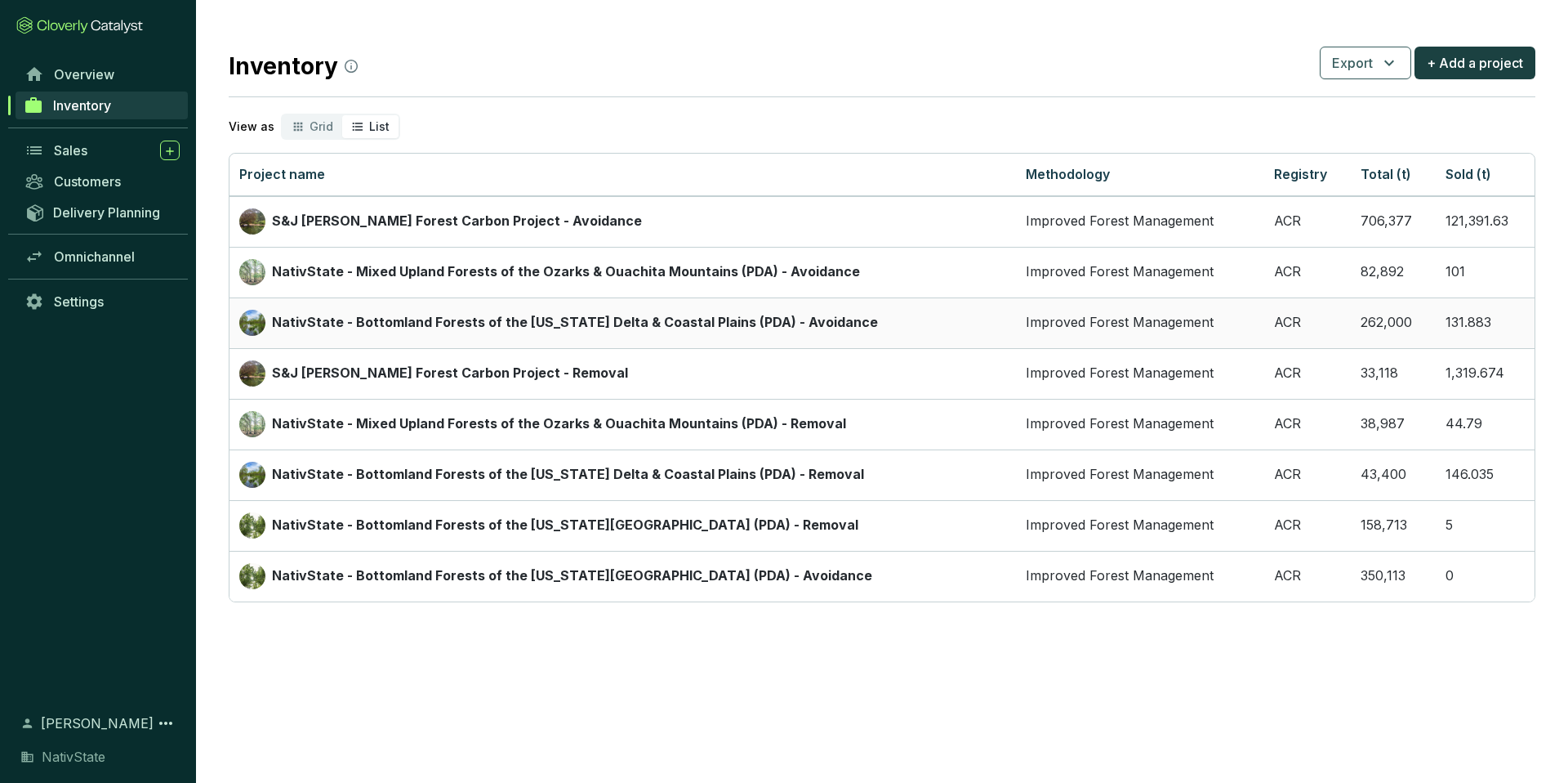
click at [354, 308] on td "NativState - Bottomland Forests of the [US_STATE] Delta & Coastal Plains (PDA) …" at bounding box center [622, 323] width 786 height 50
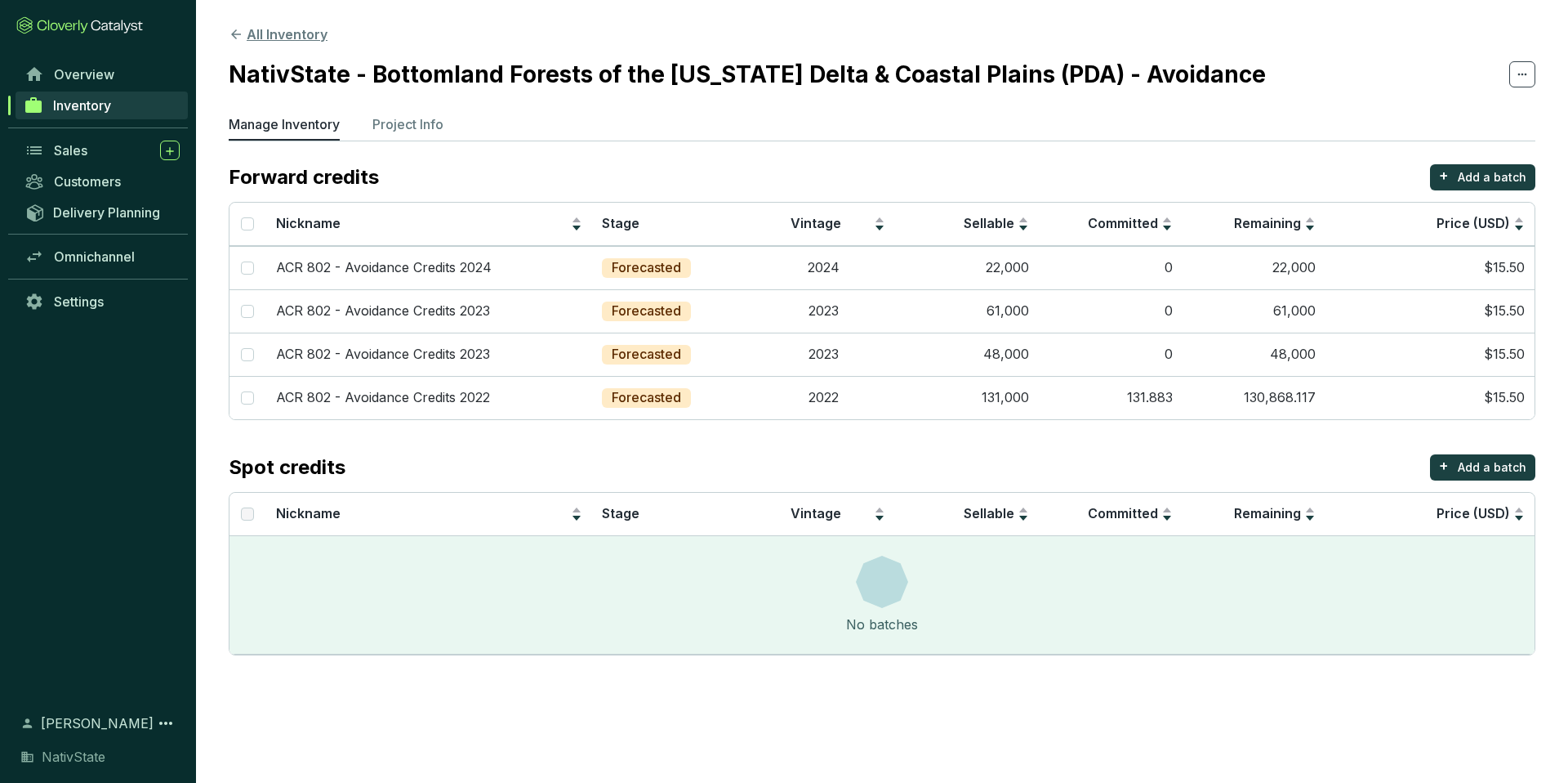
click at [253, 37] on button "All Inventory" at bounding box center [278, 34] width 99 height 20
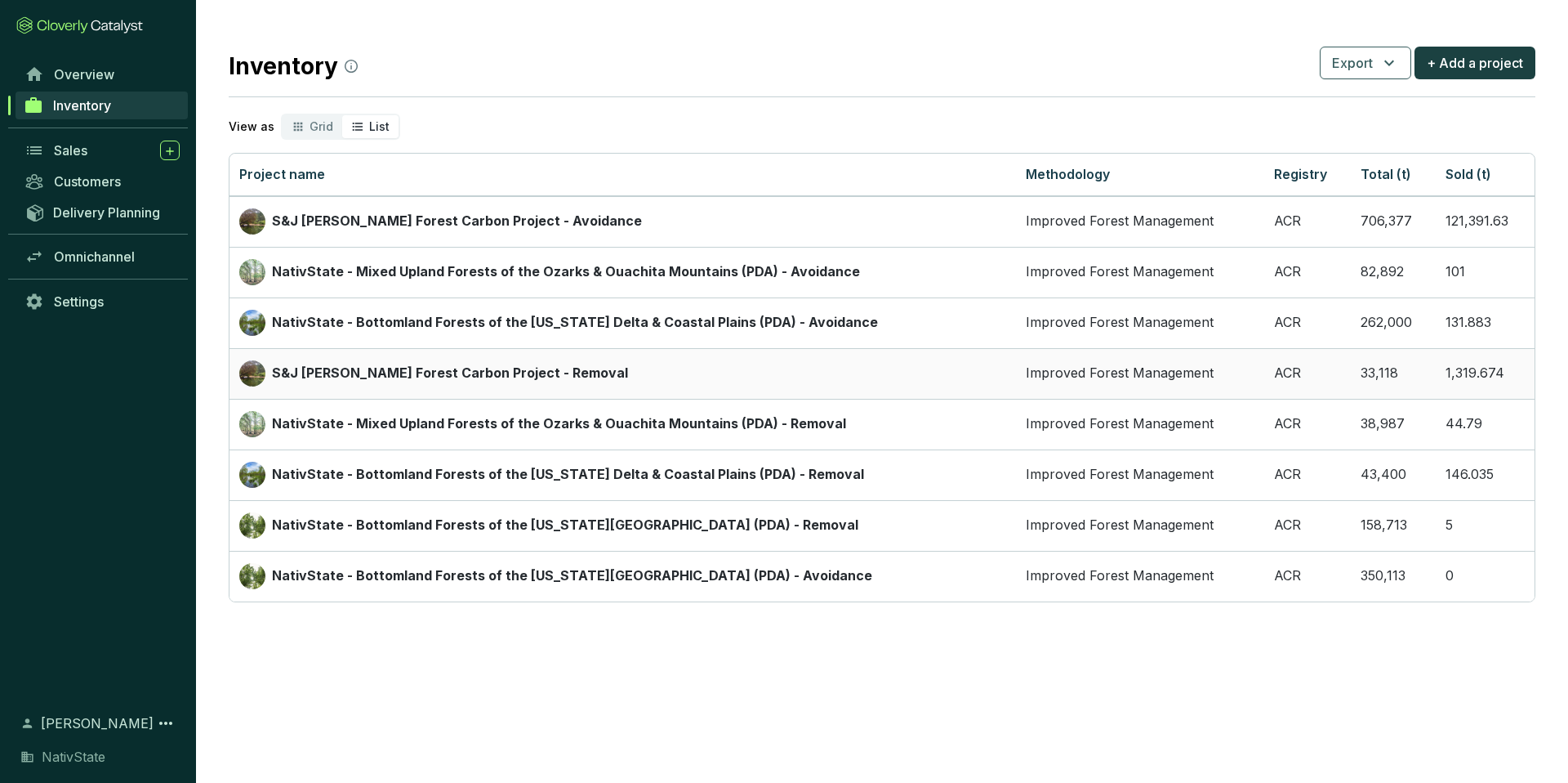
click at [505, 376] on p "S&J [PERSON_NAME] Forest Carbon Project - Removal" at bounding box center [451, 373] width 356 height 18
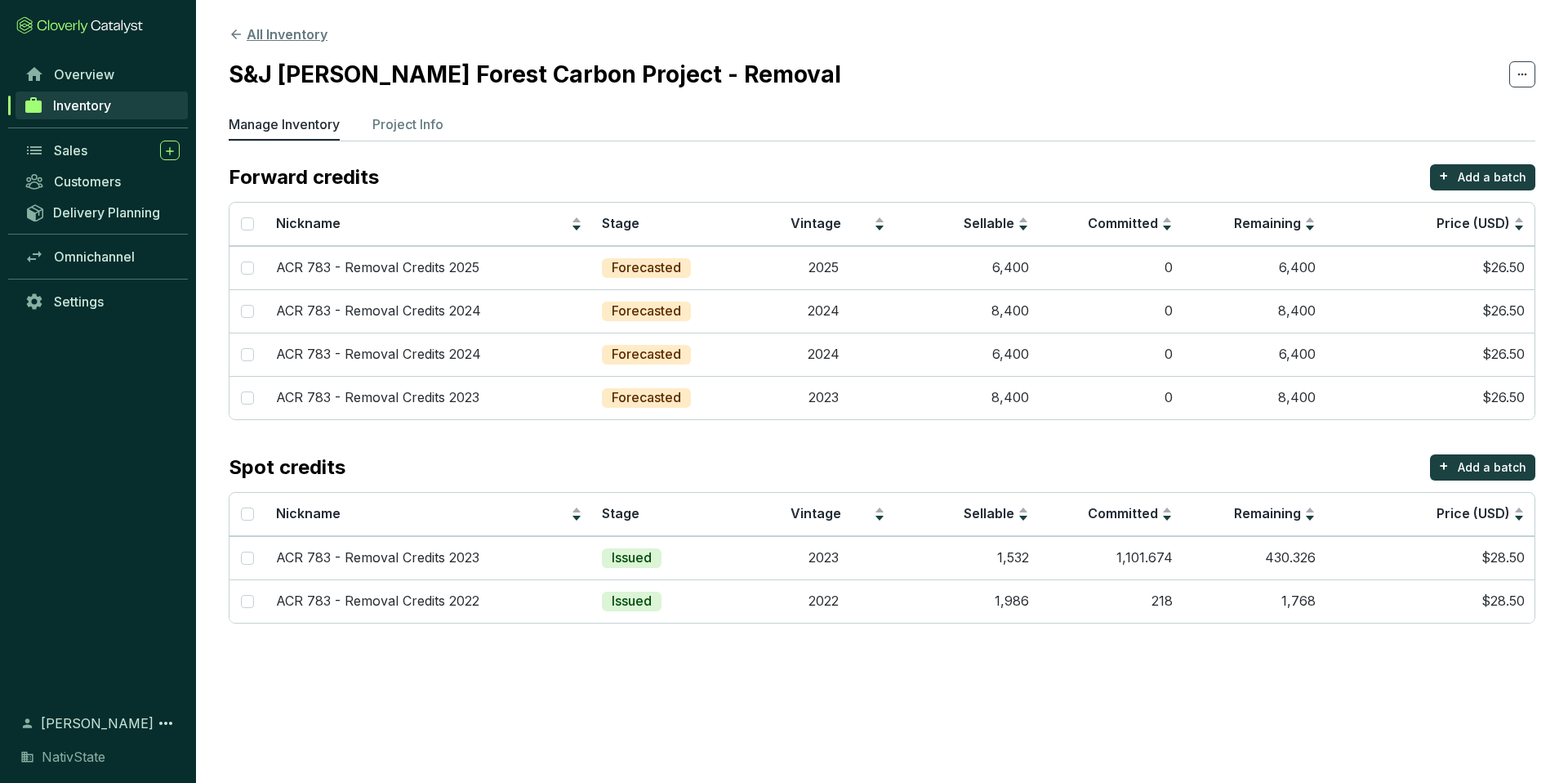
click at [270, 42] on button "All Inventory" at bounding box center [278, 34] width 99 height 20
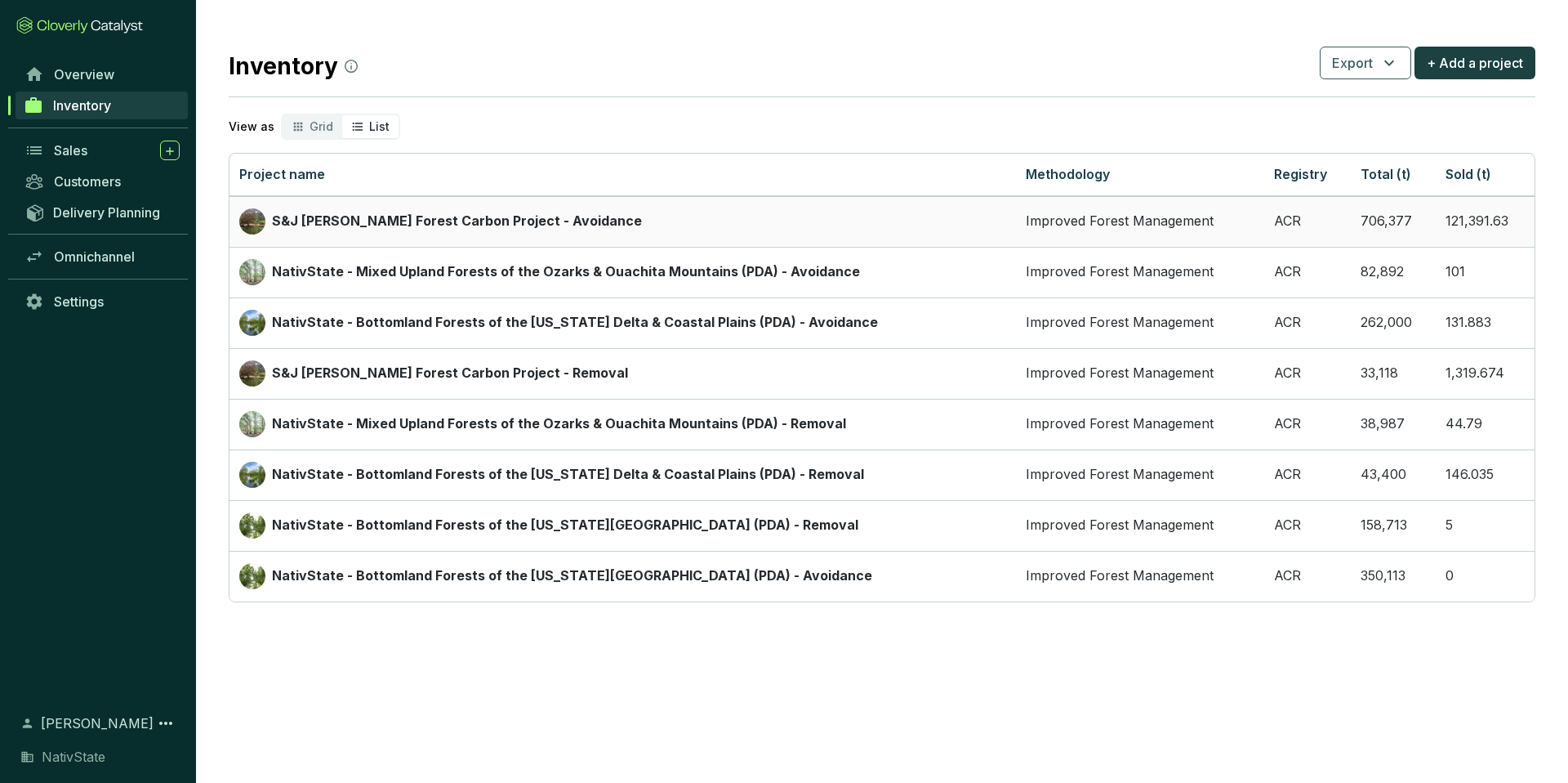
click at [405, 220] on p "S&J [PERSON_NAME] Forest Carbon Project - Avoidance" at bounding box center [457, 221] width 370 height 18
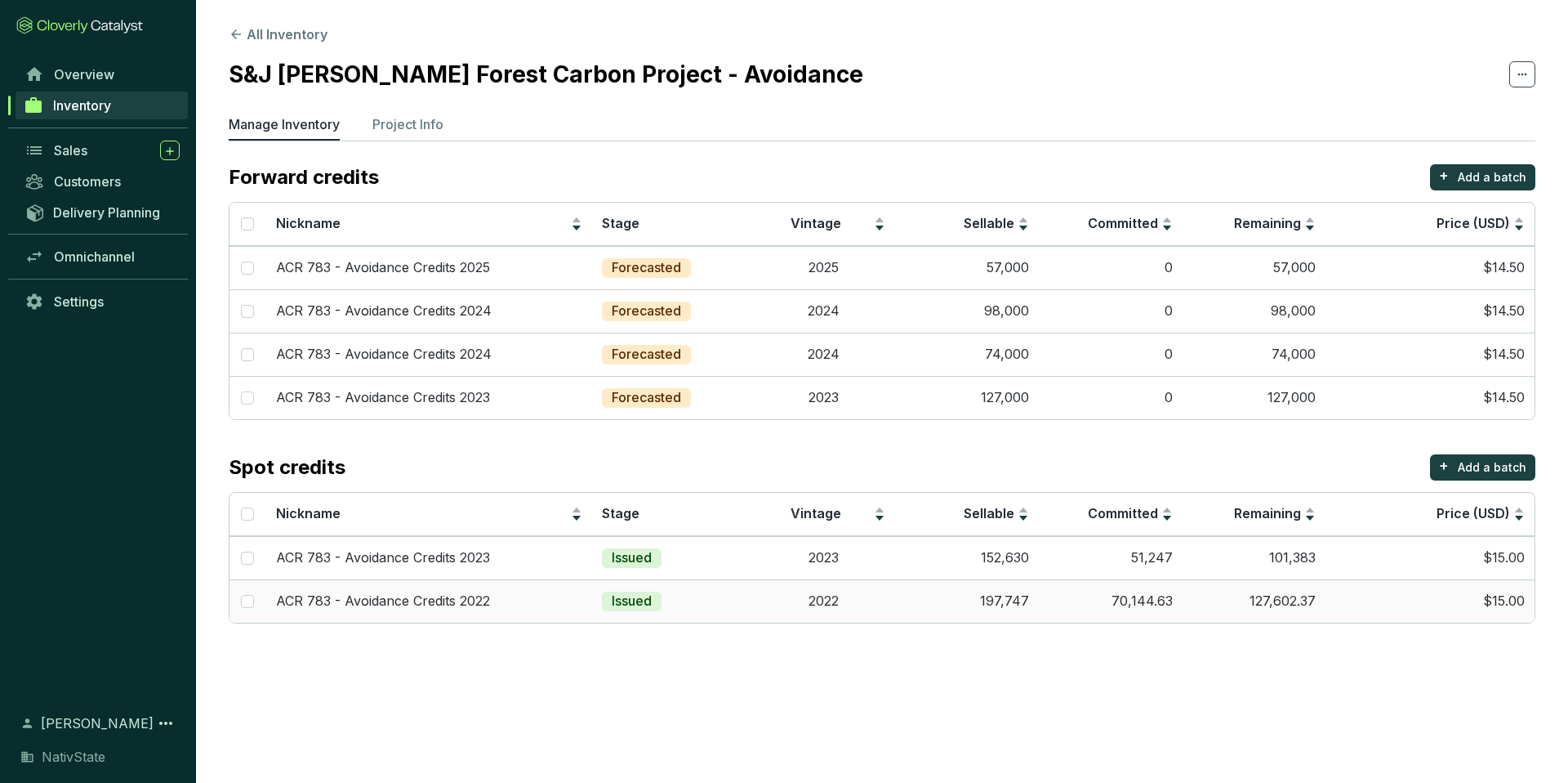
click at [854, 598] on td "2022" at bounding box center [824, 601] width 144 height 43
click at [259, 37] on button "All Inventory" at bounding box center [278, 34] width 99 height 20
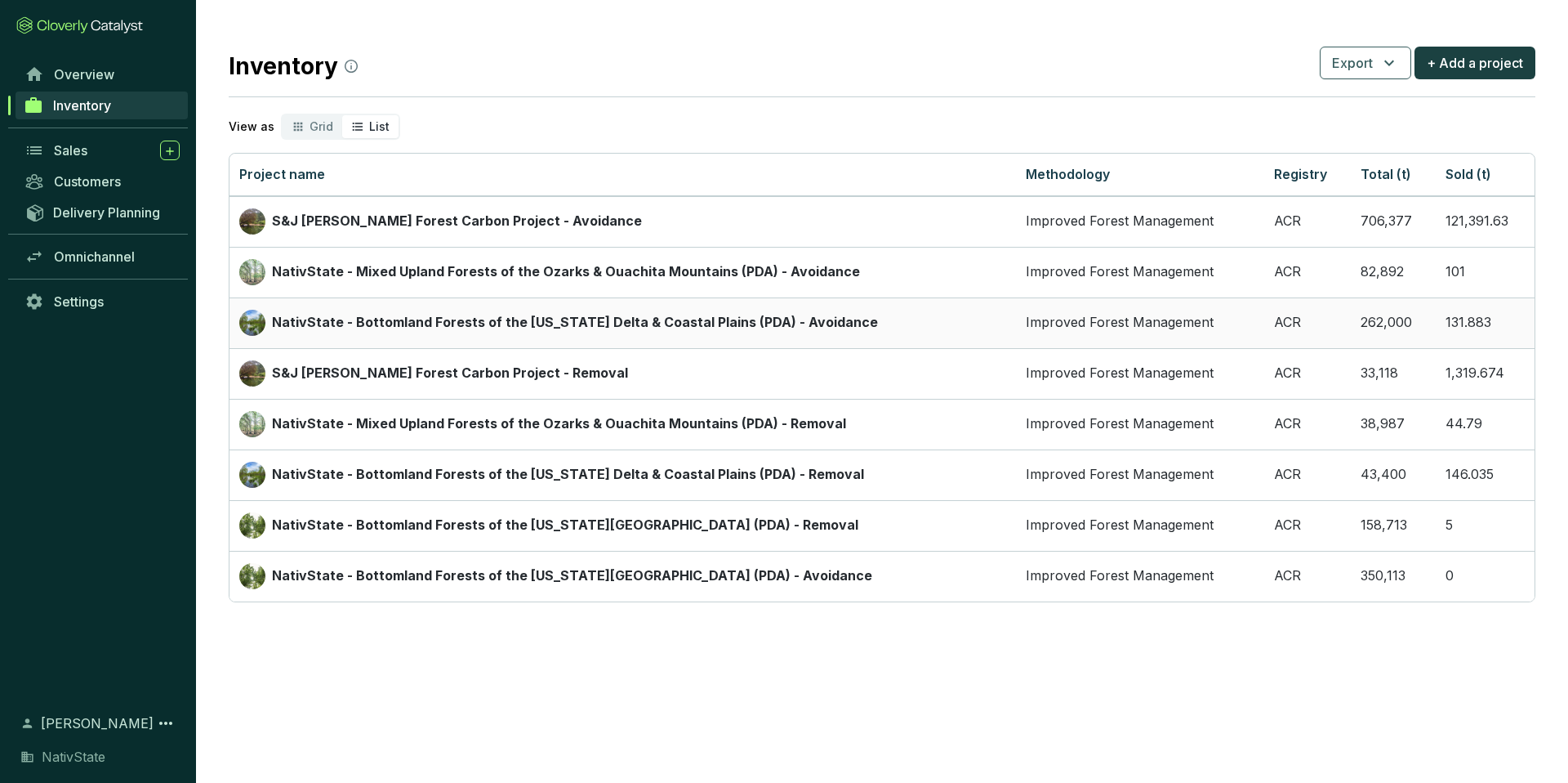
click at [496, 325] on p "NativState - Bottomland Forests of the [US_STATE] Delta & Coastal Plains (PDA) …" at bounding box center [576, 322] width 606 height 18
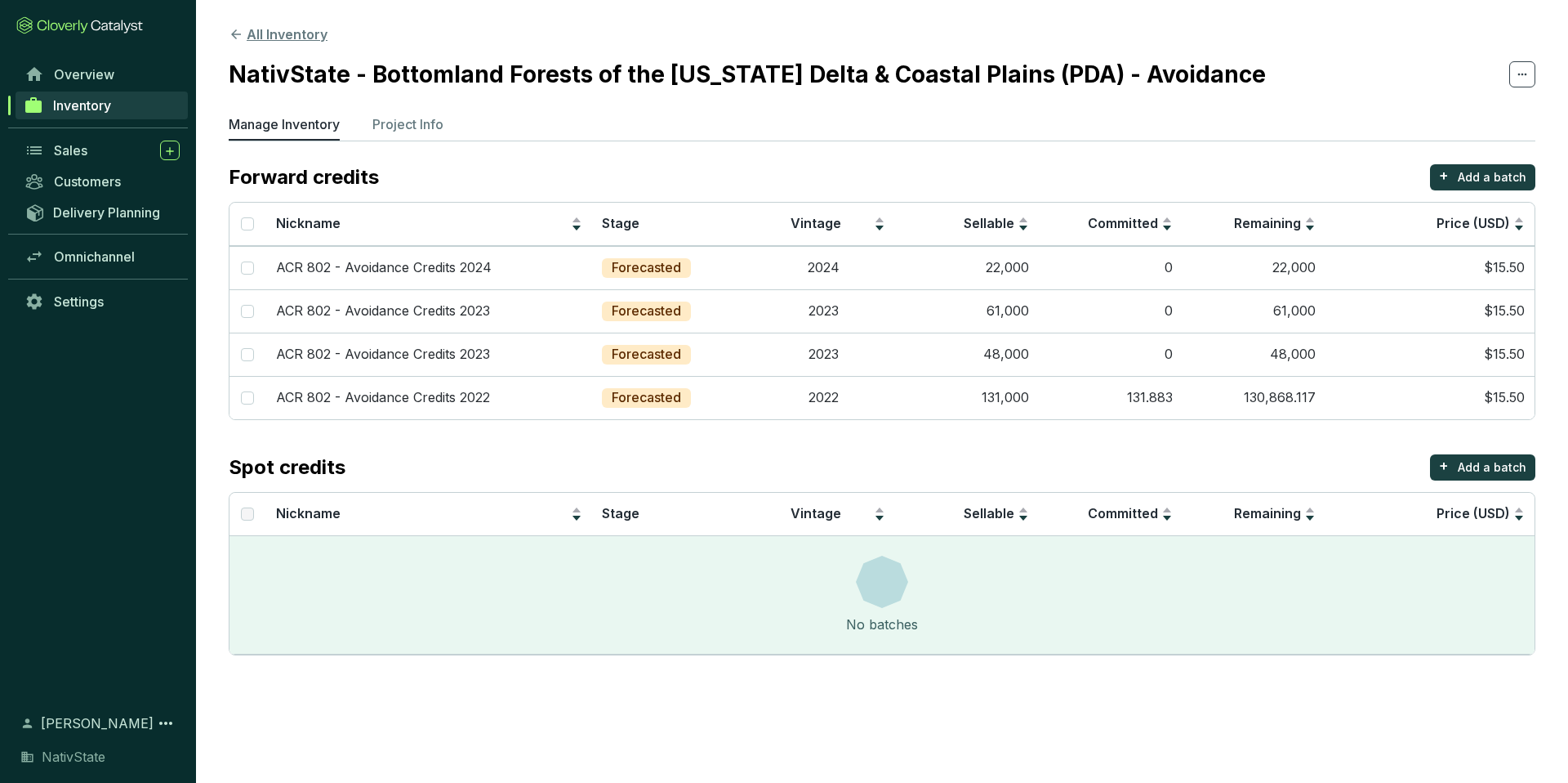
click at [270, 31] on button "All Inventory" at bounding box center [278, 34] width 99 height 20
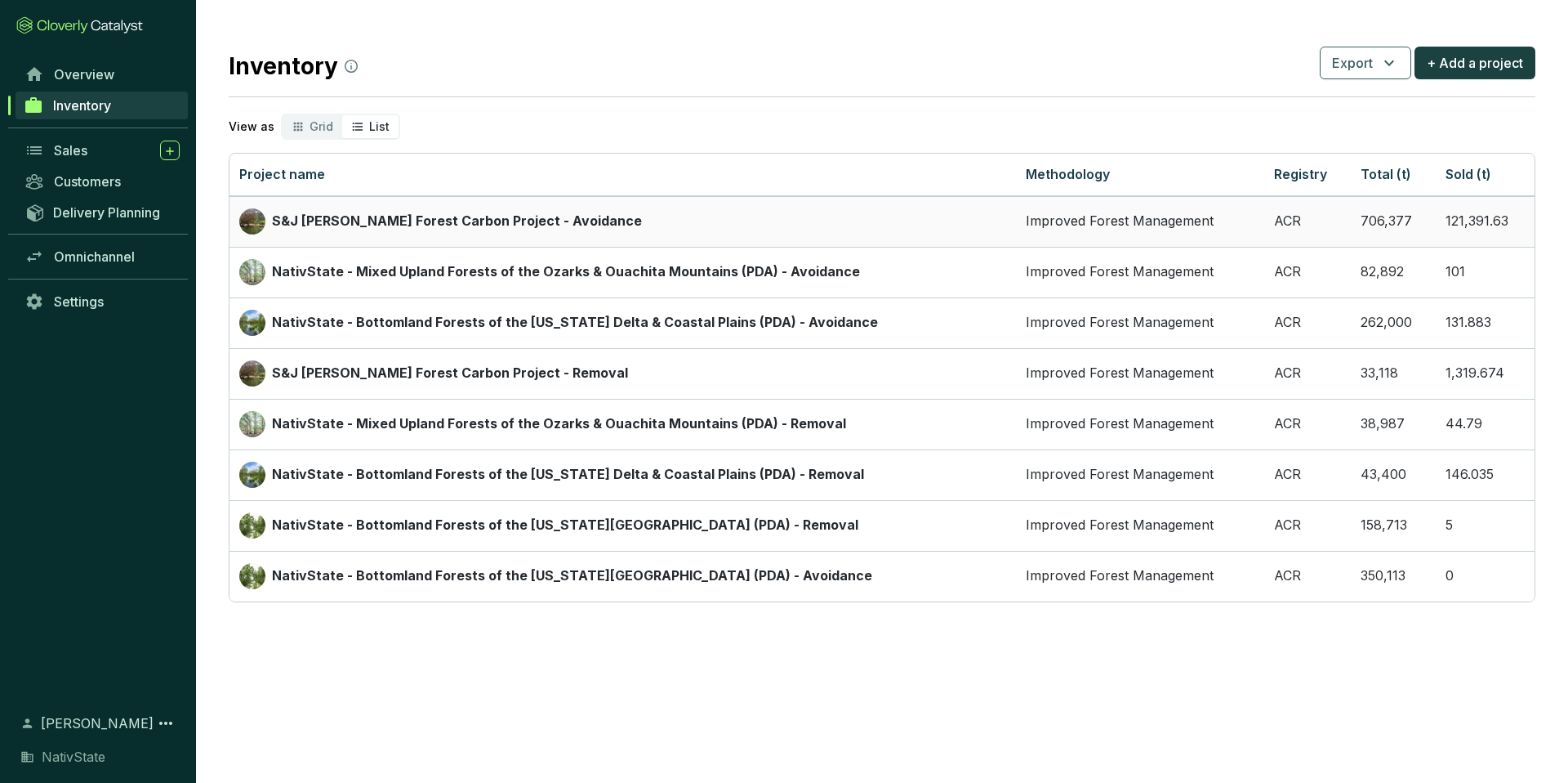
click at [394, 234] on td "S&J [PERSON_NAME] Forest Carbon Project - Avoidance" at bounding box center [622, 221] width 786 height 50
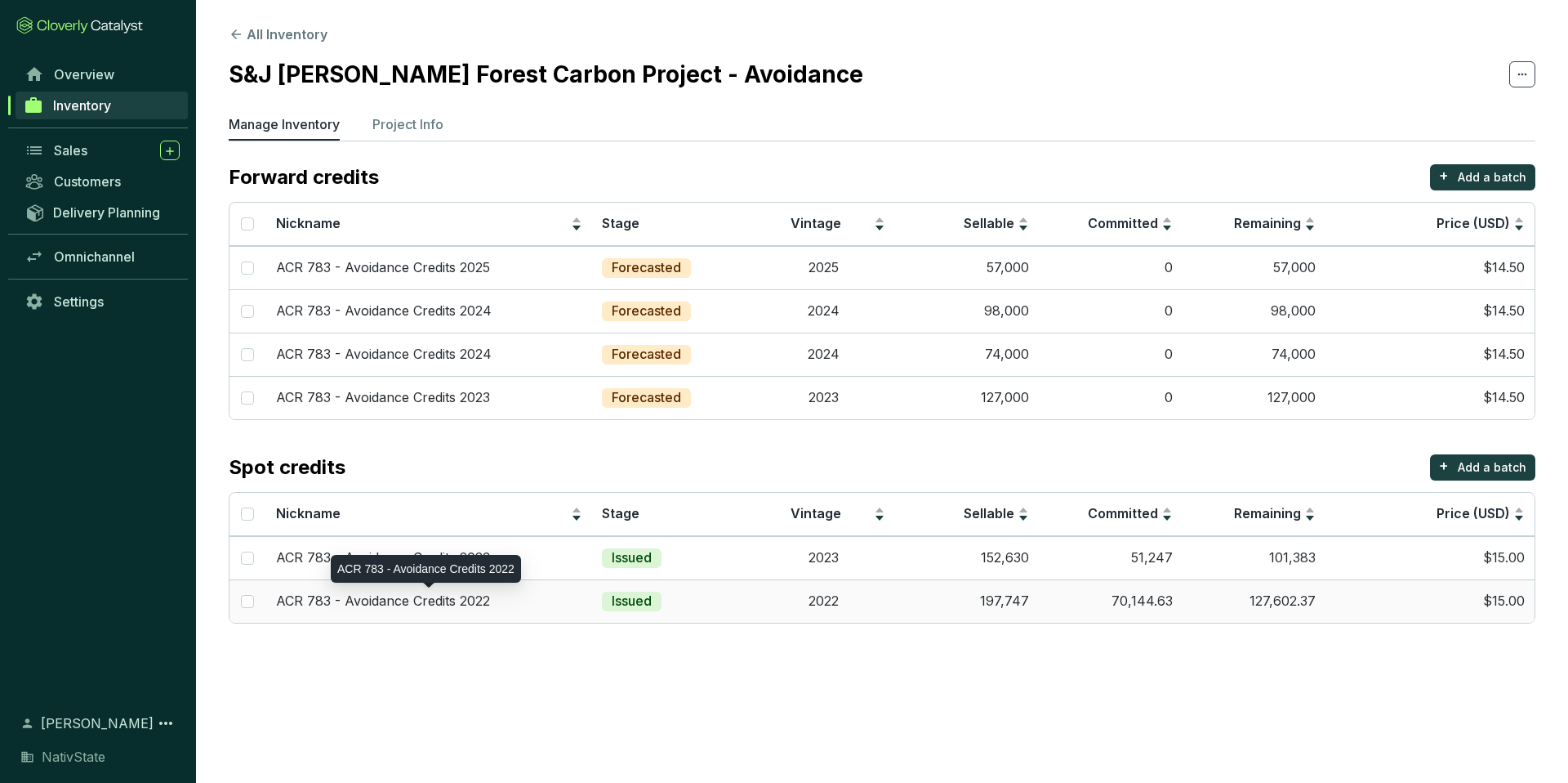
click at [505, 596] on div "ACR 783 - Avoidance Credits 2022" at bounding box center [429, 601] width 307 height 18
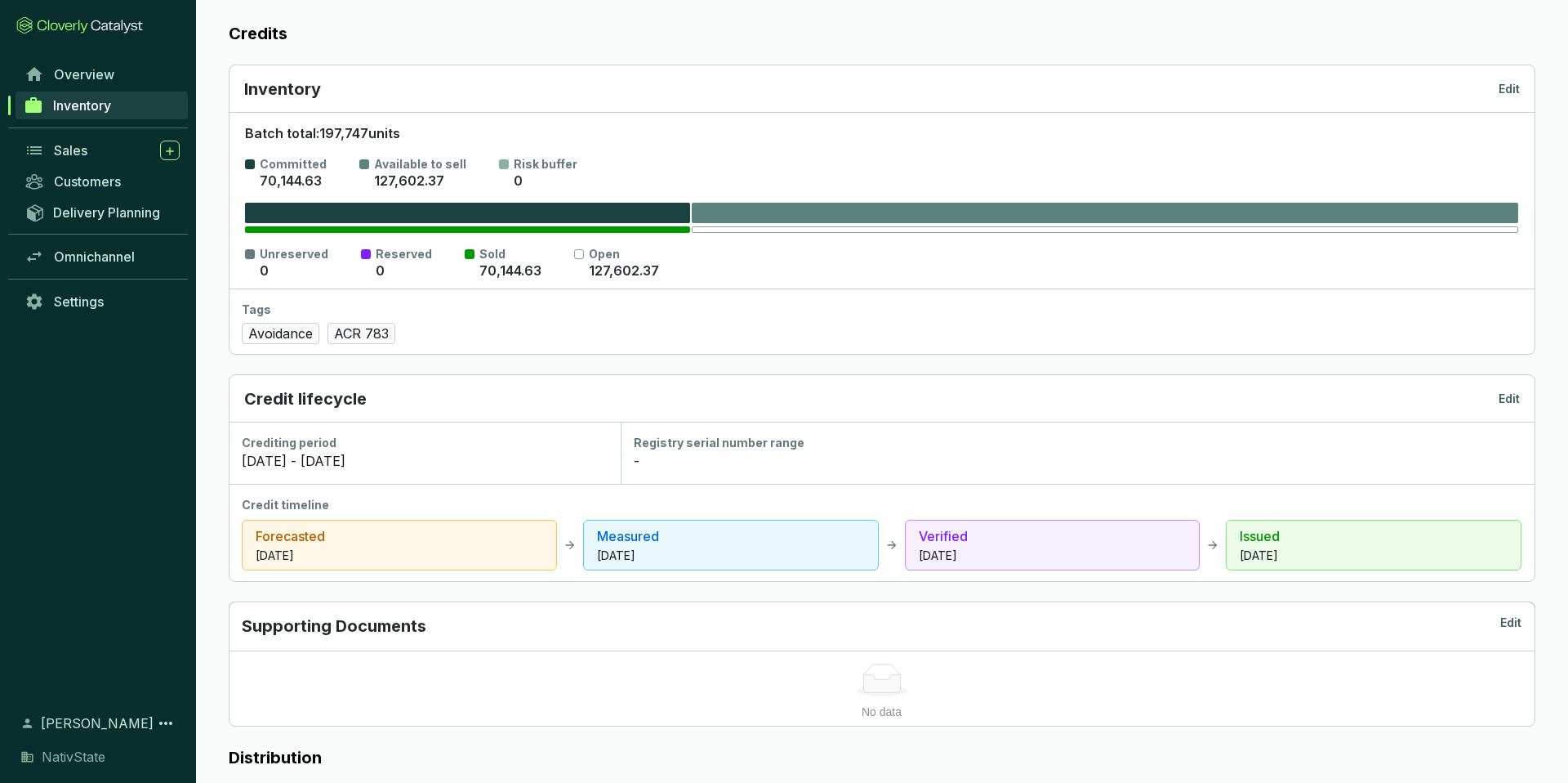
scroll to position [227, 0]
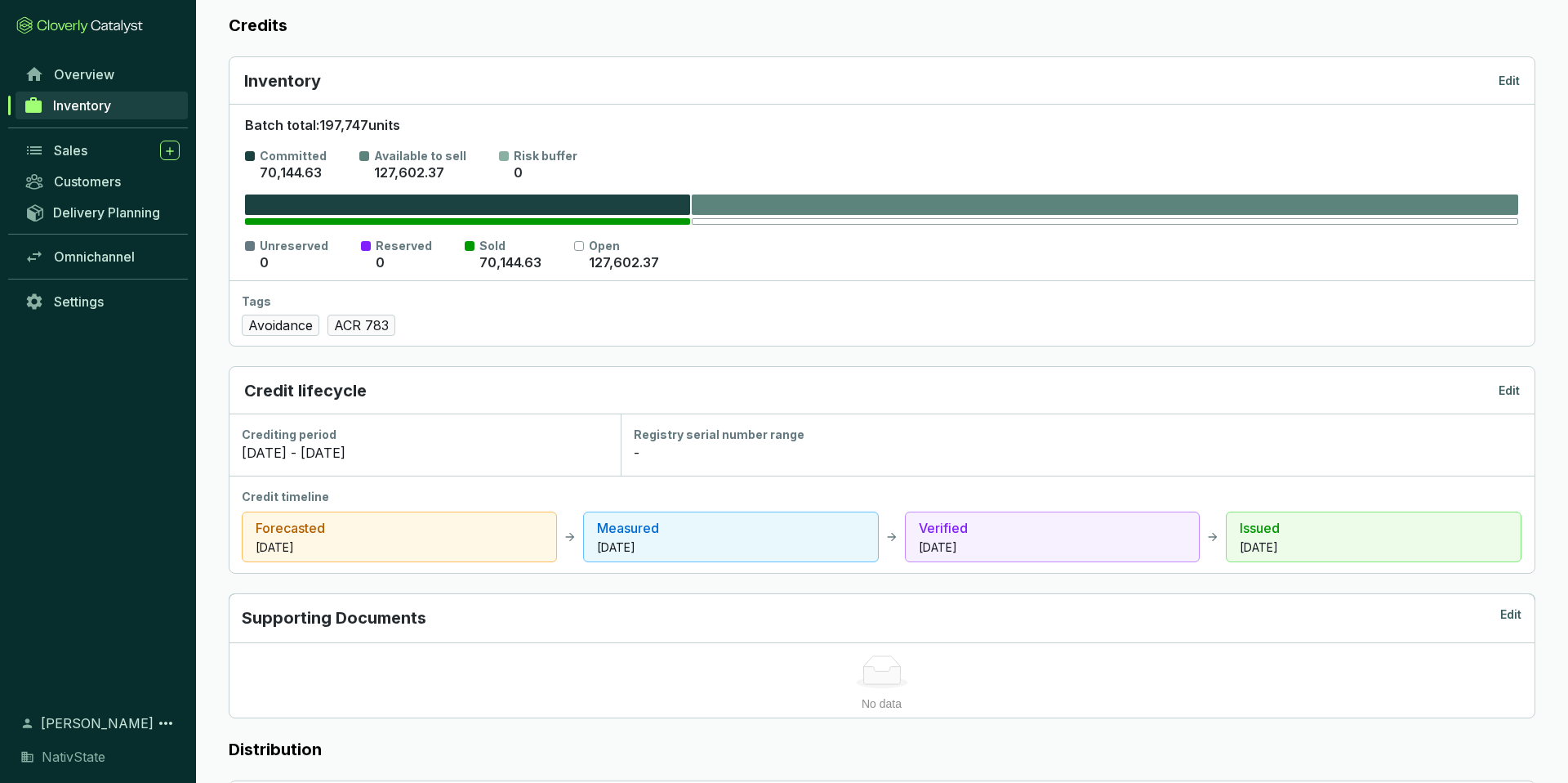
click at [1510, 75] on p "Edit" at bounding box center [1509, 81] width 21 height 17
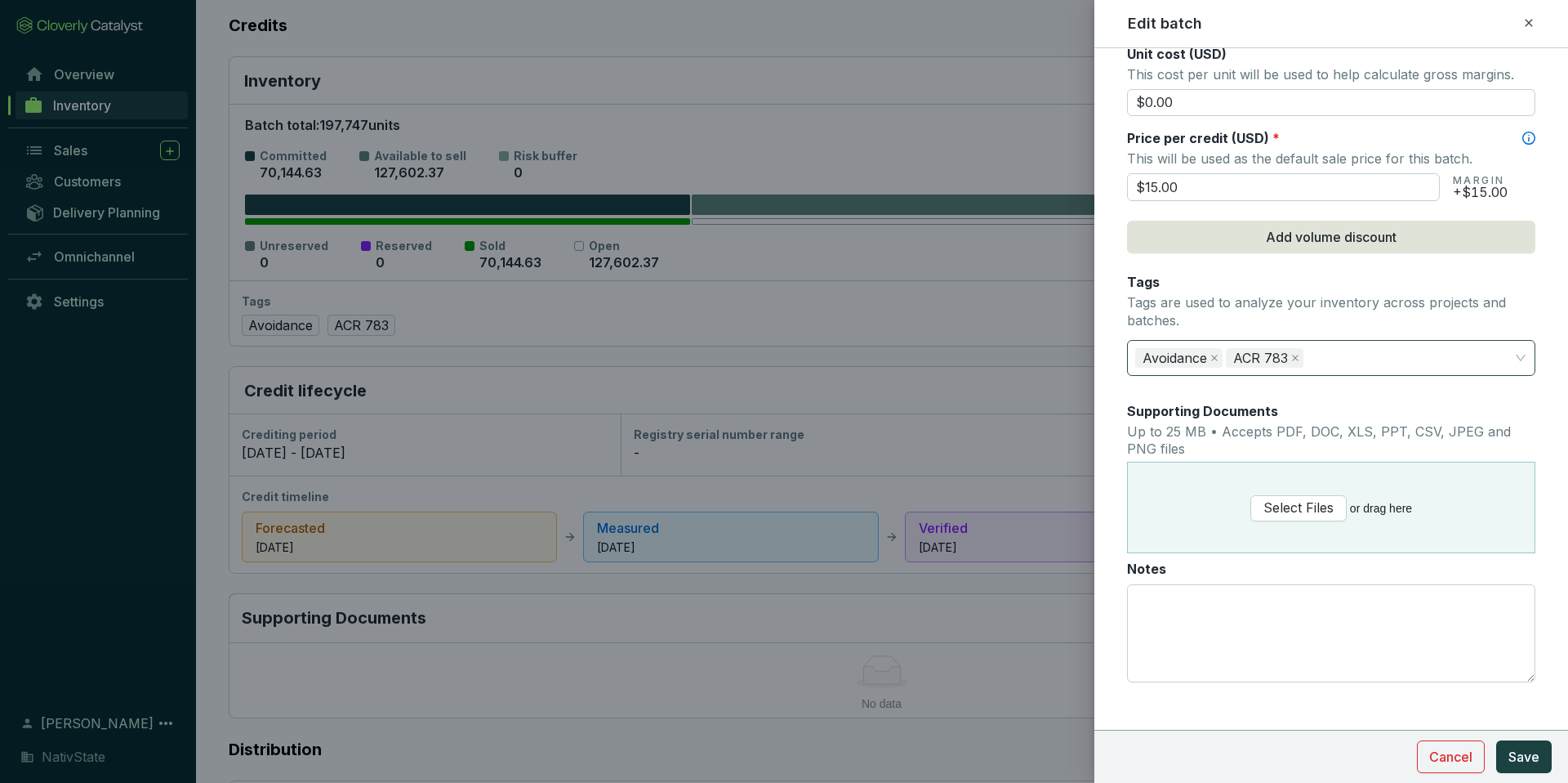
scroll to position [758, 0]
click at [1513, 25] on div "Edit batch" at bounding box center [1331, 23] width 408 height 21
click at [1522, 20] on icon at bounding box center [1529, 22] width 13 height 20
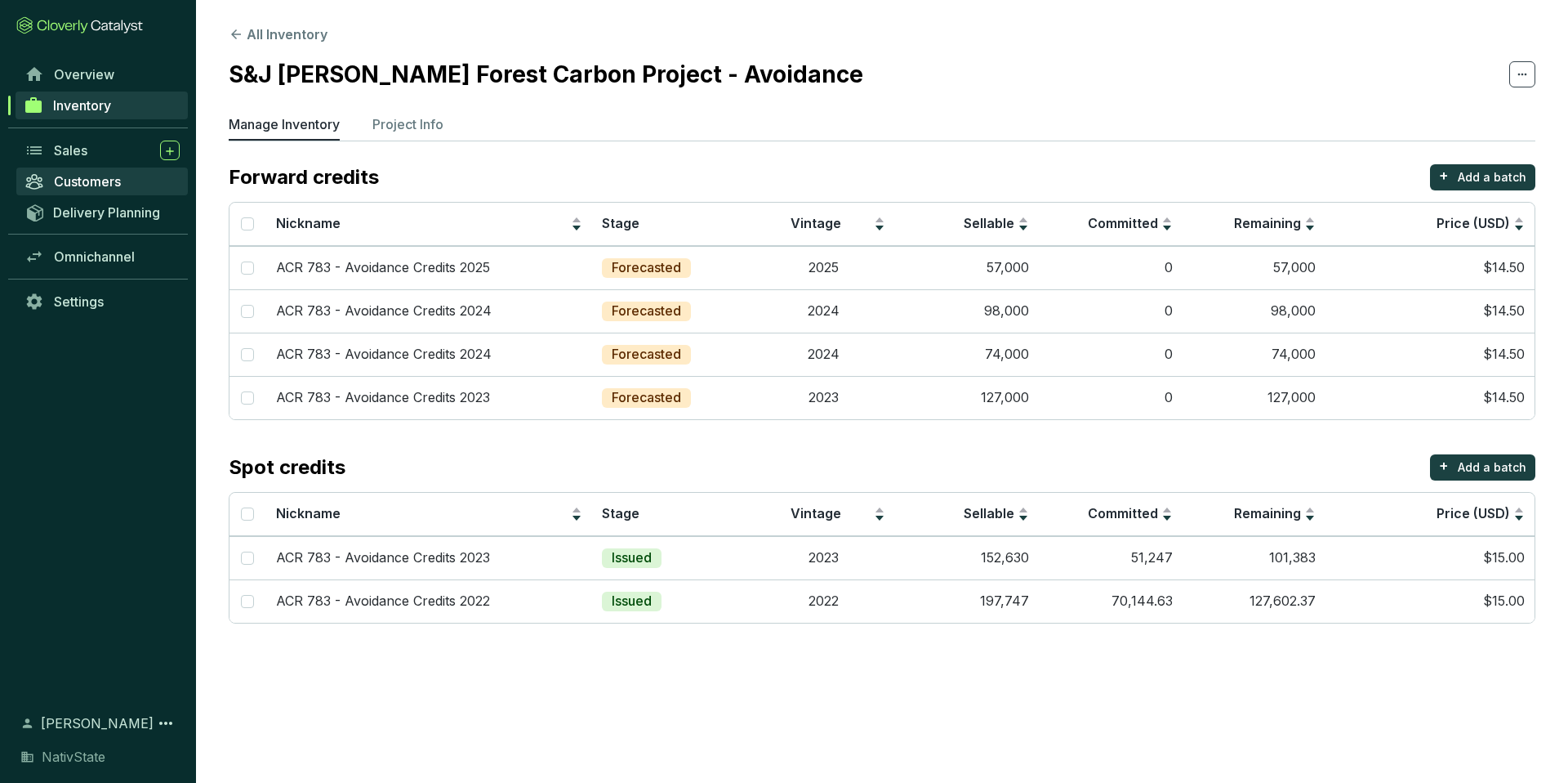
click at [103, 178] on span "Customers" at bounding box center [88, 182] width 67 height 17
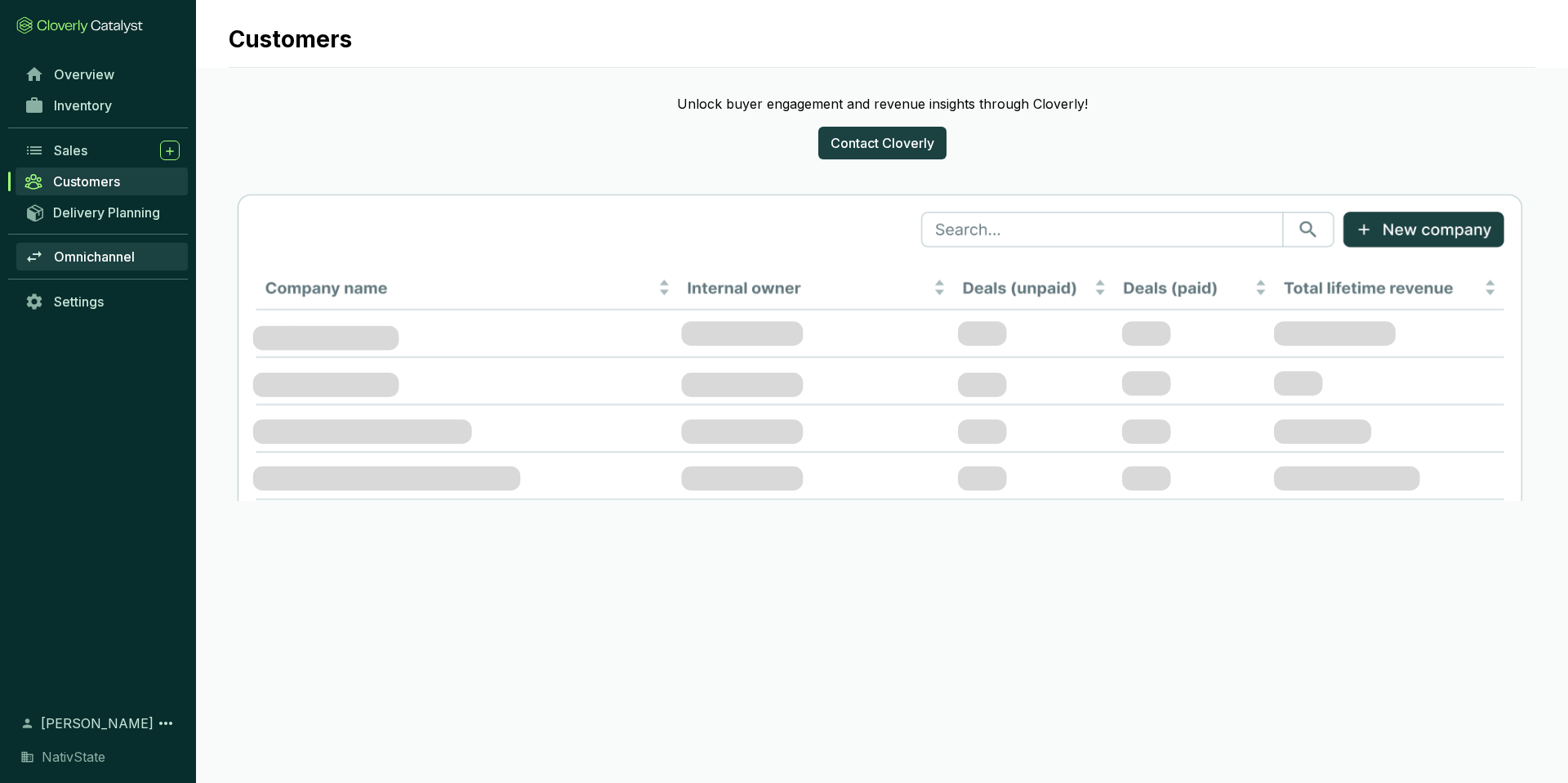
click at [95, 264] on span "Omnichannel" at bounding box center [94, 257] width 81 height 17
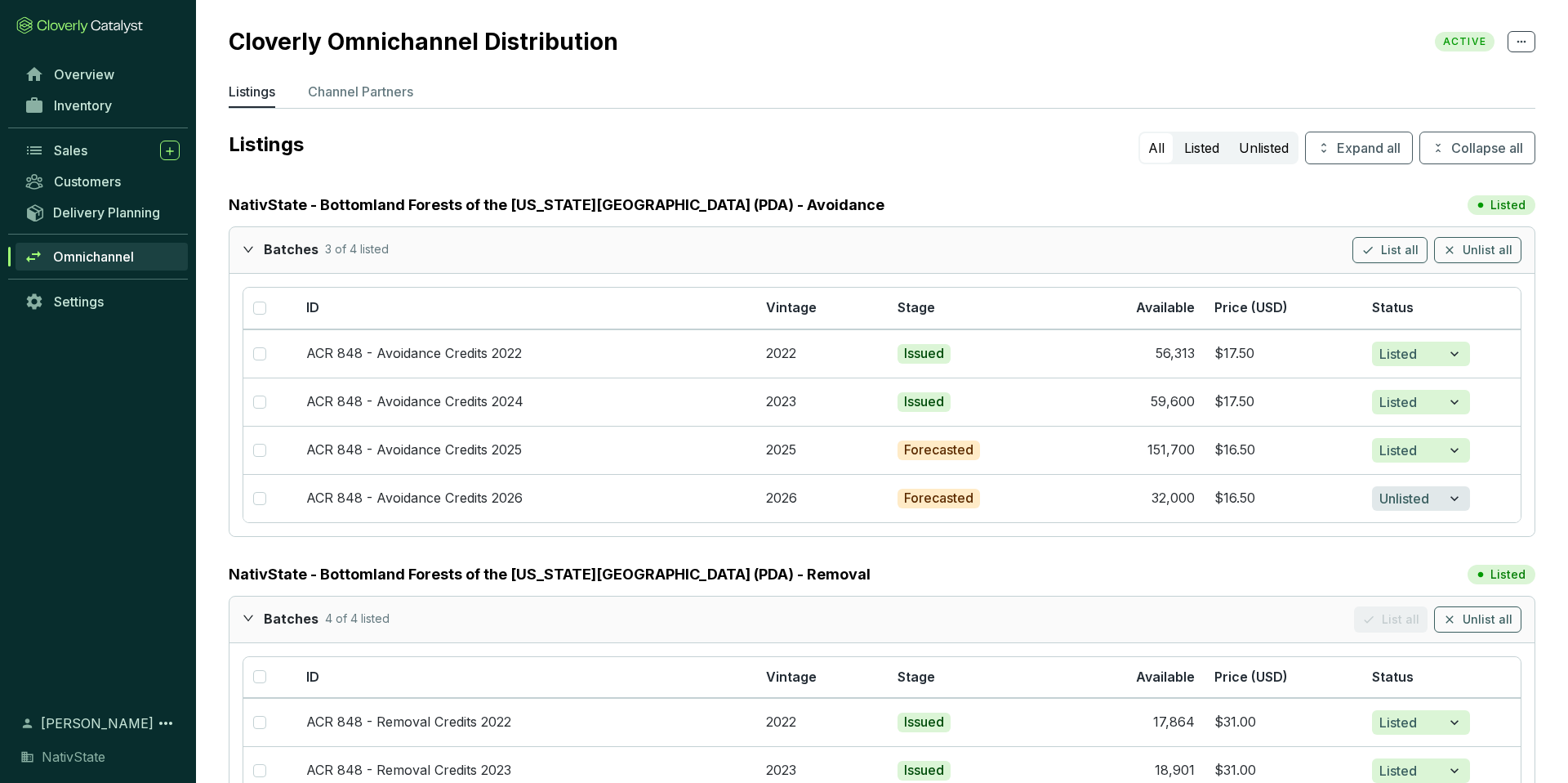
click at [371, 95] on p "Channel Partners" at bounding box center [360, 91] width 105 height 20
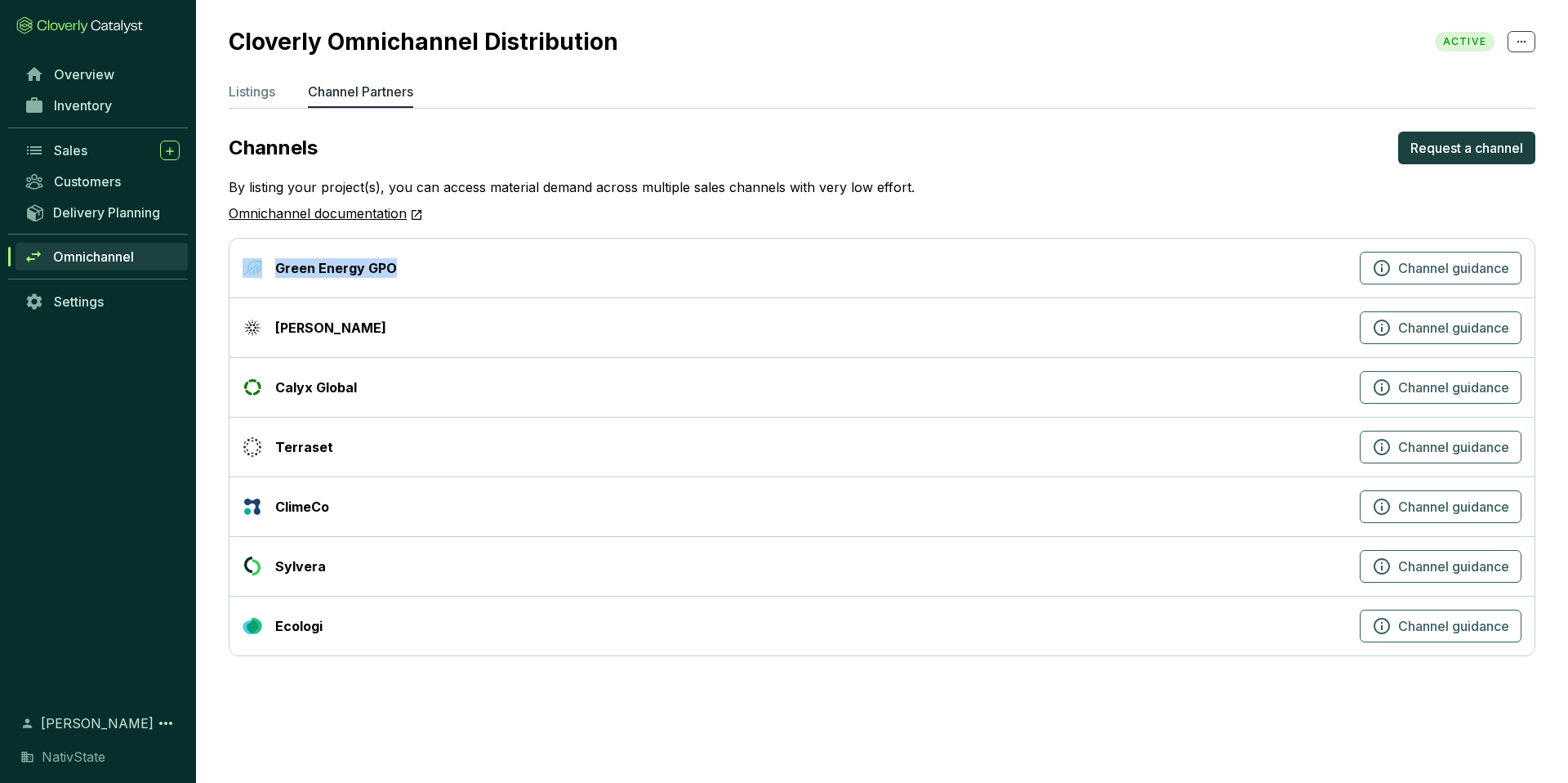
drag, startPoint x: 415, startPoint y: 264, endPoint x: 260, endPoint y: 266, distance: 155.0
click at [260, 266] on div "Green Energy GPO" at bounding box center [798, 268] width 1111 height 20
drag, startPoint x: 407, startPoint y: 266, endPoint x: 262, endPoint y: 273, distance: 145.2
click at [262, 273] on div "Green Energy GPO" at bounding box center [798, 268] width 1111 height 20
drag, startPoint x: 319, startPoint y: 329, endPoint x: 265, endPoint y: 329, distance: 54.0
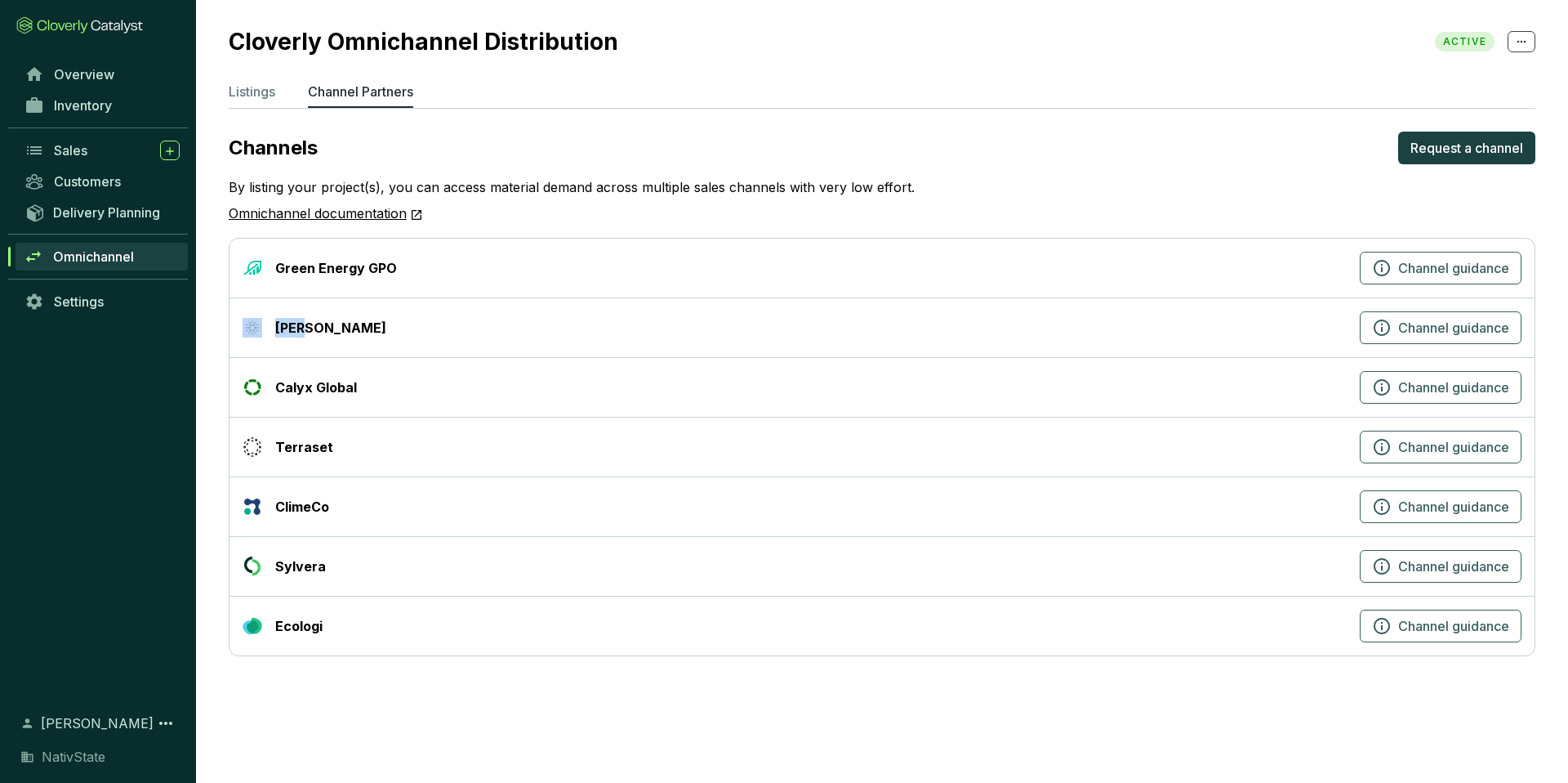
click at [265, 329] on div "[PERSON_NAME]" at bounding box center [798, 328] width 1111 height 20
drag, startPoint x: 382, startPoint y: 390, endPoint x: 279, endPoint y: 397, distance: 103.2
click at [279, 397] on div "Calyx Global" at bounding box center [798, 387] width 1111 height 20
drag, startPoint x: 260, startPoint y: 569, endPoint x: 218, endPoint y: 569, distance: 42.0
click at [218, 569] on section "Cloverly Omnichannel Distribution ACTIVE Listings Channel Partners Channels Req…" at bounding box center [881, 344] width 1372 height 689
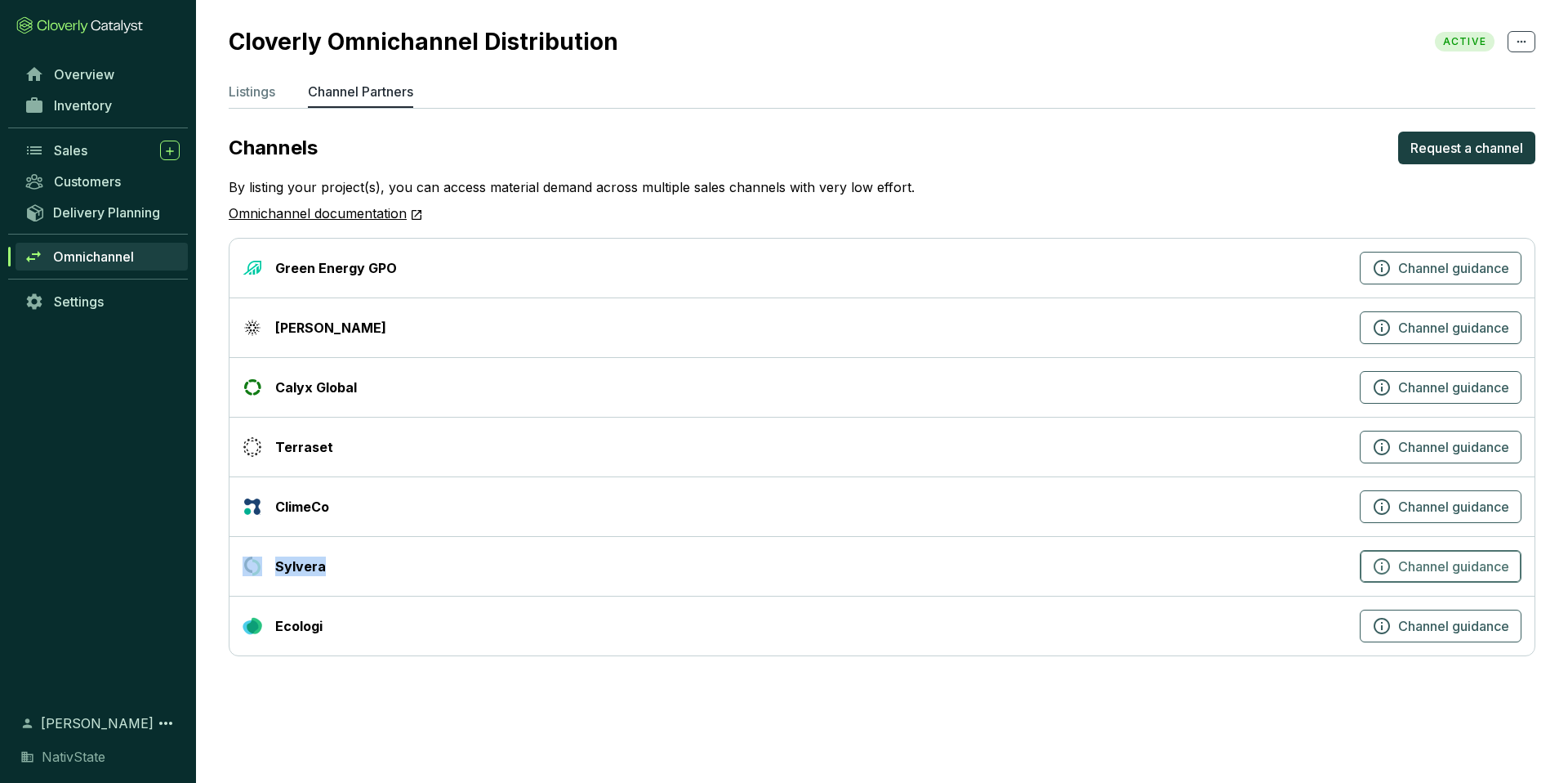
click at [1413, 573] on span "Channel guidance" at bounding box center [1453, 566] width 111 height 20
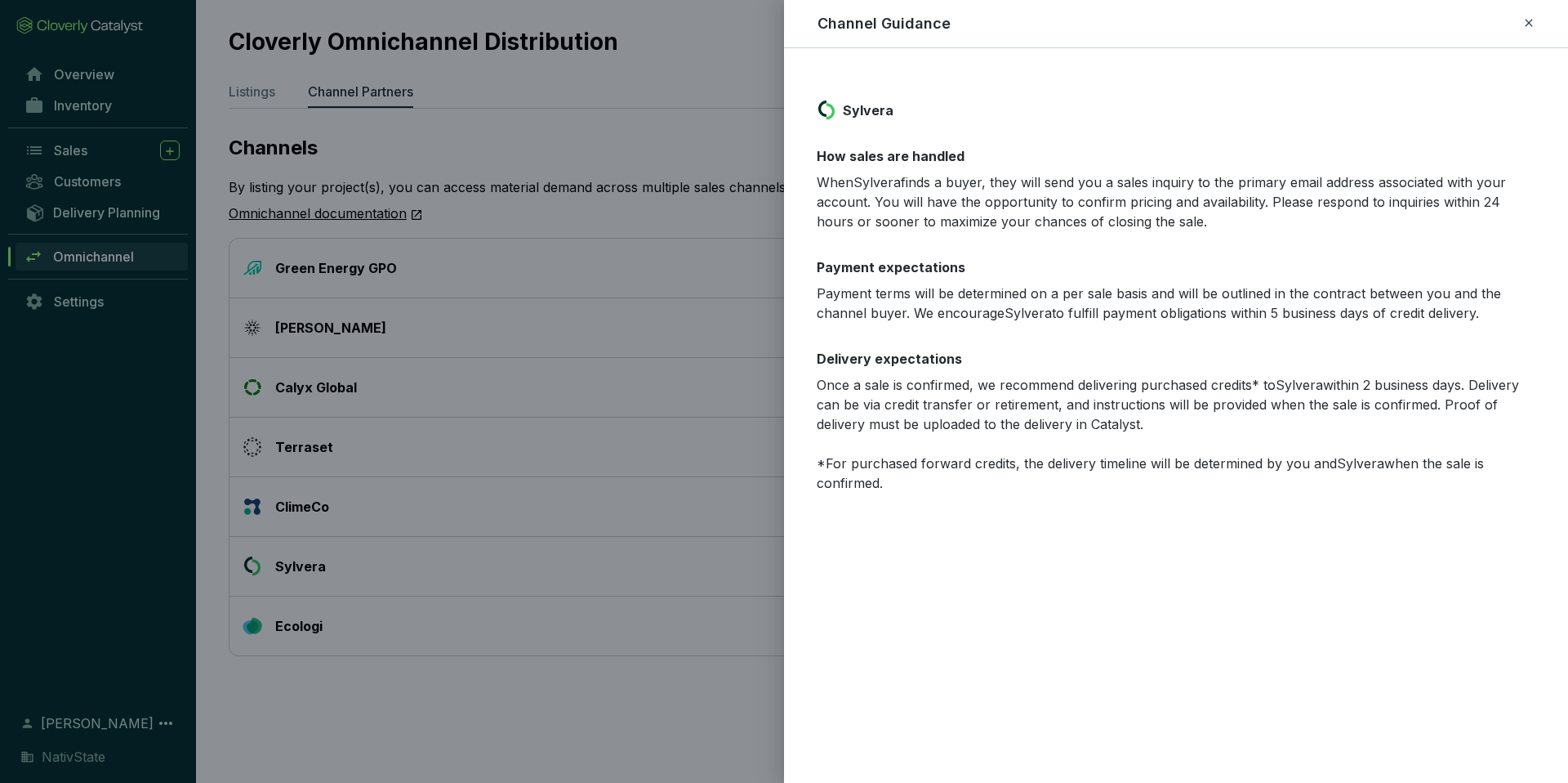
click at [601, 509] on div at bounding box center [784, 391] width 1568 height 783
click at [1530, 21] on icon at bounding box center [1529, 22] width 7 height 7
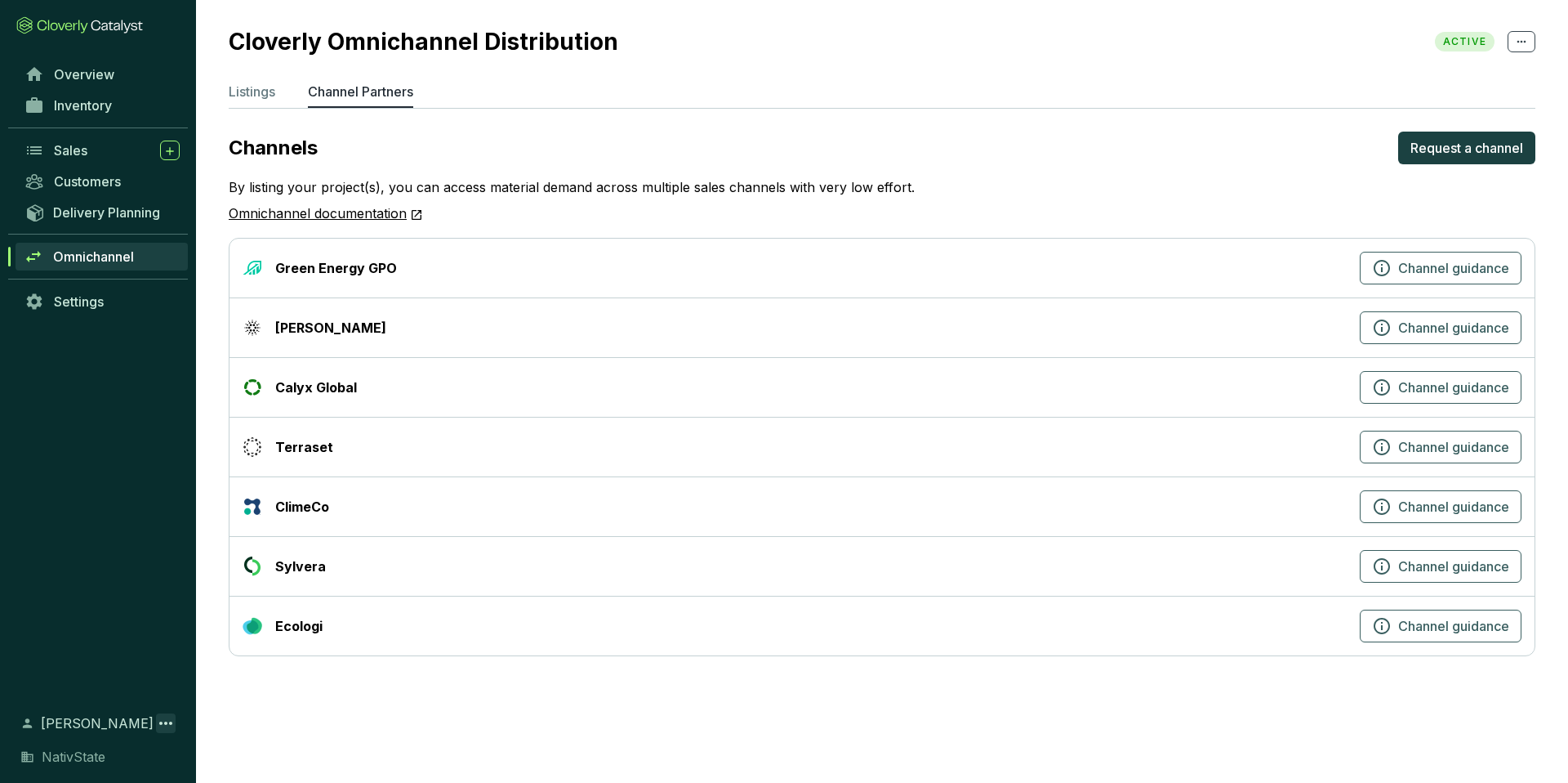
click at [166, 725] on icon at bounding box center [165, 723] width 20 height 20
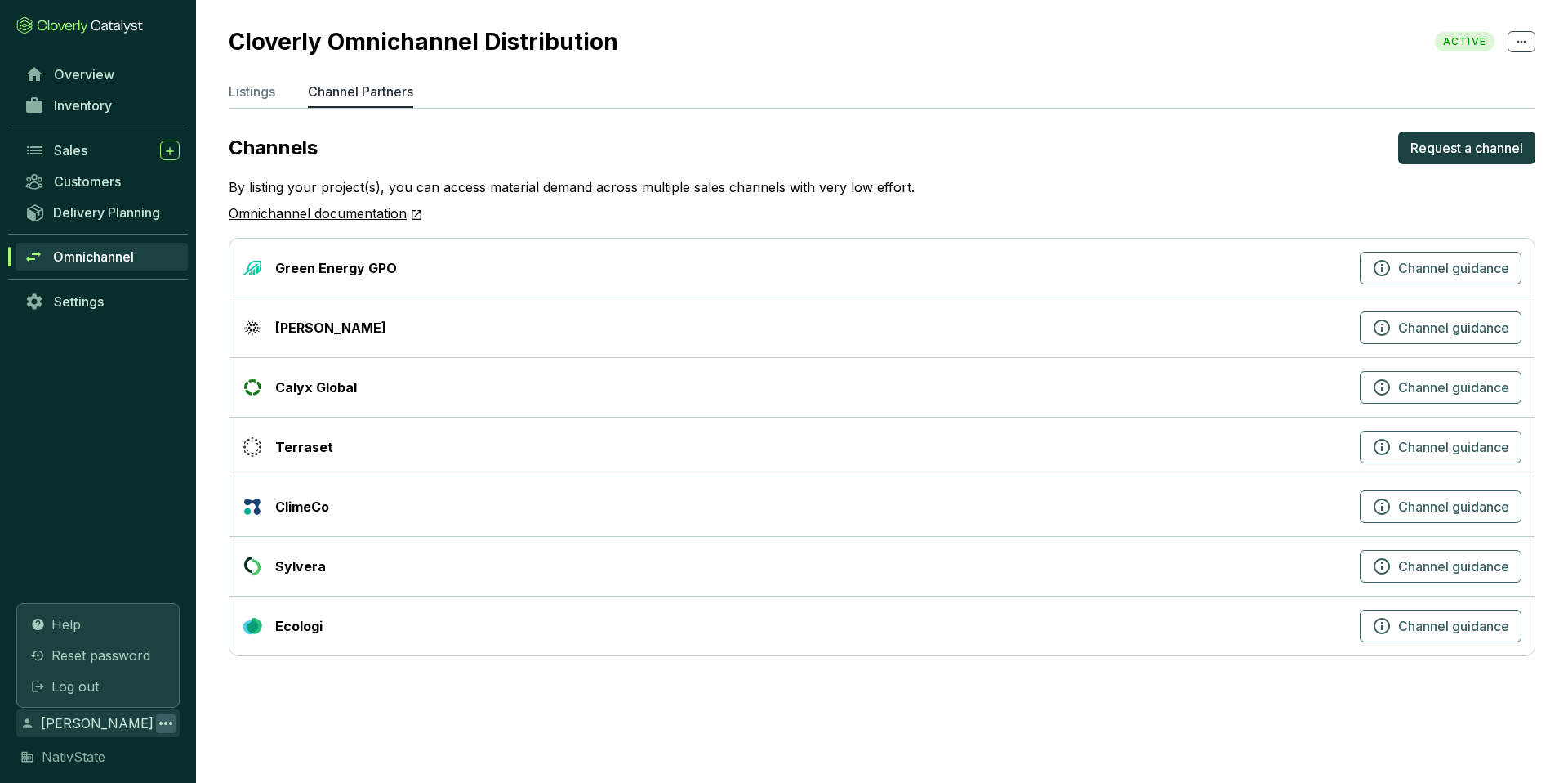
click at [166, 725] on icon at bounding box center [165, 723] width 20 height 20
click at [76, 98] on span "Inventory" at bounding box center [83, 105] width 58 height 17
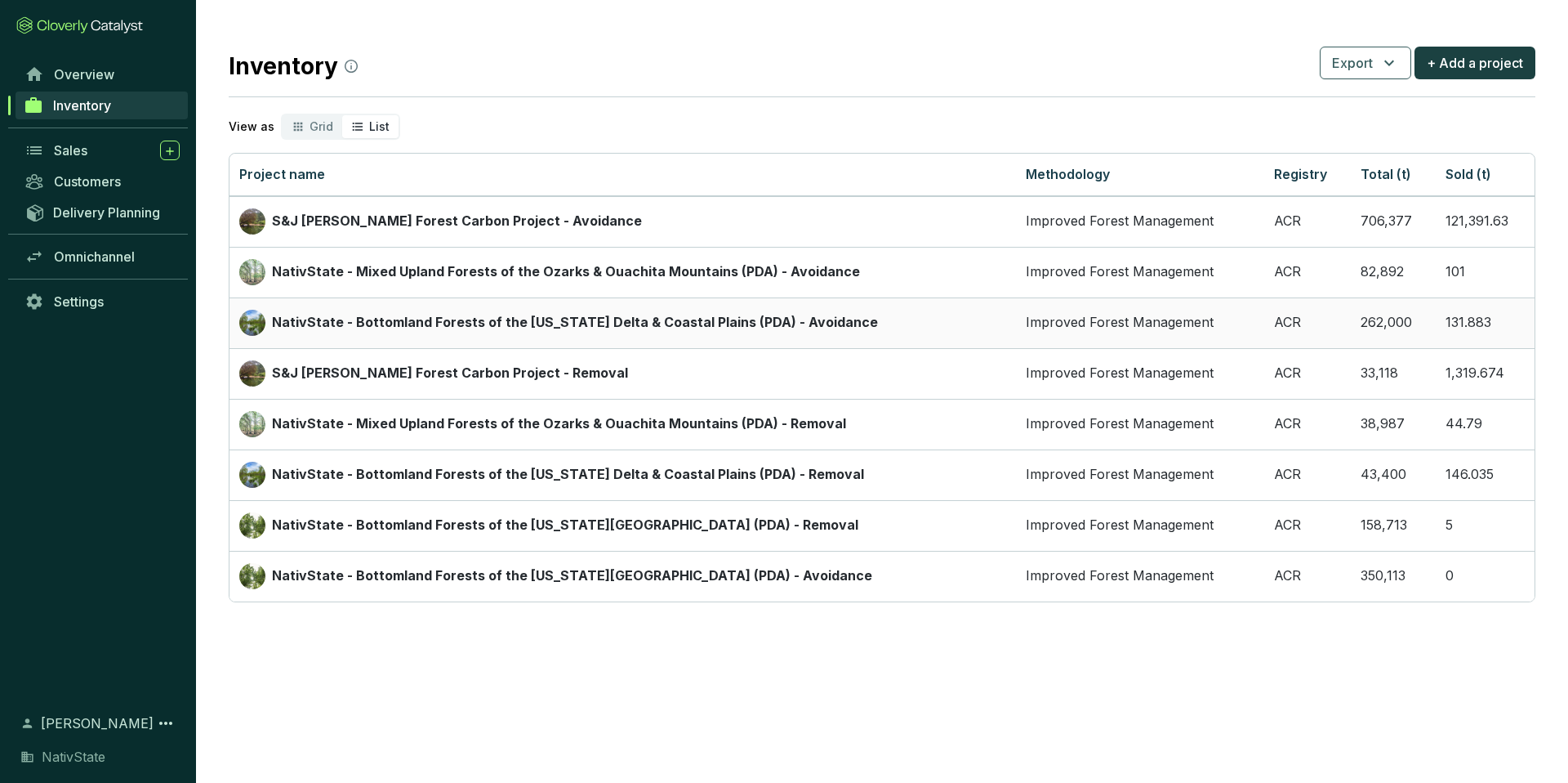
click at [401, 319] on p "NativState - Bottomland Forests of the [US_STATE] Delta & Coastal Plains (PDA) …" at bounding box center [576, 322] width 606 height 18
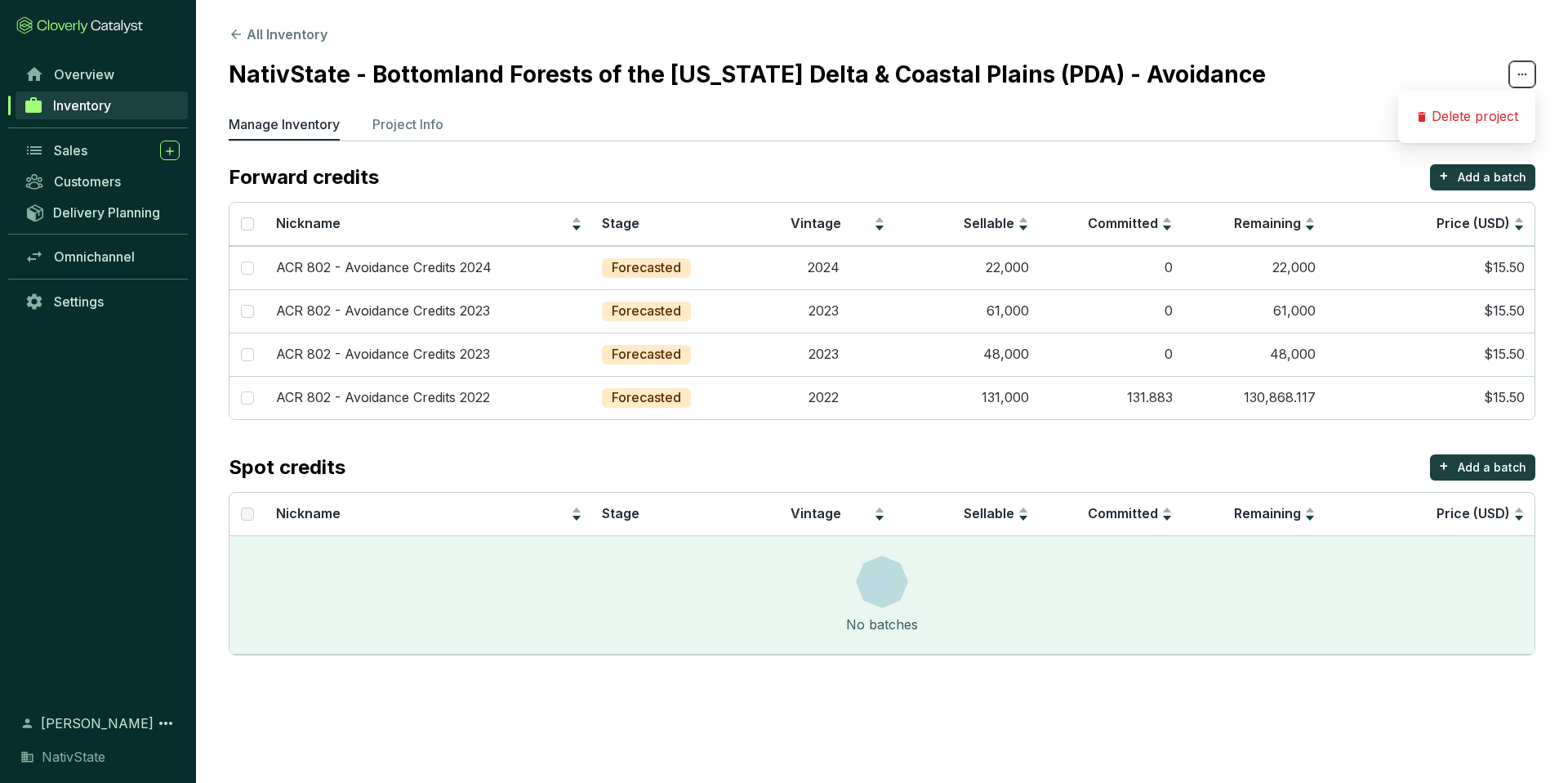
click at [1512, 70] on span at bounding box center [1522, 75] width 26 height 26
click at [1405, 60] on section "NativState - Bottomland Forests of the [US_STATE] Delta & Coastal Plains (PDA) …" at bounding box center [881, 74] width 1307 height 35
click at [346, 264] on p "ACR 802 - Avoidance Credits 2024" at bounding box center [383, 268] width 215 height 18
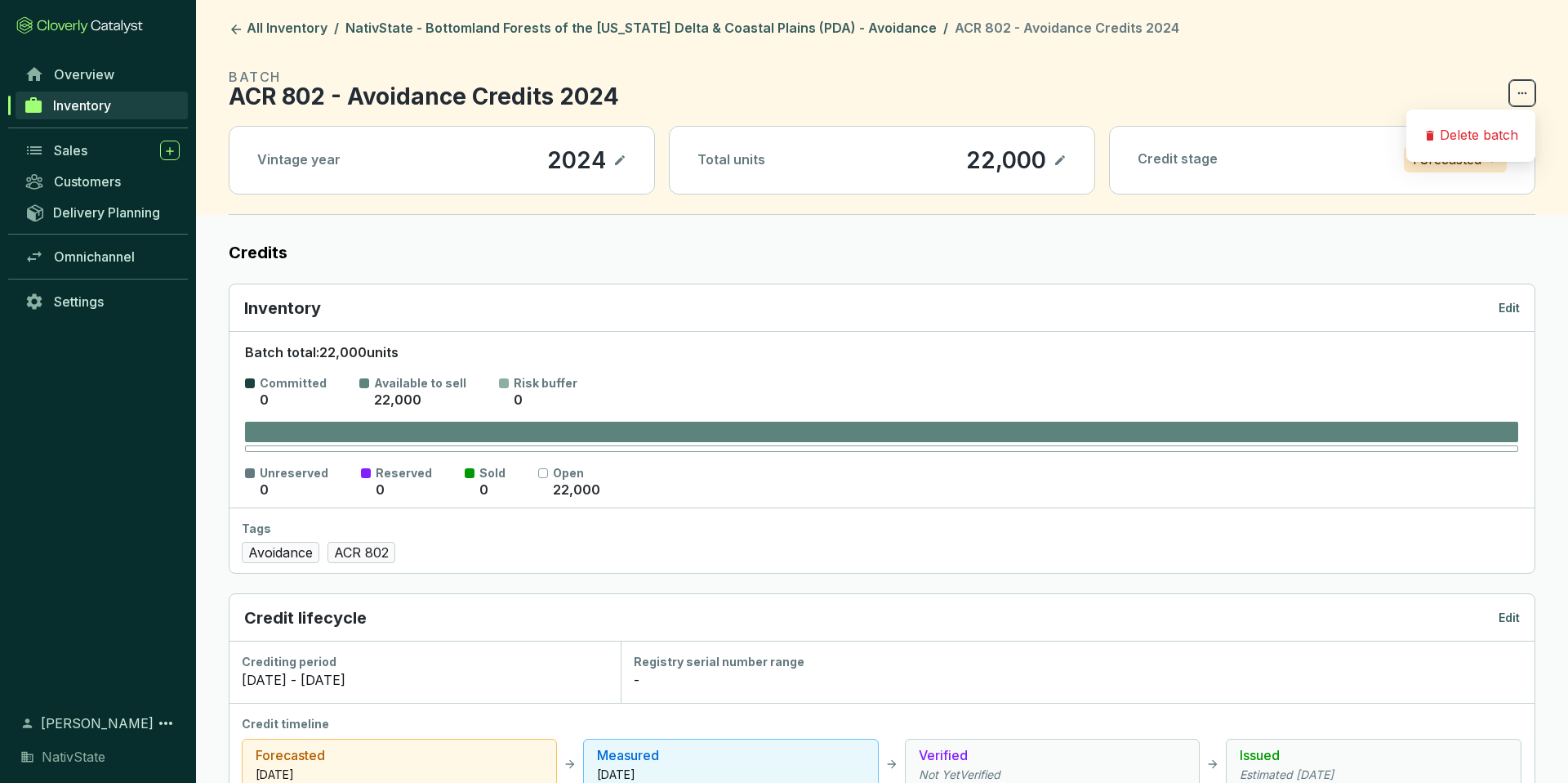
click at [1517, 93] on icon at bounding box center [1522, 92] width 13 height 20
click at [1499, 129] on p "Delete batch" at bounding box center [1479, 135] width 78 height 18
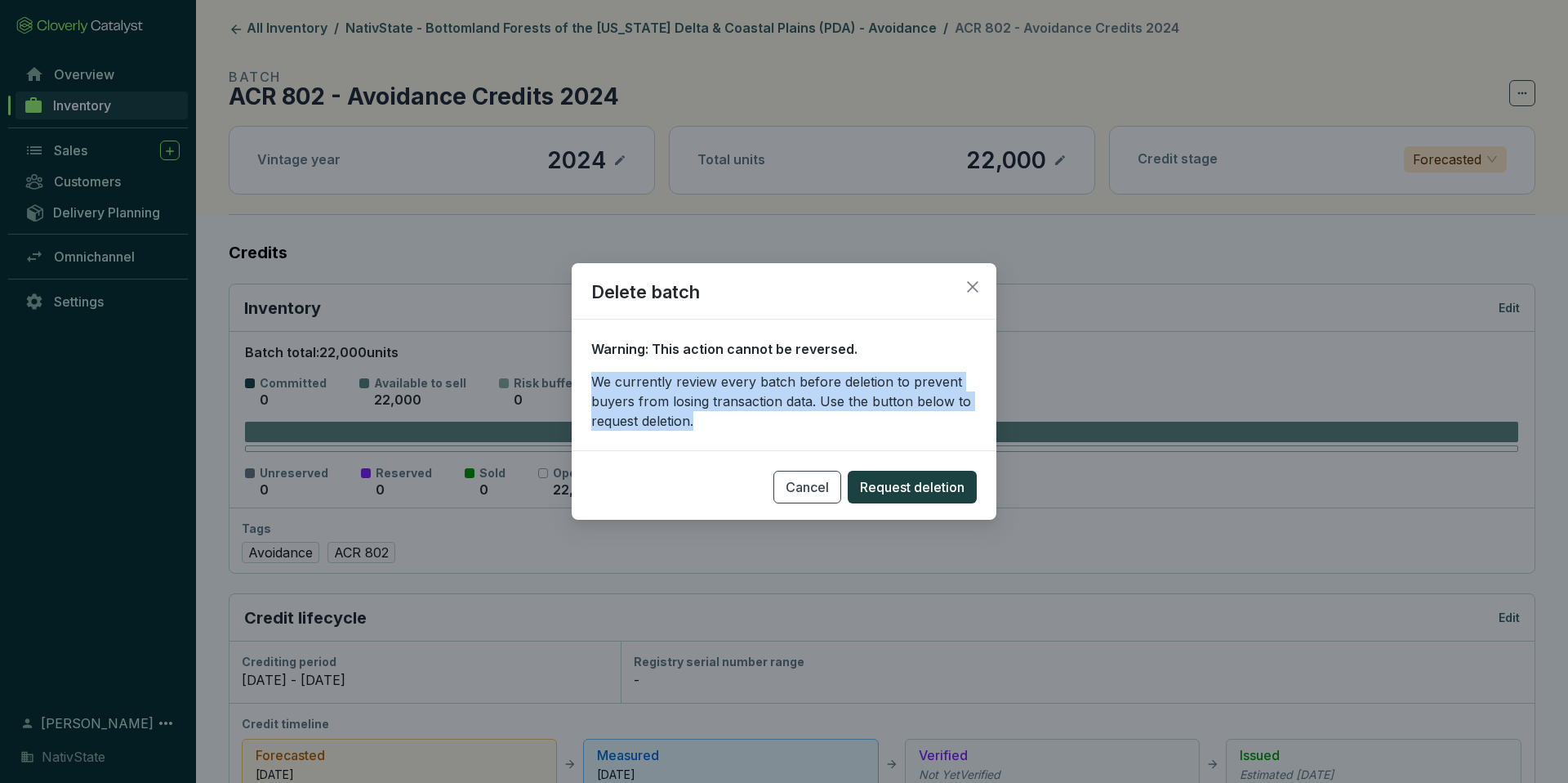
drag, startPoint x: 778, startPoint y: 421, endPoint x: 571, endPoint y: 385, distance: 210.1
click at [572, 385] on section "Warning: This action cannot be reversed. We currently review every batch before…" at bounding box center [784, 385] width 424 height 91
click at [918, 495] on span "Request deletion" at bounding box center [912, 486] width 104 height 20
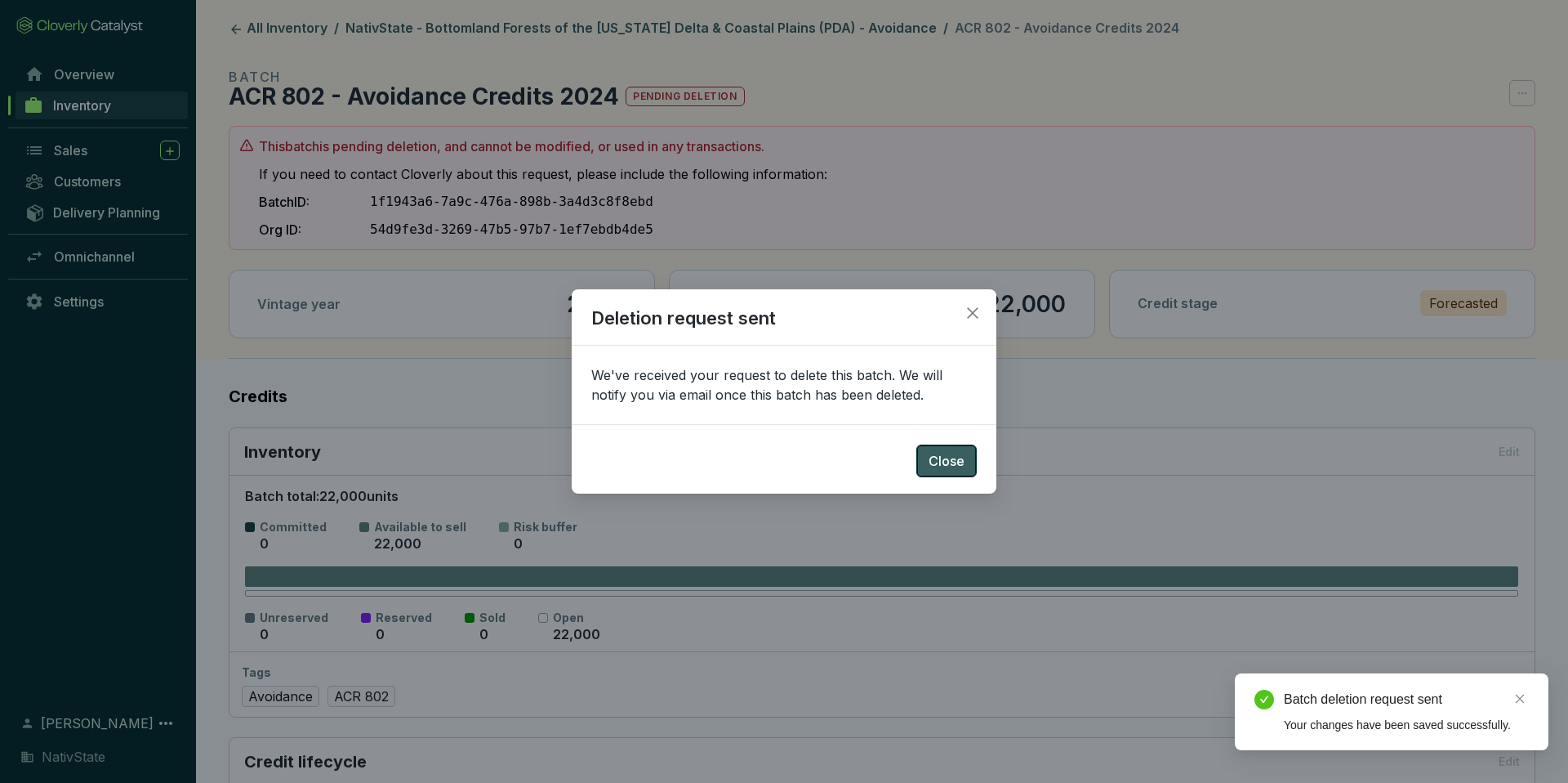
click at [966, 461] on button "Close" at bounding box center [947, 460] width 61 height 33
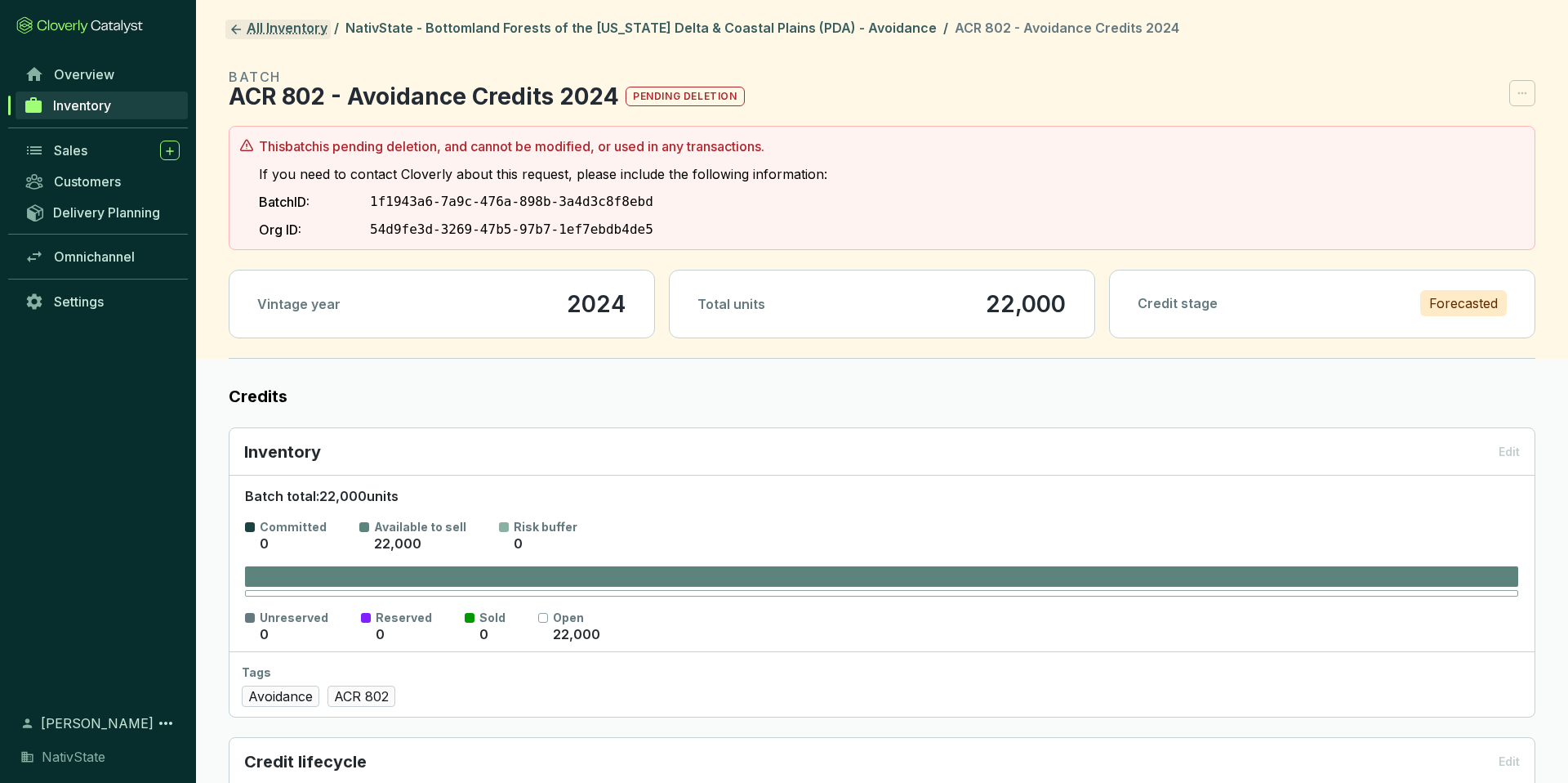
click at [230, 29] on icon at bounding box center [236, 30] width 15 height 15
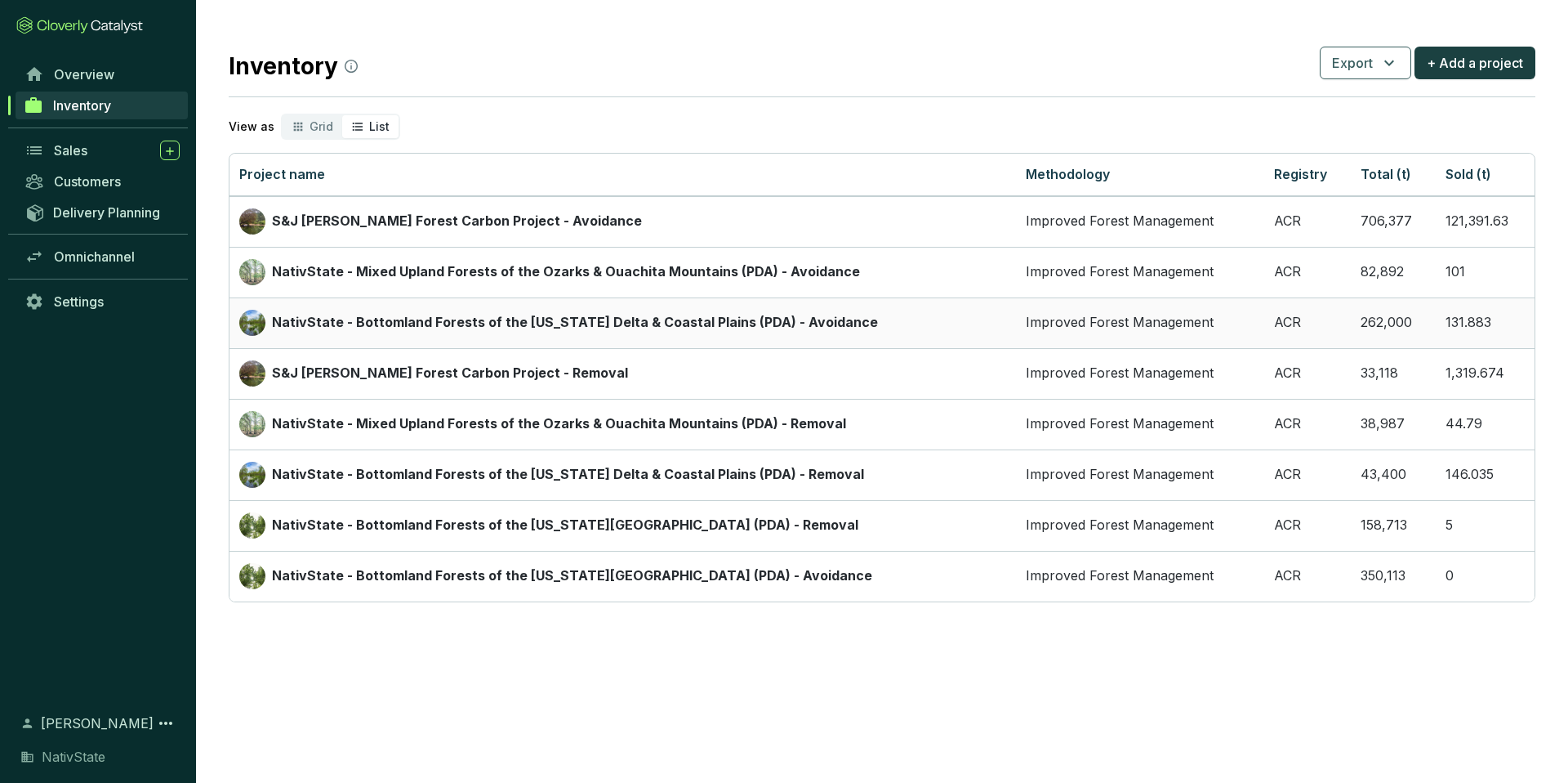
click at [478, 324] on p "NativState - Bottomland Forests of the [US_STATE] Delta & Coastal Plains (PDA) …" at bounding box center [576, 322] width 606 height 18
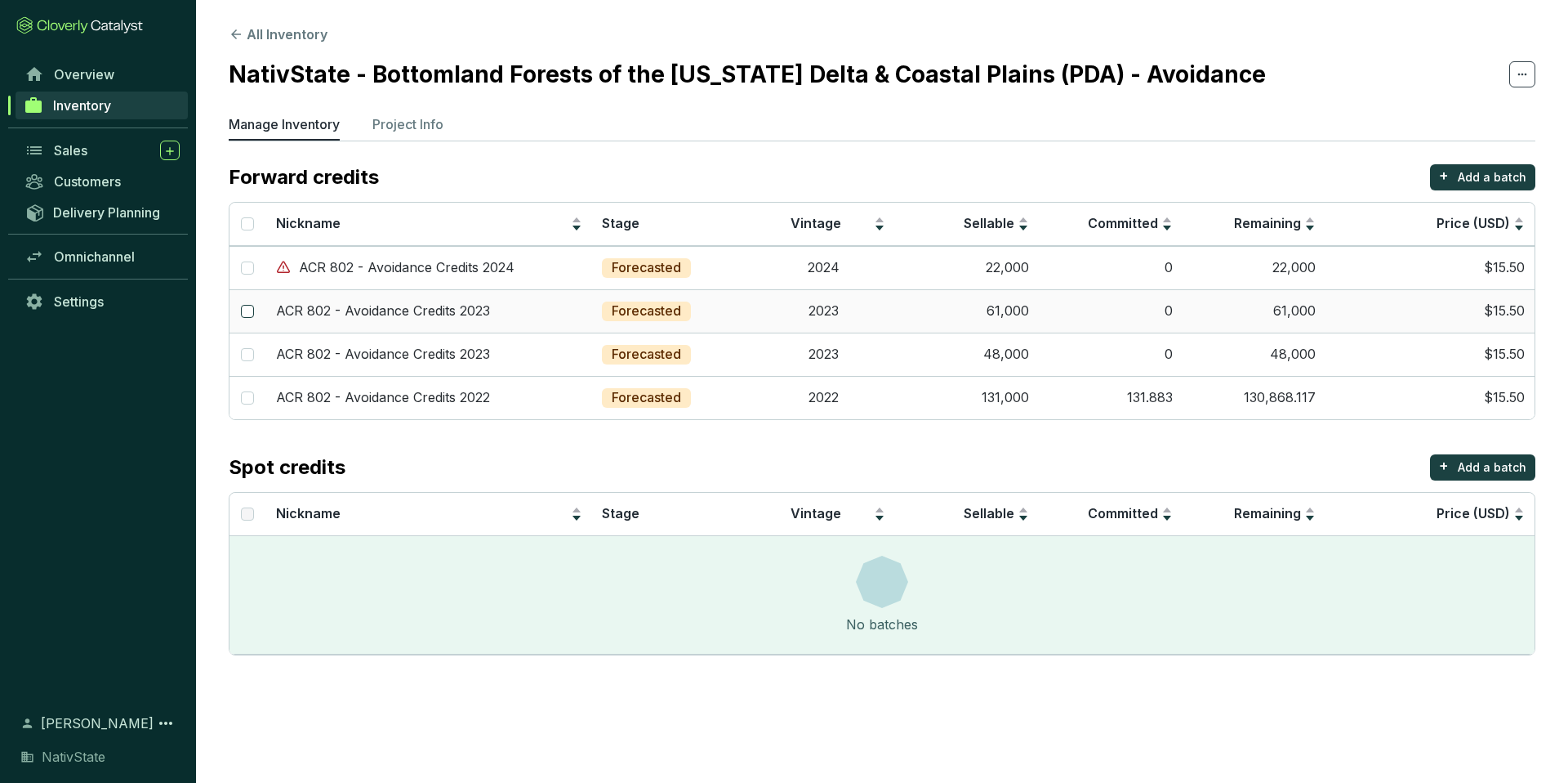
click at [248, 313] on input "checkbox" at bounding box center [247, 312] width 13 height 13
checkbox input "true"
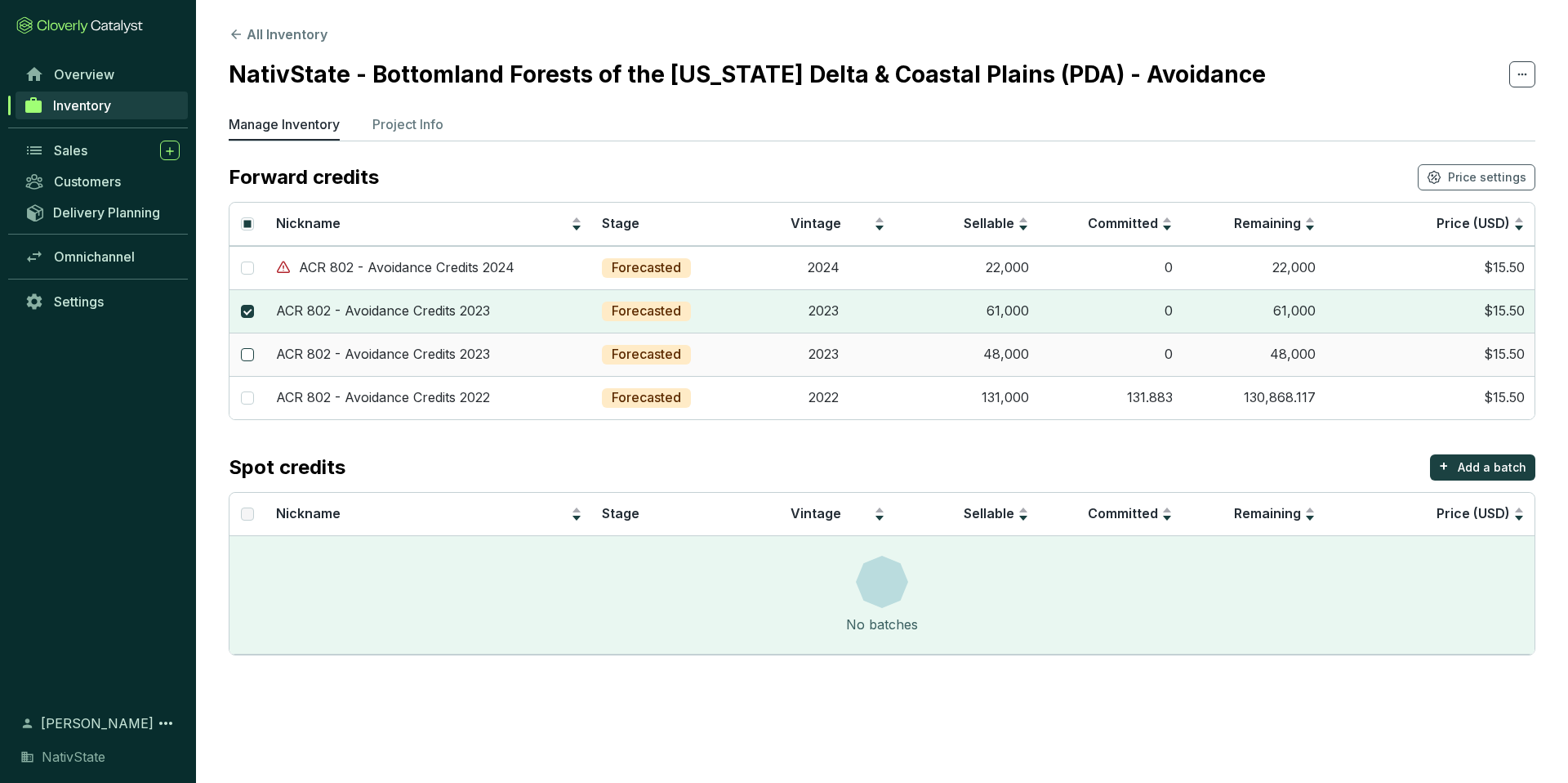
click at [246, 357] on input "checkbox" at bounding box center [247, 355] width 13 height 13
checkbox input "true"
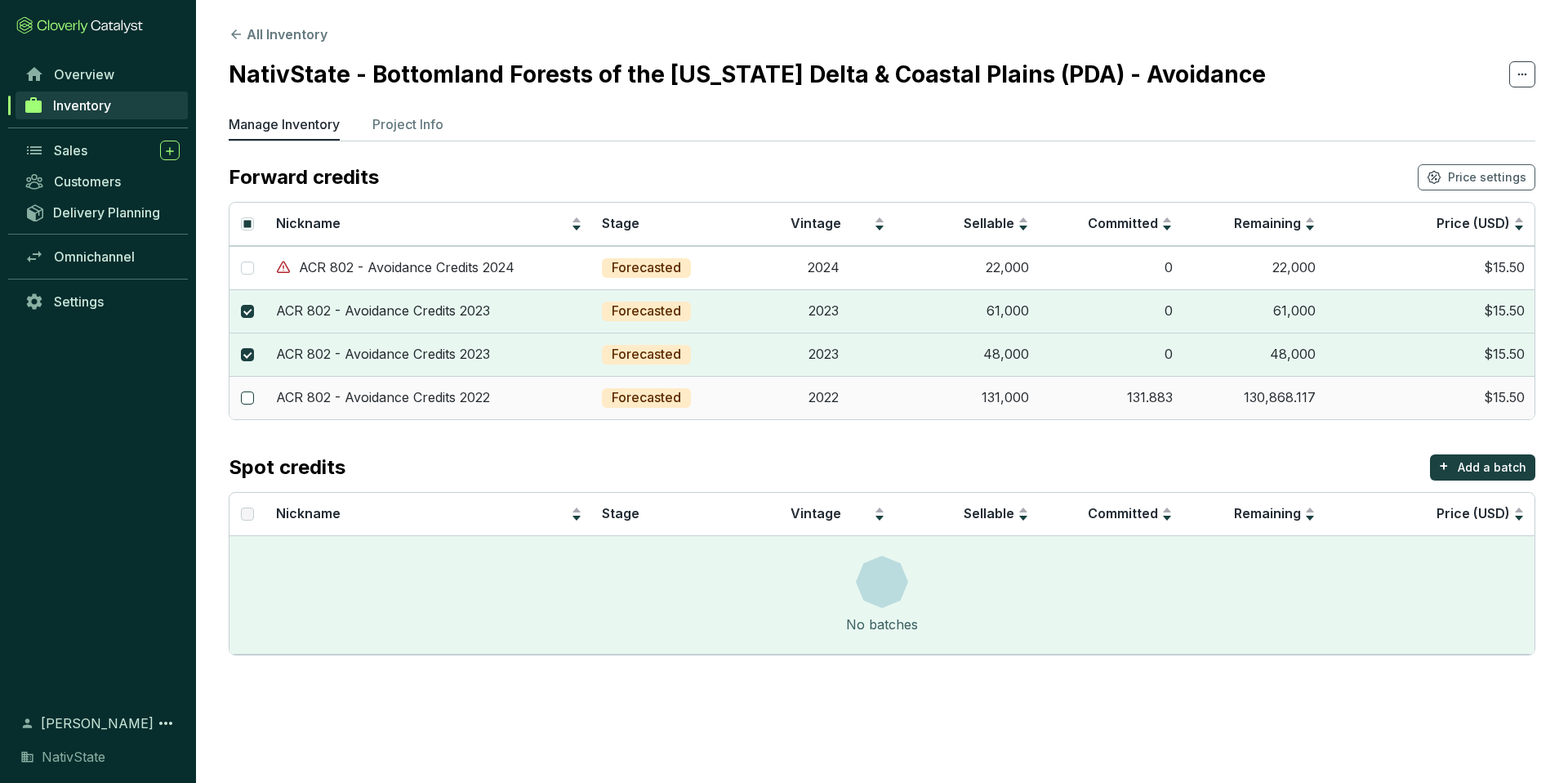
click at [245, 394] on input "checkbox" at bounding box center [247, 398] width 13 height 13
checkbox input "true"
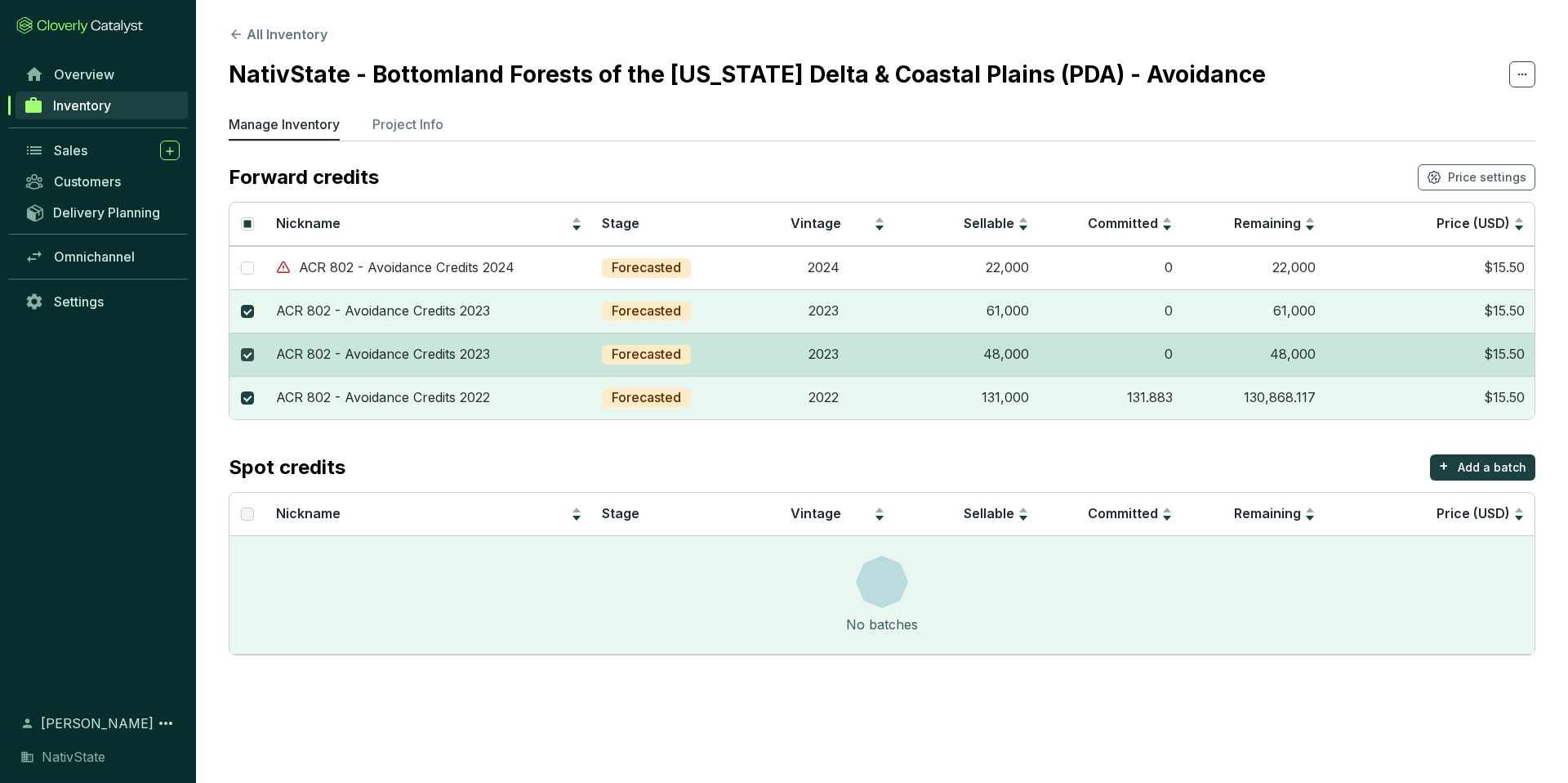
click at [247, 355] on input "checkbox" at bounding box center [247, 355] width 13 height 13
checkbox input "false"
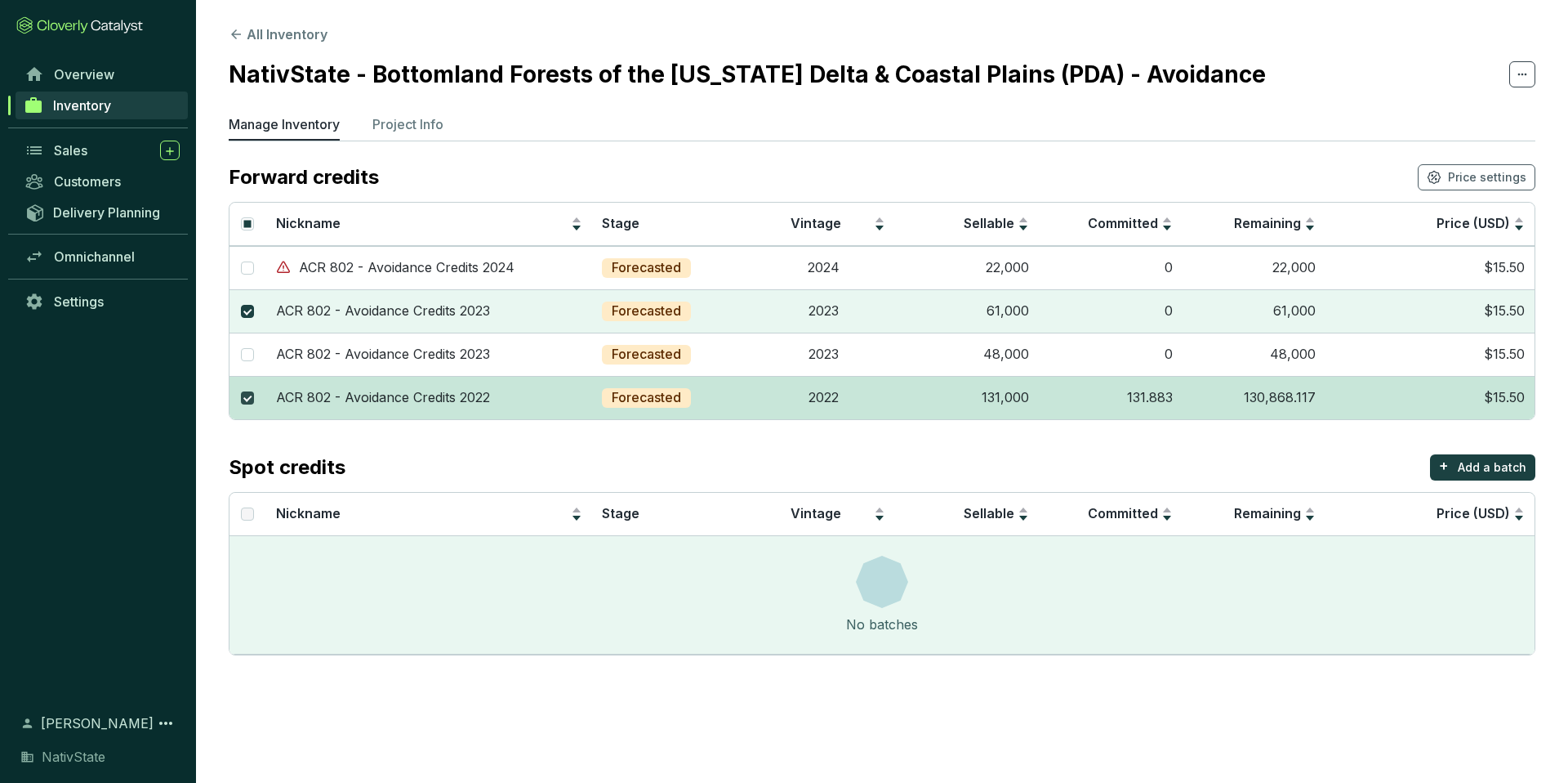
click at [246, 403] on input "checkbox" at bounding box center [247, 398] width 13 height 13
checkbox input "false"
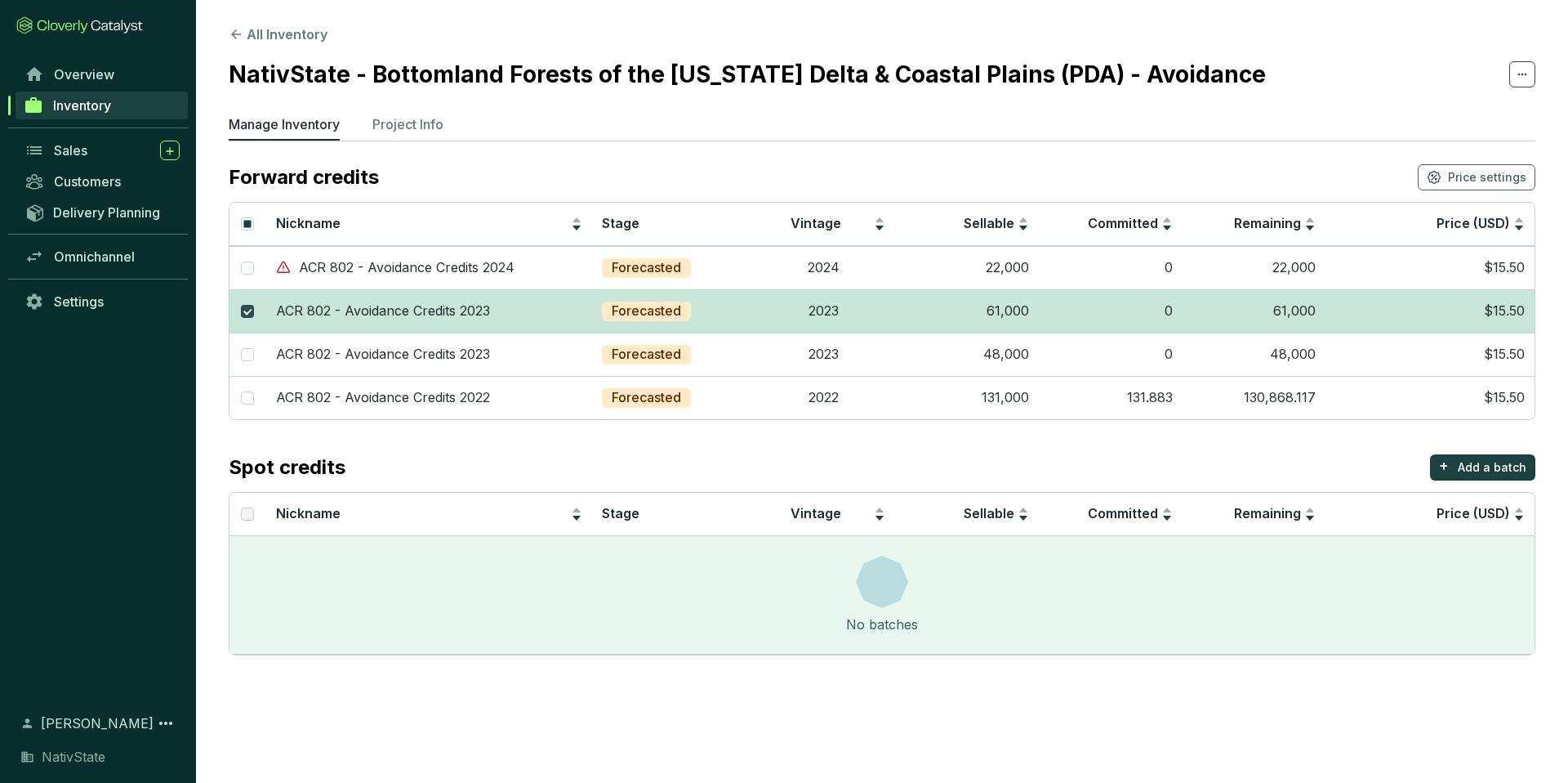
click at [248, 305] on input "checkbox" at bounding box center [247, 312] width 13 height 13
checkbox input "false"
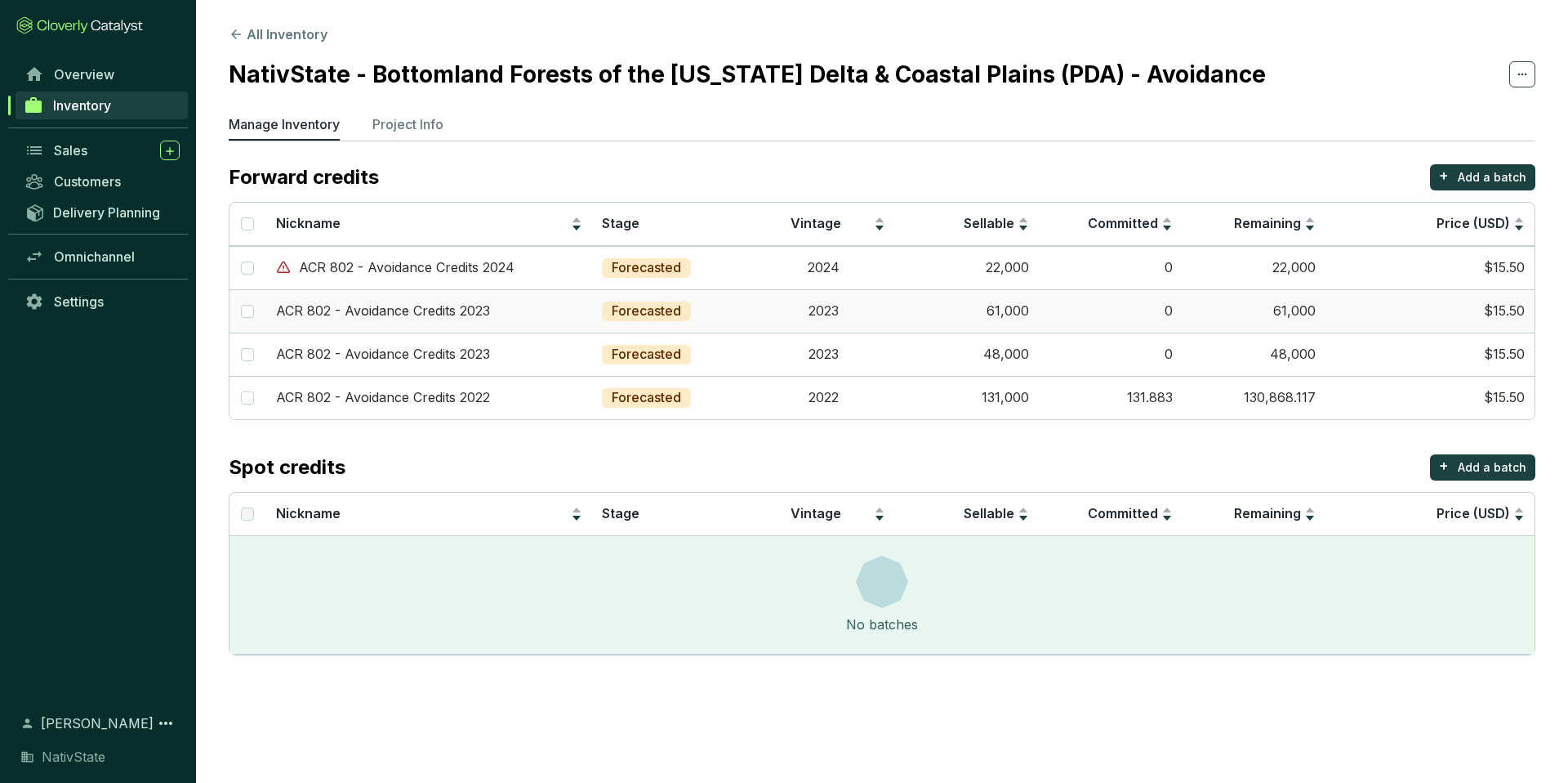
click at [349, 303] on p "ACR 802 - Avoidance Credits 2023" at bounding box center [382, 311] width 214 height 18
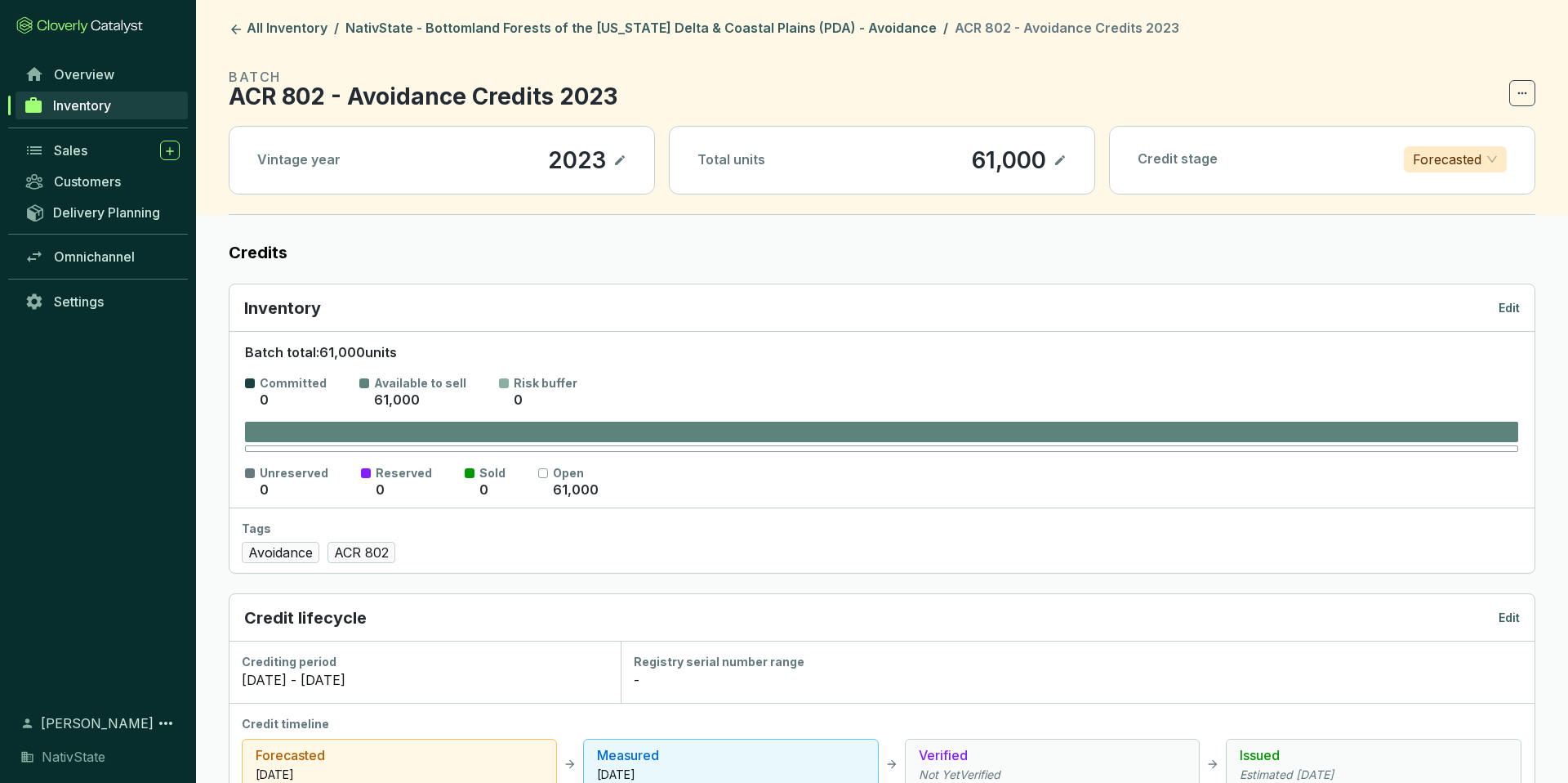
click at [1531, 89] on span at bounding box center [1522, 93] width 26 height 26
click at [1485, 131] on p "Delete batch" at bounding box center [1479, 135] width 78 height 18
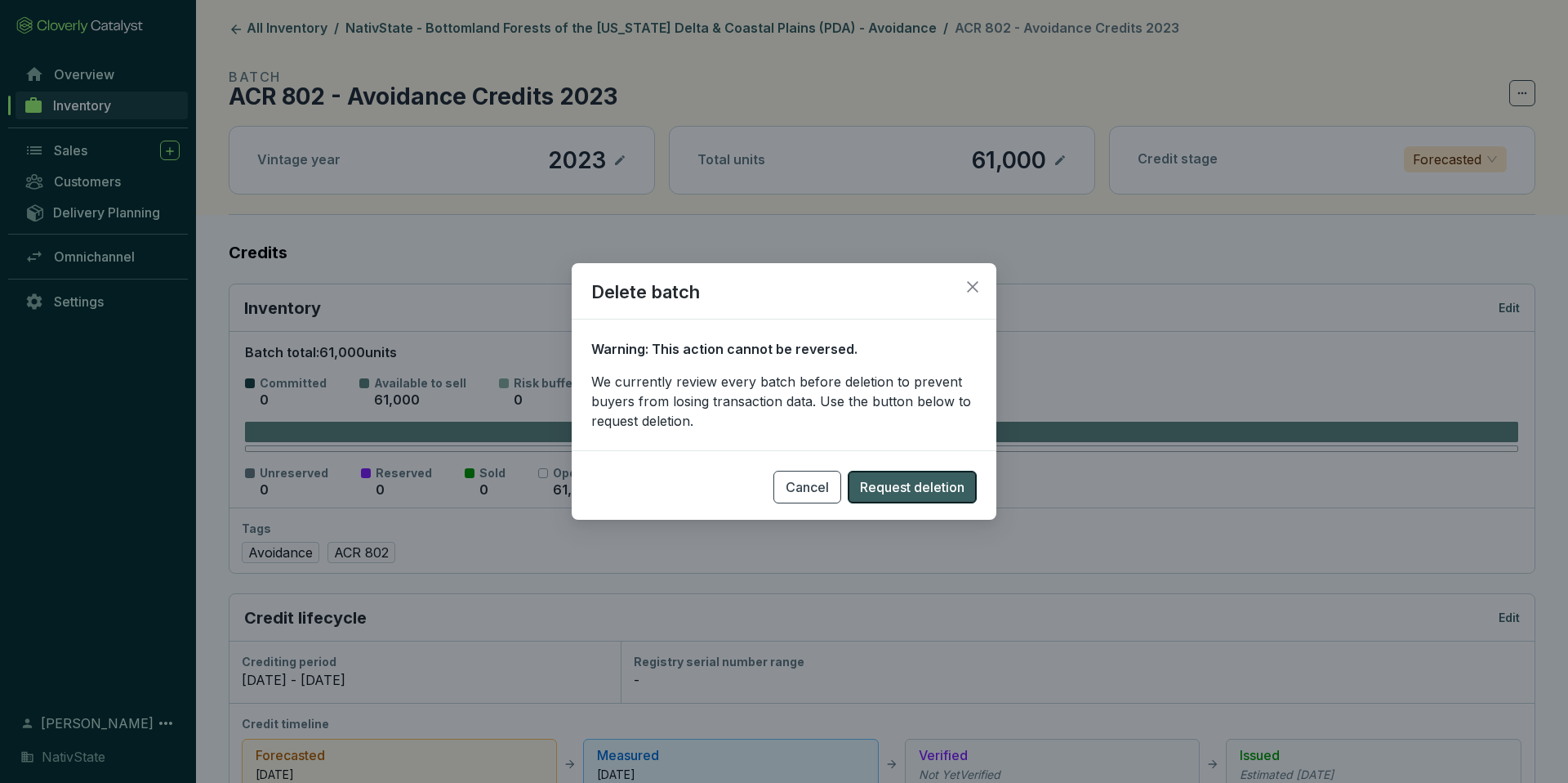
click at [913, 483] on span "Request deletion" at bounding box center [912, 486] width 104 height 20
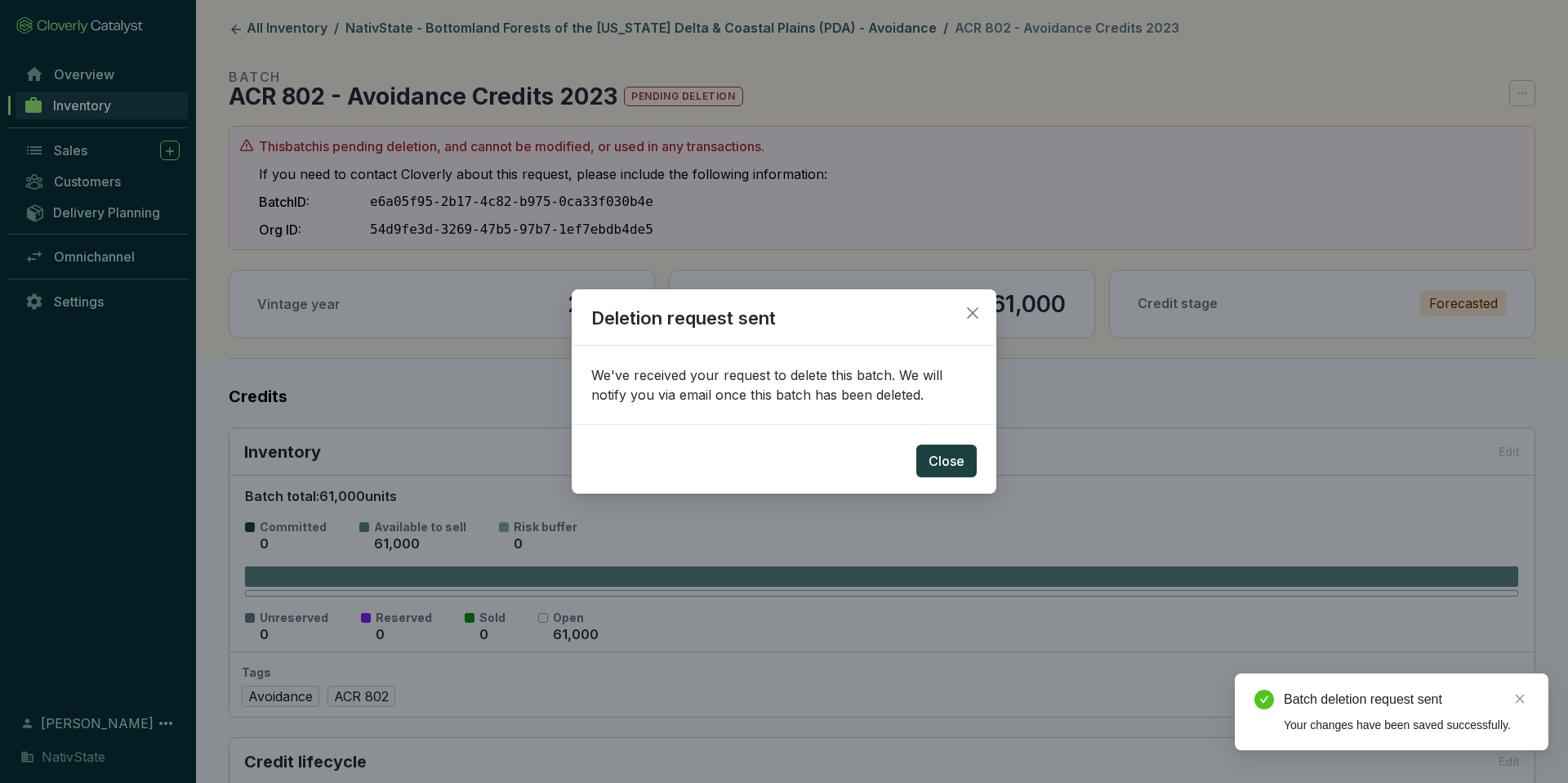
click at [278, 35] on div "Deletion request sent We've received your request to delete this batch. We will…" at bounding box center [784, 391] width 1568 height 783
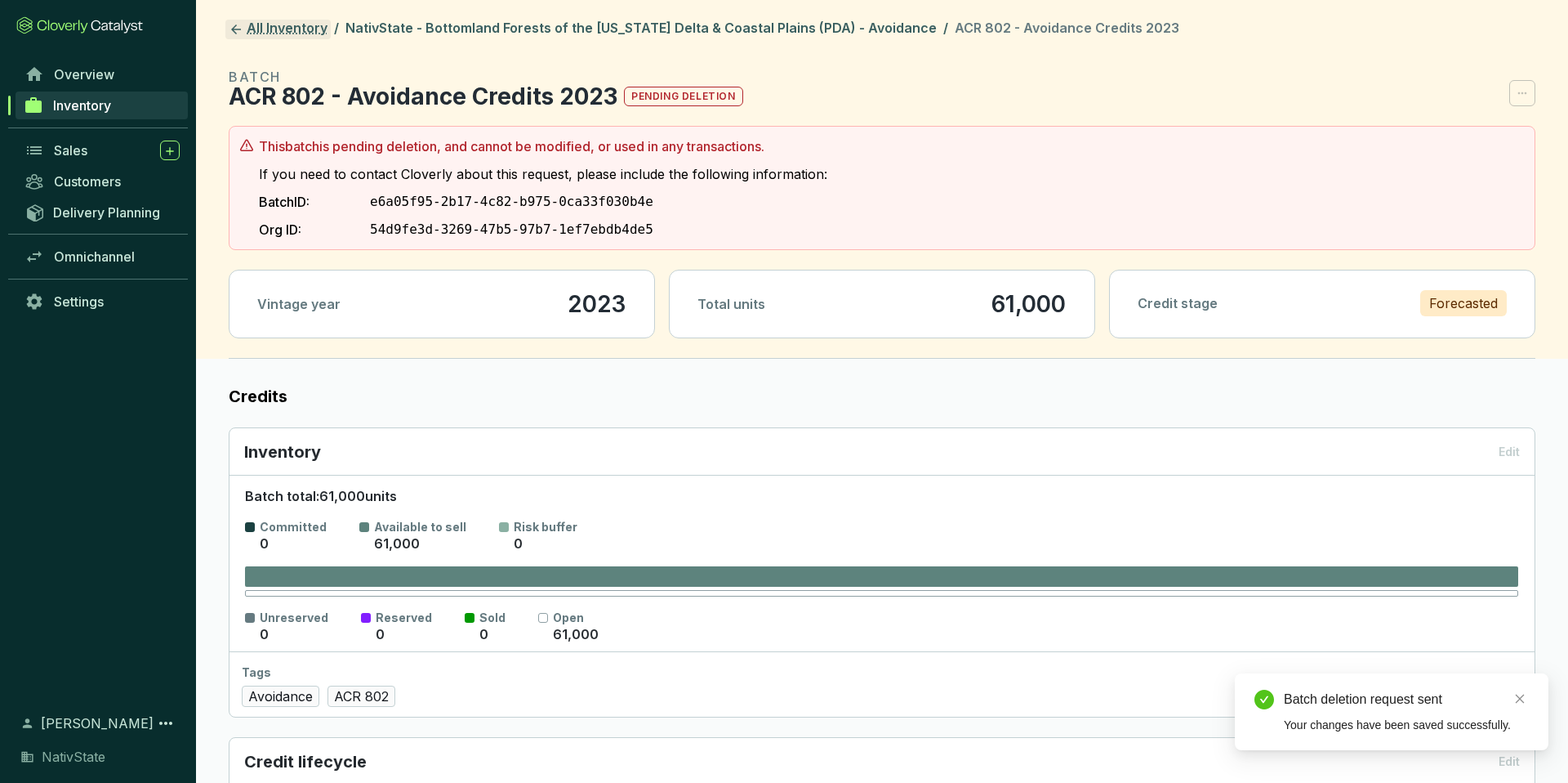
click at [275, 35] on link "All Inventory" at bounding box center [278, 29] width 105 height 20
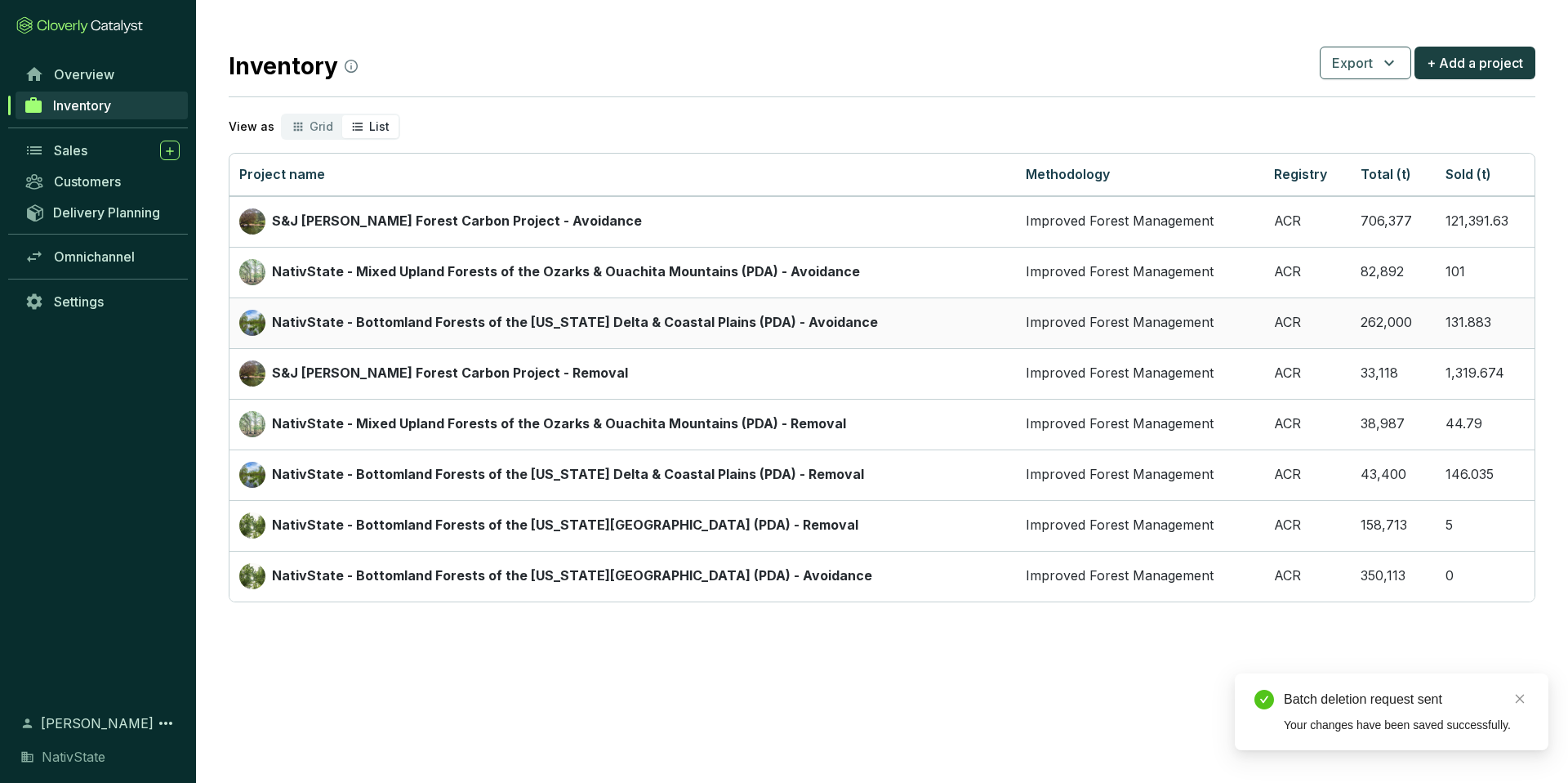
click at [391, 316] on p "NativState - Bottomland Forests of the [US_STATE] Delta & Coastal Plains (PDA) …" at bounding box center [576, 322] width 606 height 18
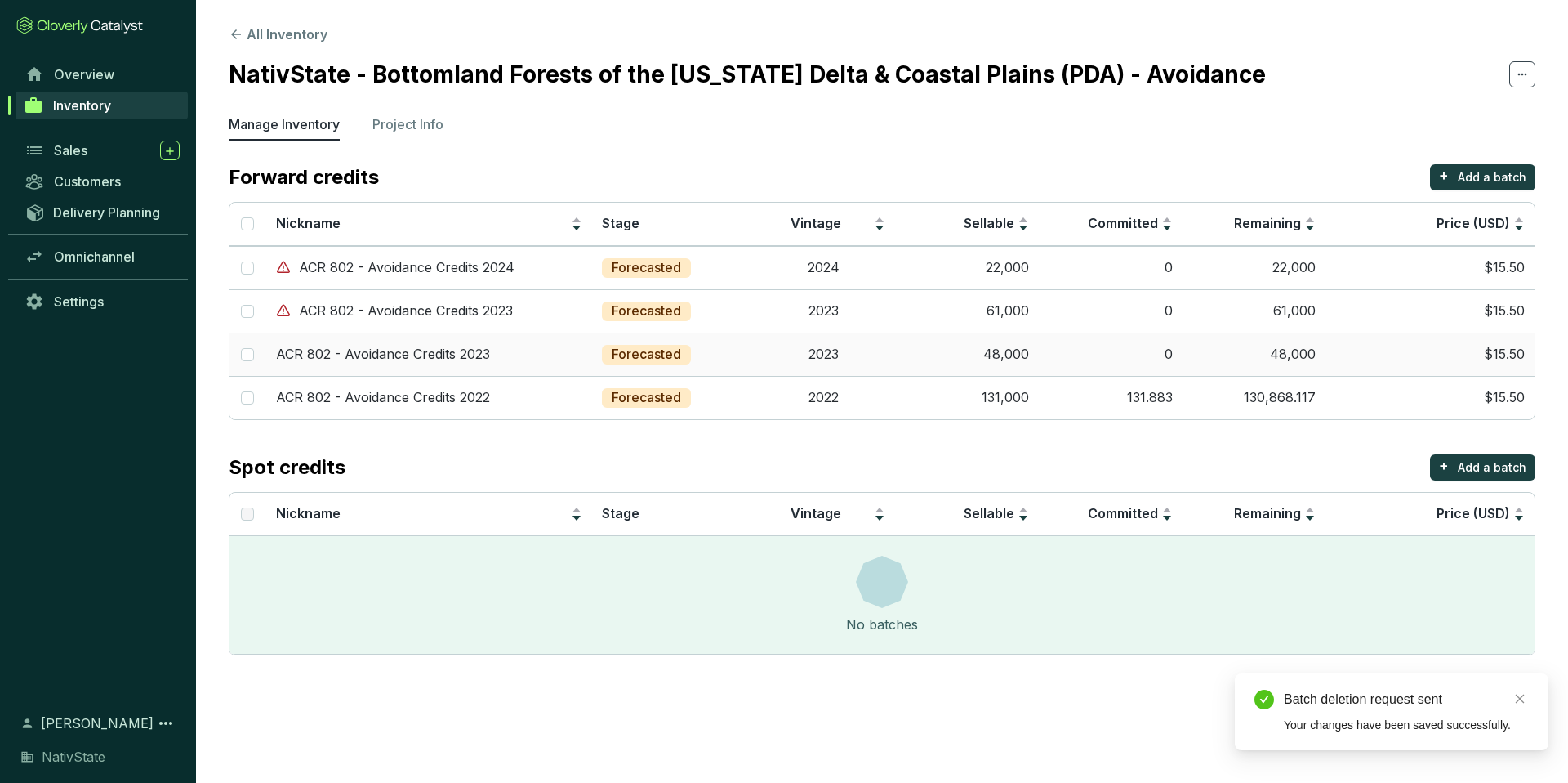
click at [399, 357] on p "ACR 802 - Avoidance Credits 2023" at bounding box center [382, 354] width 214 height 18
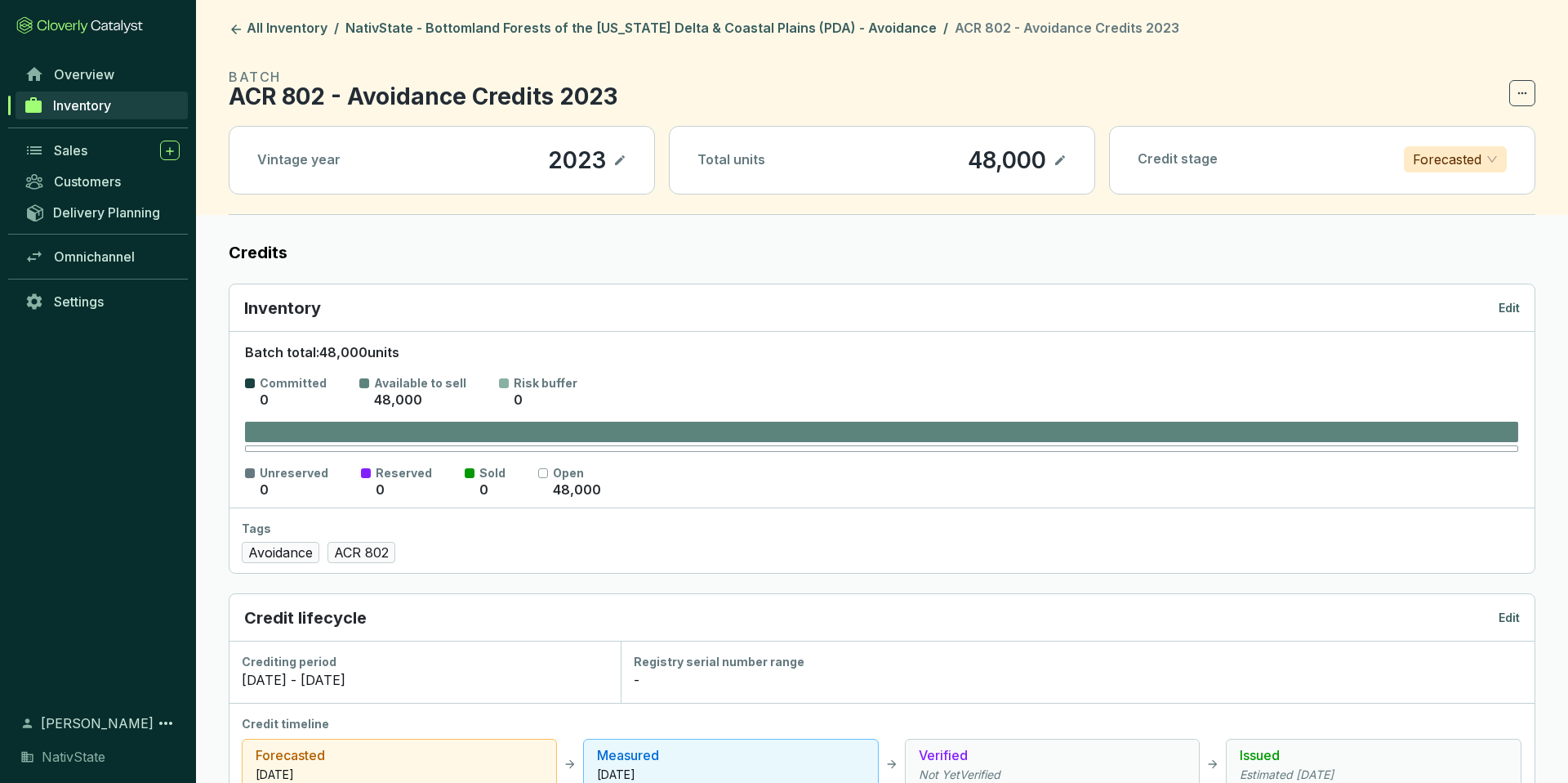
click at [1536, 94] on header "All Inventory / NativState - Bottomland Forests of the [US_STATE] Delta & Coast…" at bounding box center [881, 107] width 1372 height 215
click at [1526, 96] on icon at bounding box center [1522, 92] width 13 height 20
click at [1485, 137] on p "Delete batch" at bounding box center [1479, 135] width 78 height 18
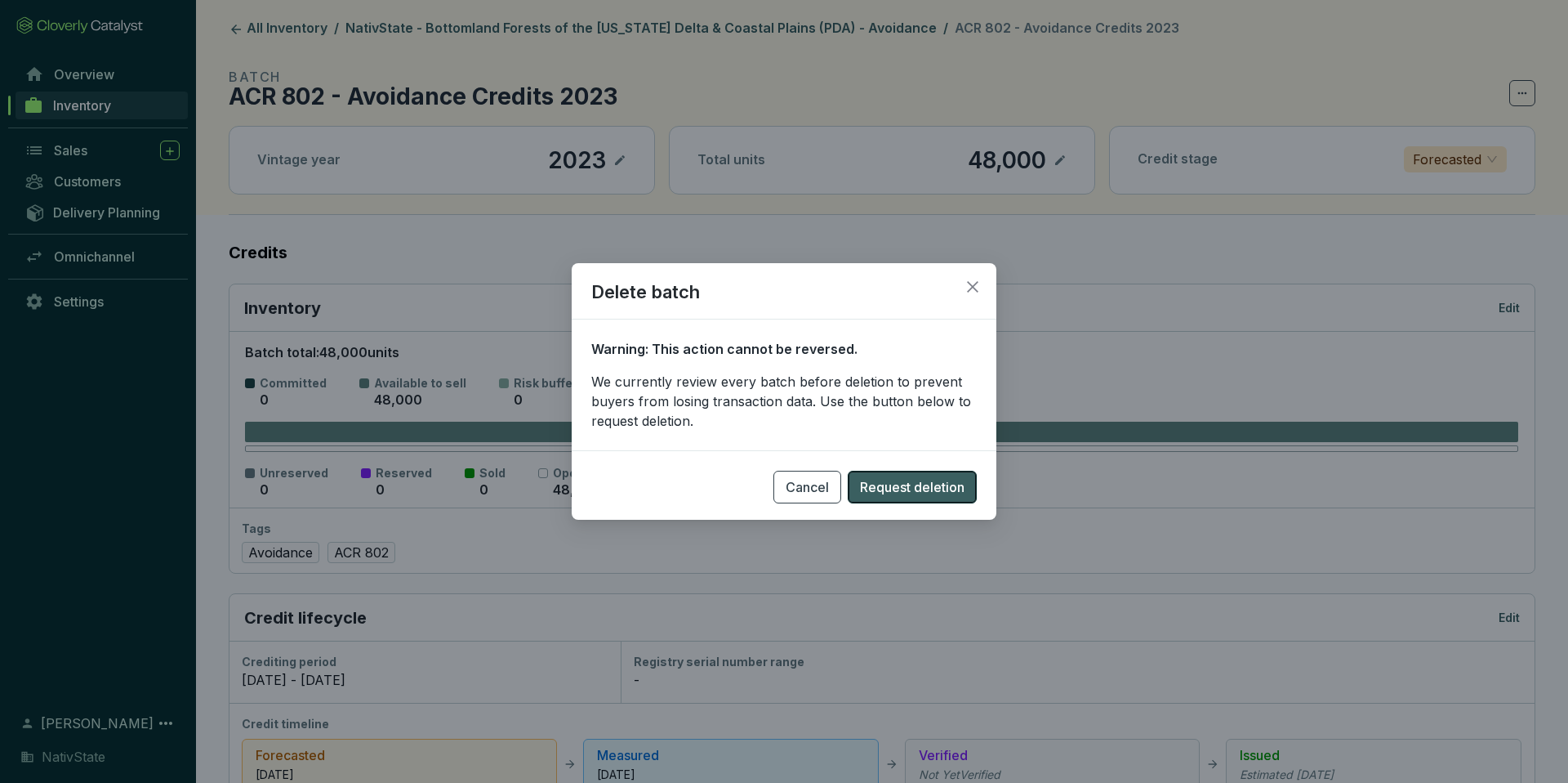
click at [929, 487] on span "Request deletion" at bounding box center [912, 486] width 104 height 20
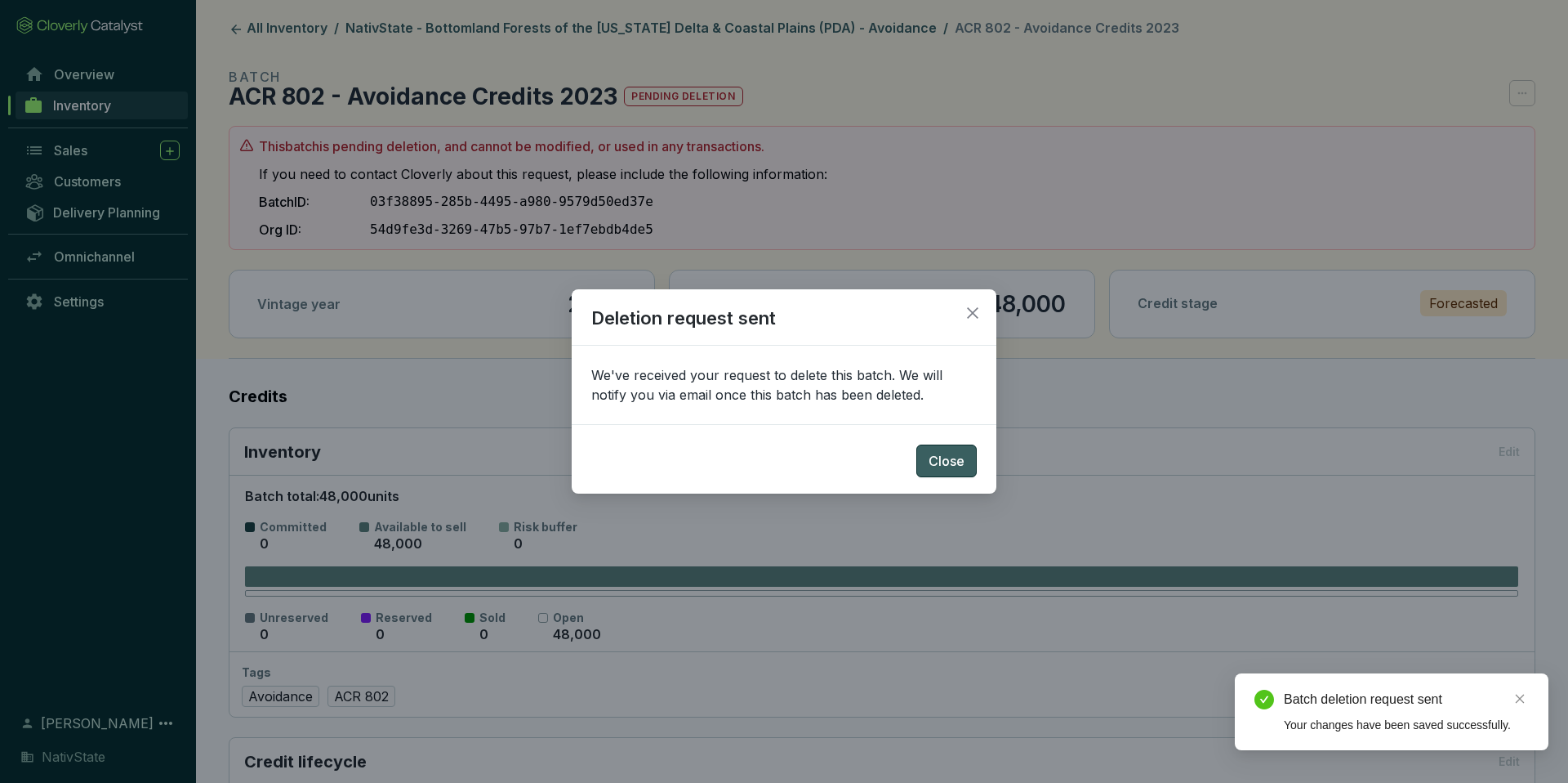
click at [955, 458] on span "Close" at bounding box center [947, 460] width 36 height 20
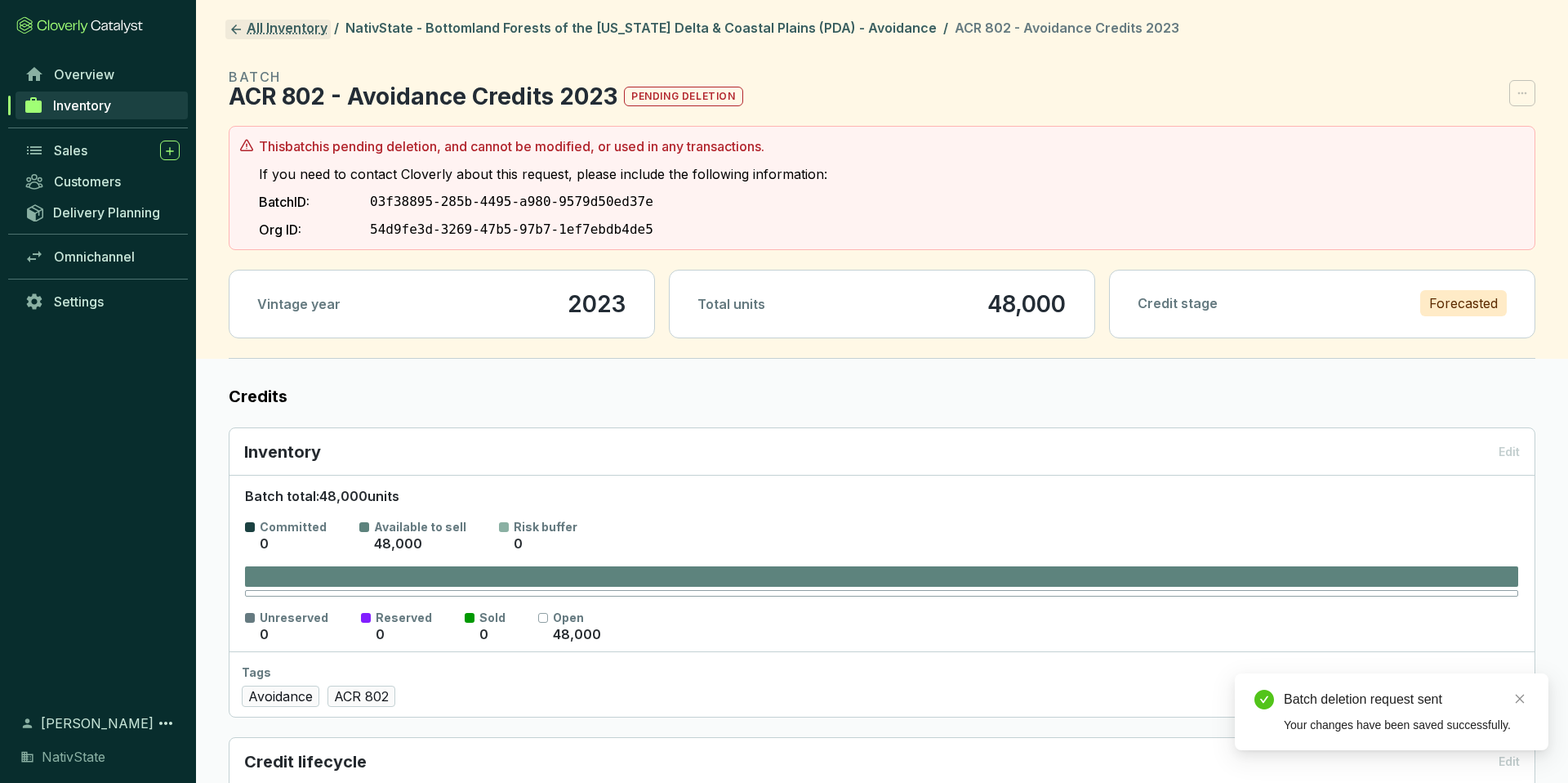
click at [272, 24] on link "All Inventory" at bounding box center [278, 29] width 105 height 20
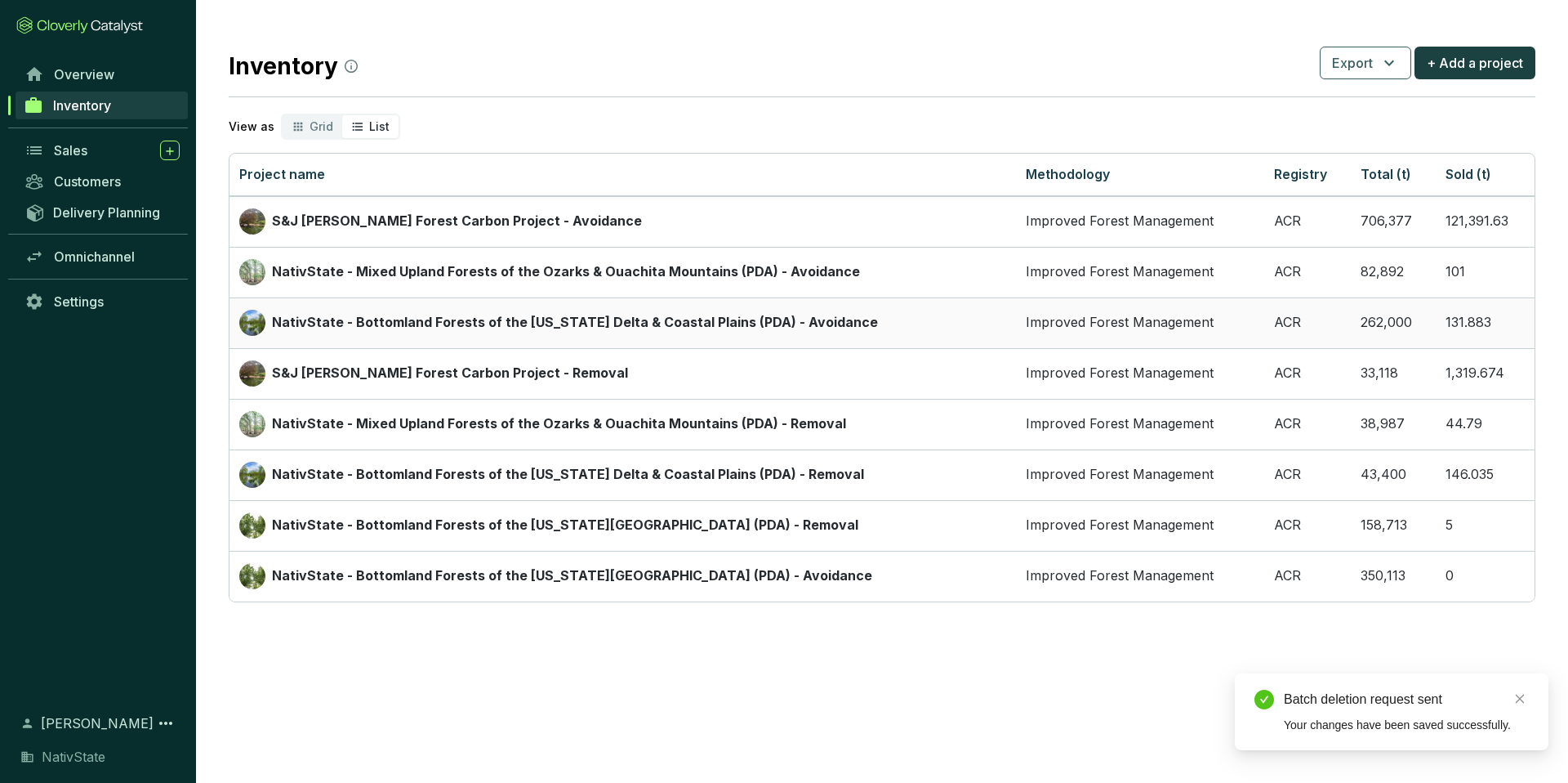
click at [382, 332] on div "NativState - Bottomland Forests of the [US_STATE] Delta & Coastal Plains (PDA) …" at bounding box center [623, 323] width 767 height 26
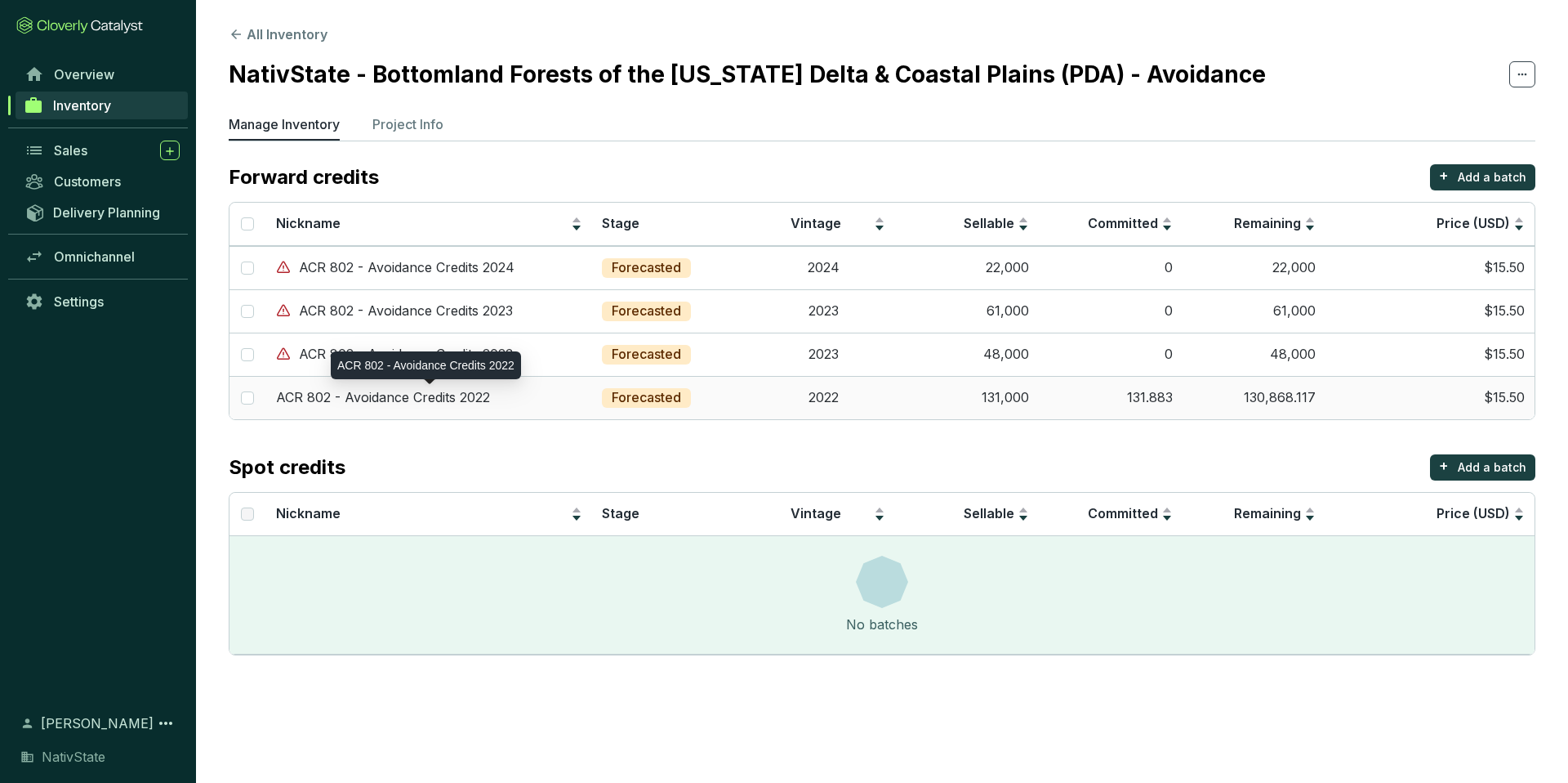
click at [312, 398] on p "ACR 802 - Avoidance Credits 2022" at bounding box center [382, 398] width 214 height 18
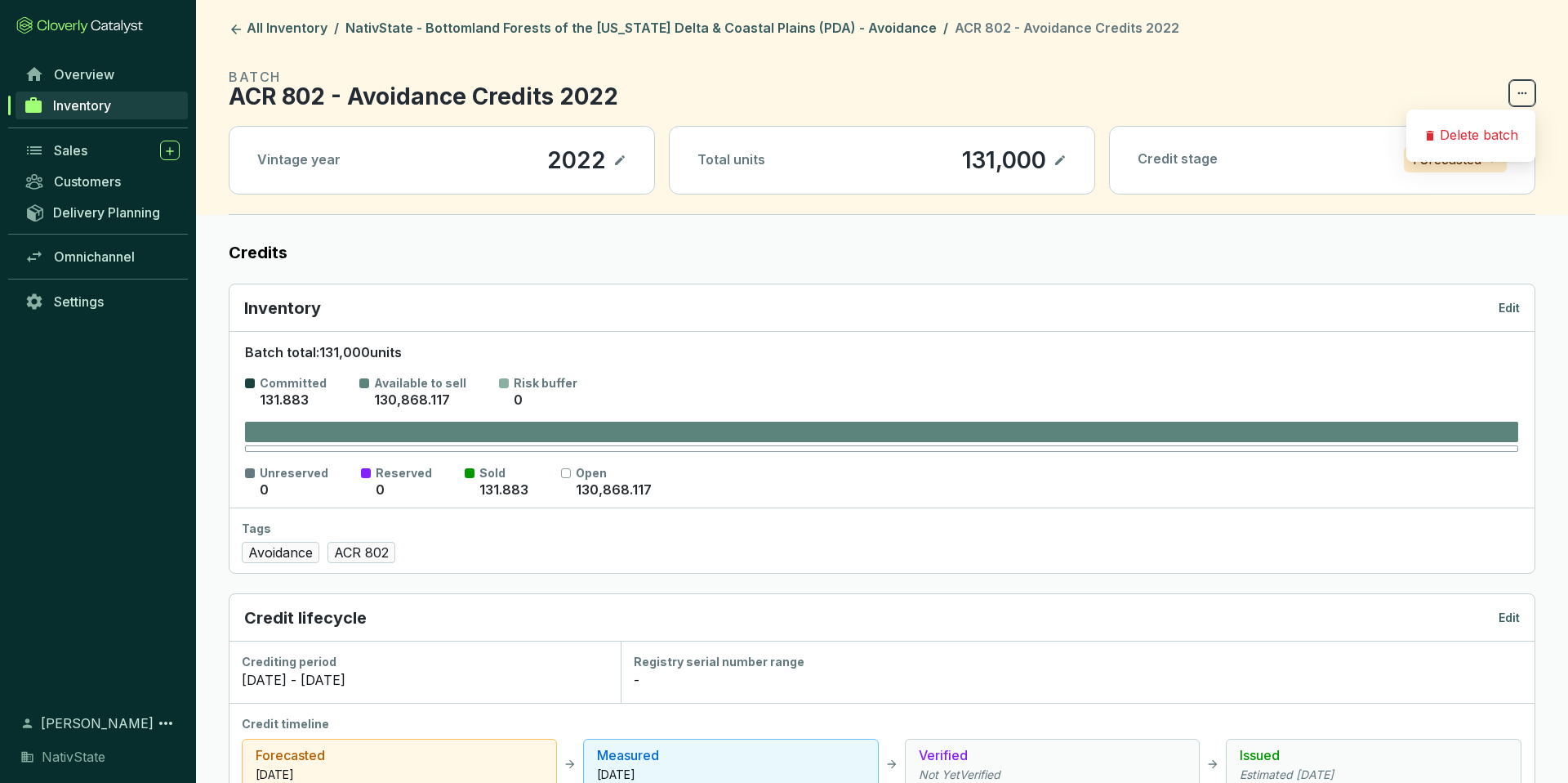
click at [1520, 88] on icon at bounding box center [1522, 92] width 13 height 20
click at [1525, 102] on icon at bounding box center [1522, 92] width 13 height 20
click at [1461, 129] on p "Delete batch" at bounding box center [1479, 135] width 78 height 18
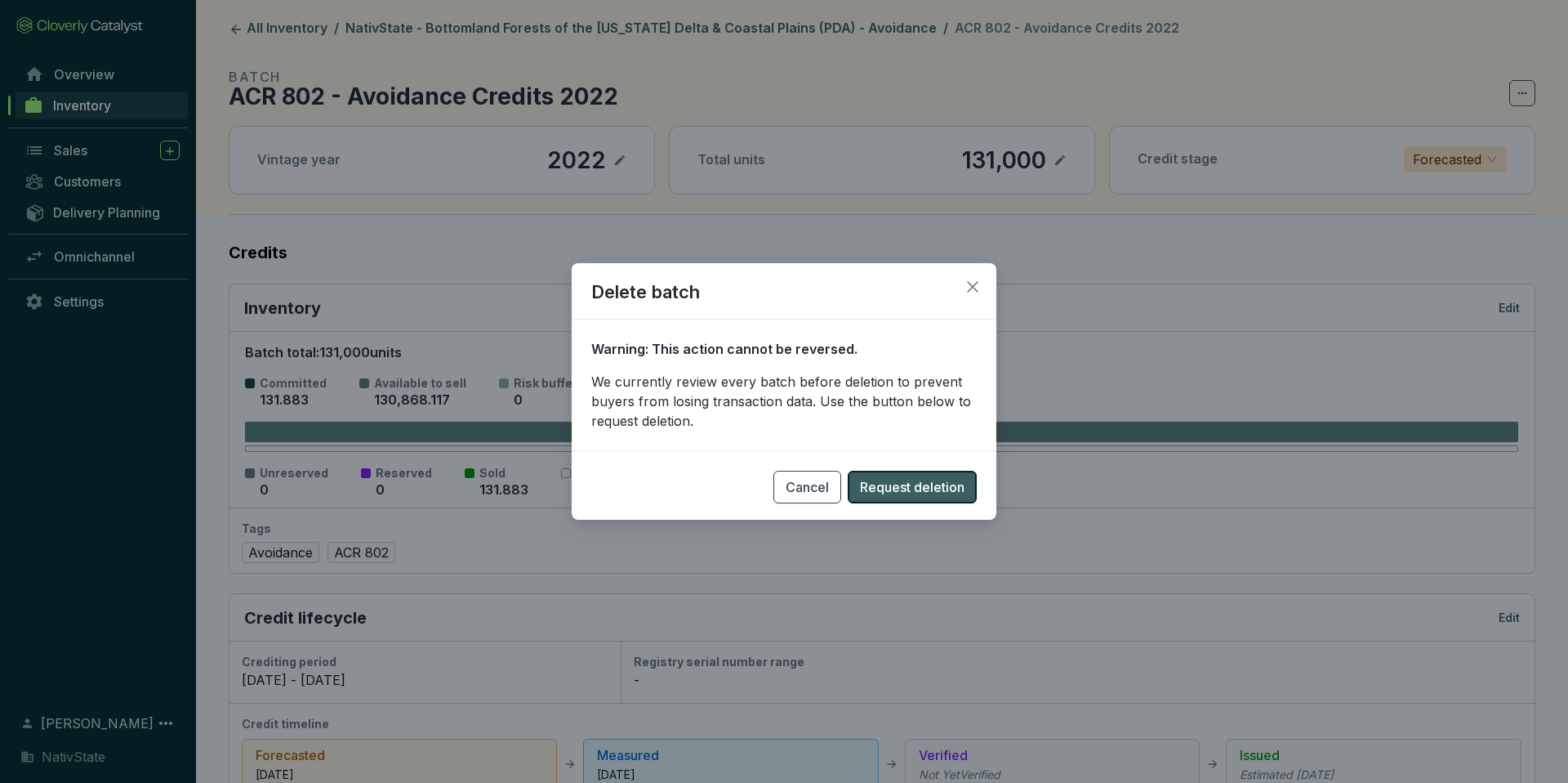
click at [895, 483] on span "Request deletion" at bounding box center [912, 486] width 104 height 20
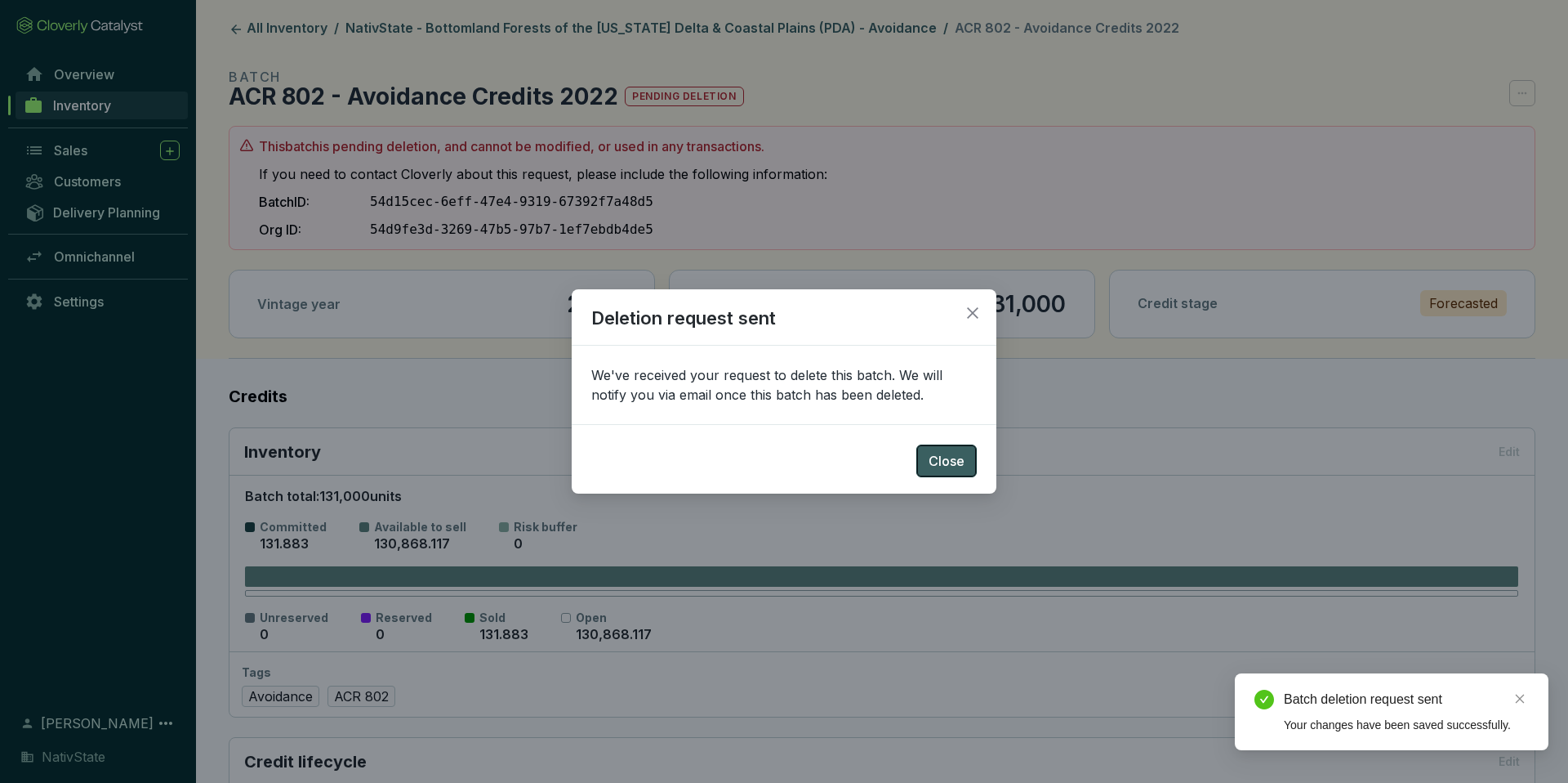
click at [949, 464] on span "Close" at bounding box center [947, 460] width 36 height 20
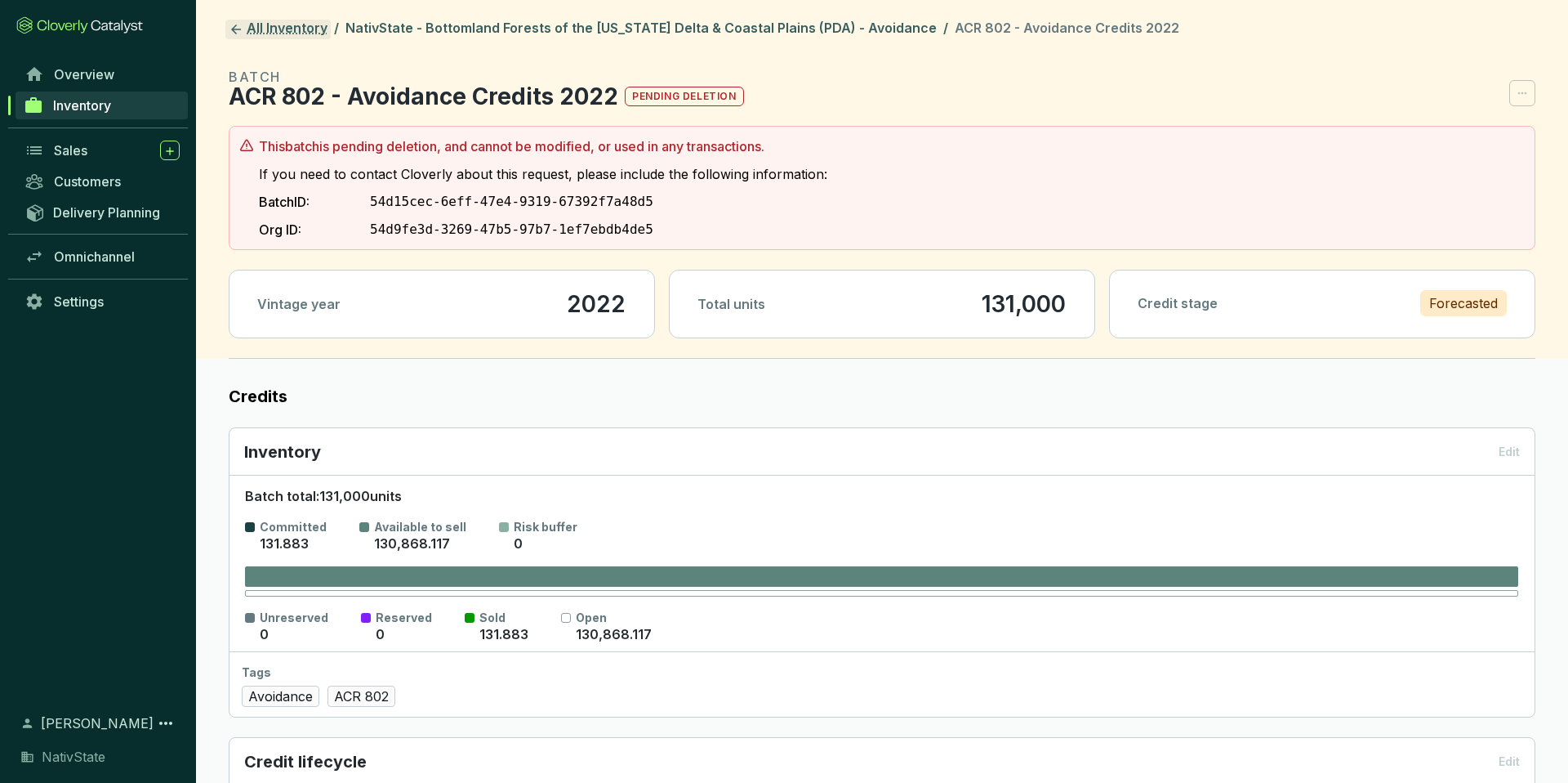
click at [251, 20] on link "All Inventory" at bounding box center [278, 29] width 105 height 20
